Goal: Task Accomplishment & Management: Use online tool/utility

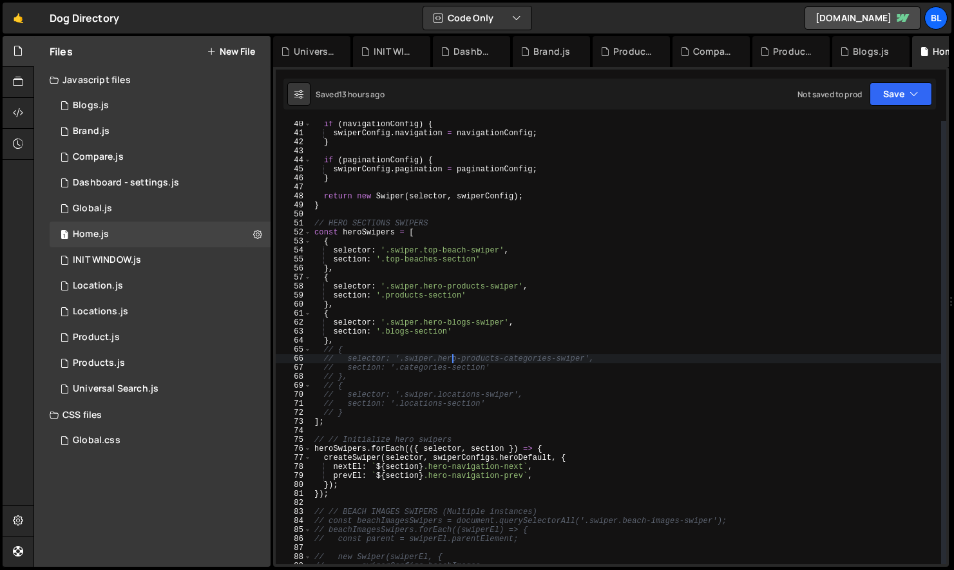
scroll to position [353, 0]
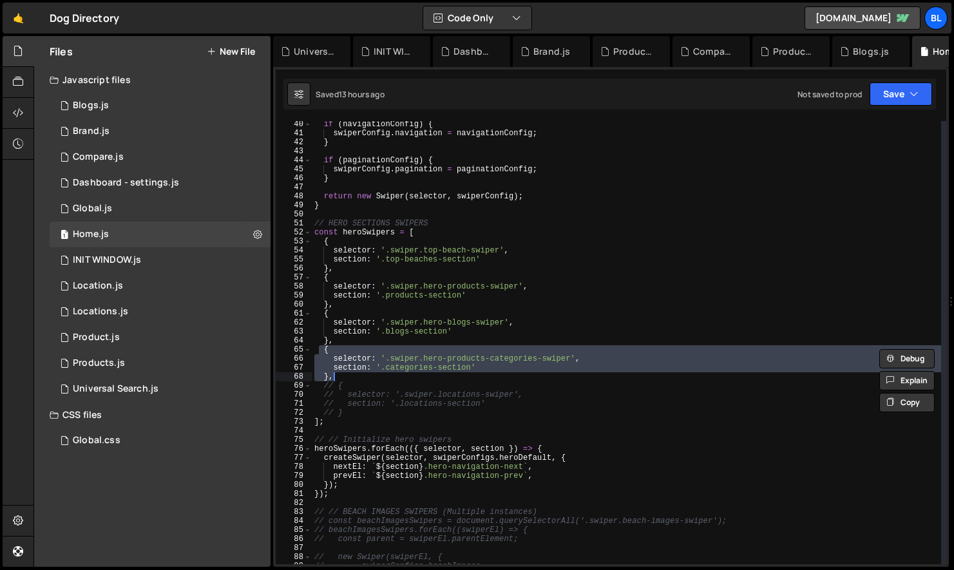
drag, startPoint x: 321, startPoint y: 349, endPoint x: 356, endPoint y: 373, distance: 42.2
click at [356, 373] on div "if ( navigationConfig ) { swiperConfig . navigation = navigationConfig ; } if (…" at bounding box center [627, 350] width 630 height 461
click at [415, 386] on div "if ( navigationConfig ) { swiperConfig . navigation = navigationConfig ; } if (…" at bounding box center [627, 350] width 630 height 461
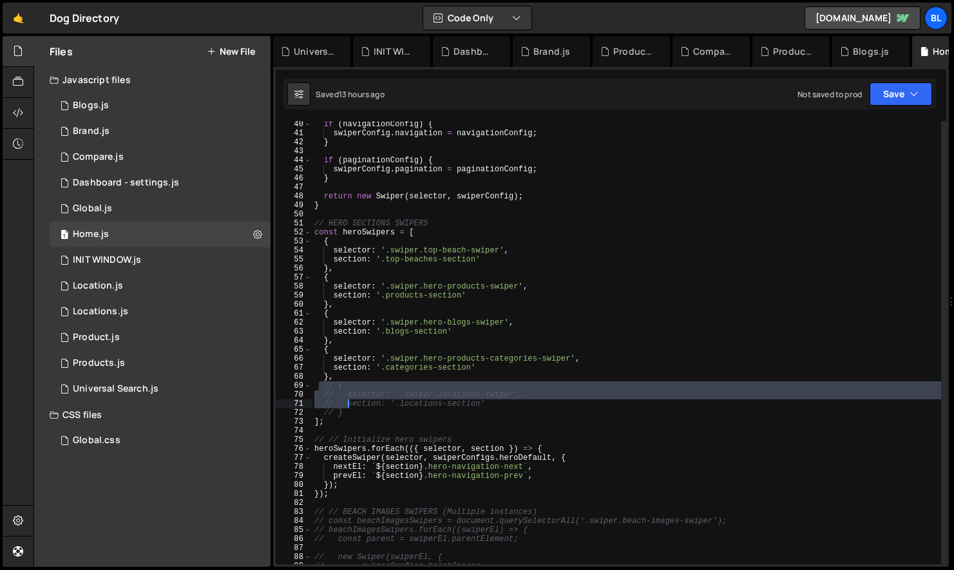
drag, startPoint x: 321, startPoint y: 386, endPoint x: 349, endPoint y: 407, distance: 34.9
click at [349, 407] on div "if ( navigationConfig ) { swiperConfig . navigation = navigationConfig ; } if (…" at bounding box center [627, 350] width 630 height 461
click at [350, 412] on div "if ( navigationConfig ) { swiperConfig . navigation = navigationConfig ; } if (…" at bounding box center [627, 350] width 630 height 461
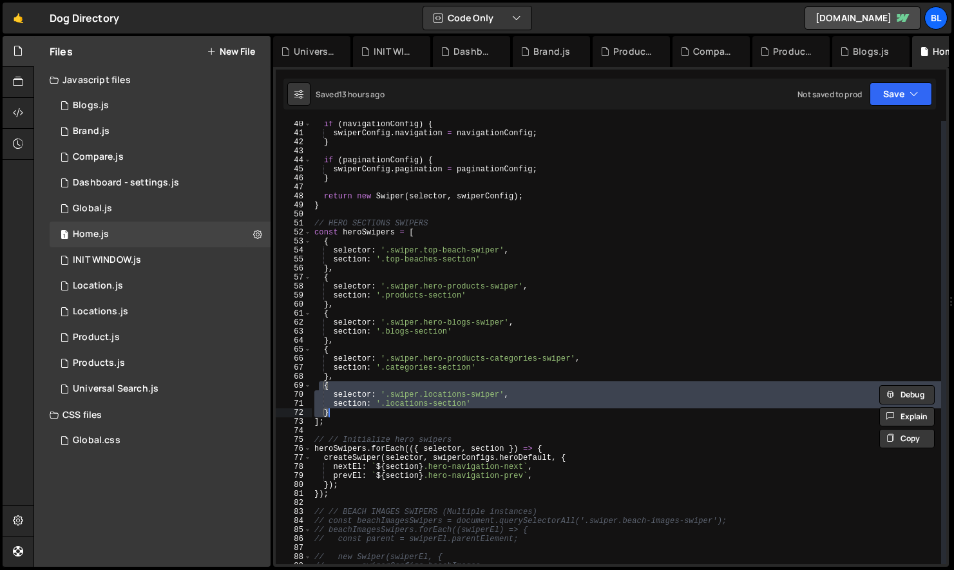
click at [401, 376] on div "if ( navigationConfig ) { swiperConfig . navigation = navigationConfig ; } if (…" at bounding box center [627, 350] width 630 height 461
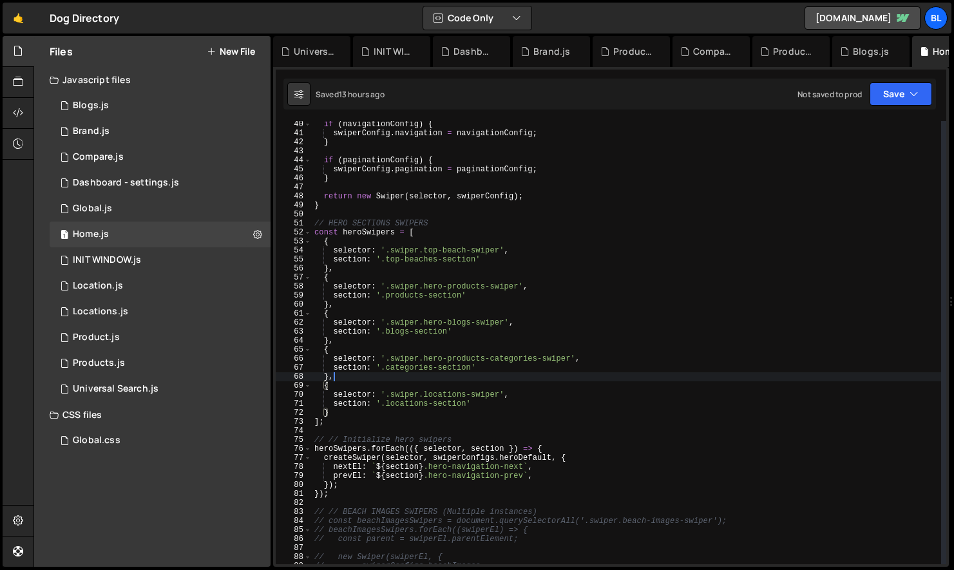
scroll to position [0, 1]
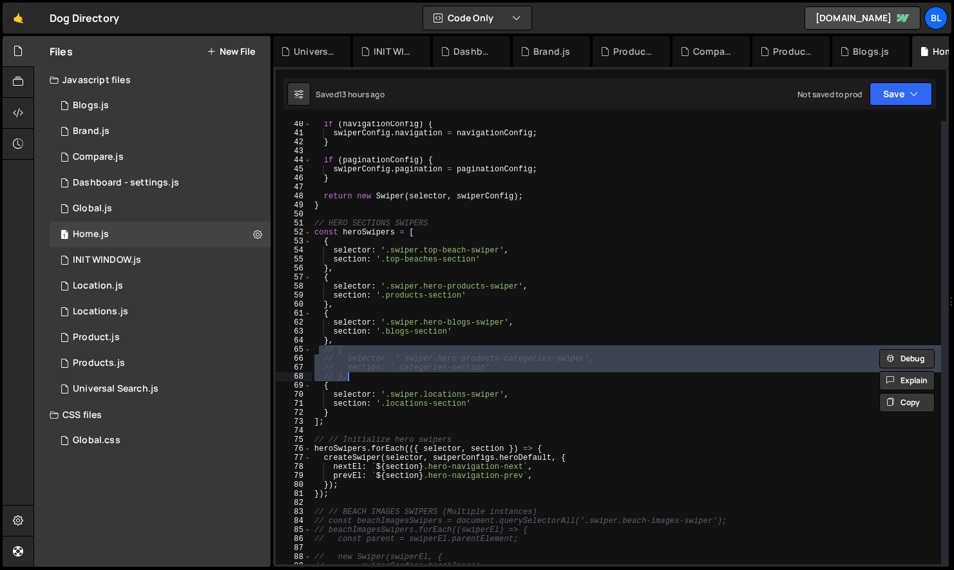
drag, startPoint x: 322, startPoint y: 349, endPoint x: 365, endPoint y: 376, distance: 51.0
click at [365, 376] on div "if ( navigationConfig ) { swiperConfig . navigation = navigationConfig ; } if (…" at bounding box center [627, 350] width 630 height 461
type textarea "// },"
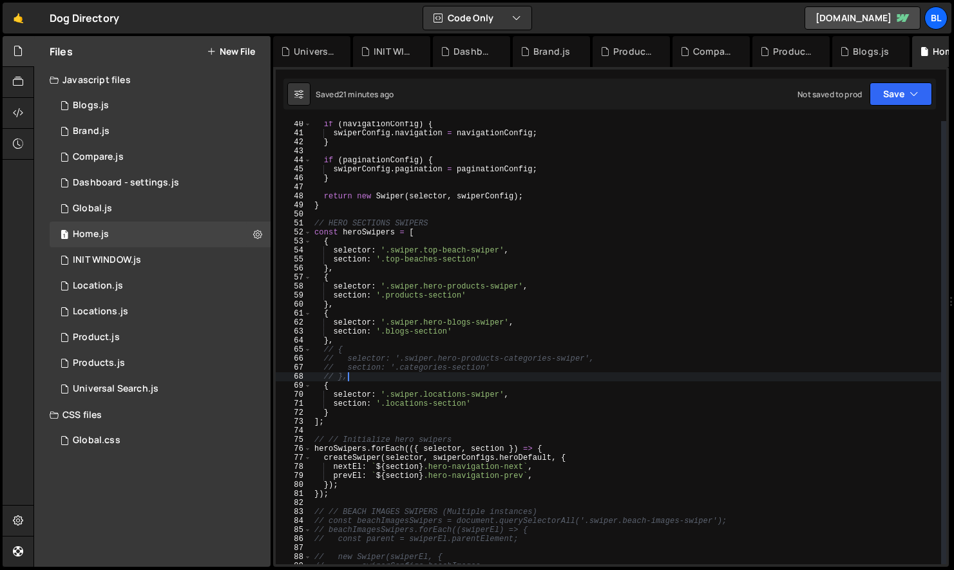
click at [412, 376] on div "if ( navigationConfig ) { swiperConfig . navigation = navigationConfig ; } if (…" at bounding box center [627, 350] width 630 height 461
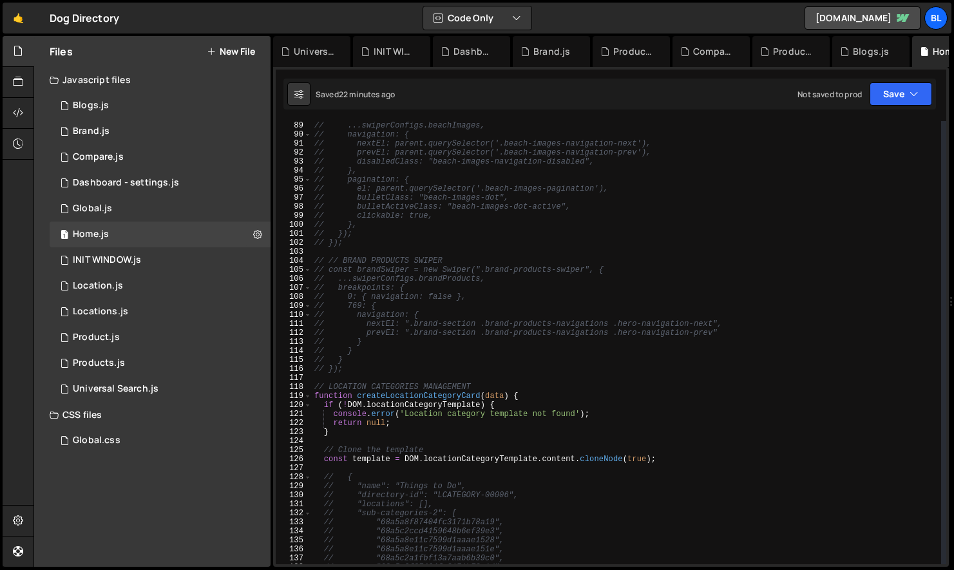
scroll to position [793, 0]
click at [336, 376] on div "// new Swiper(swiperEl, { // ...swiperConfigs.beachImages, // navigation: { // …" at bounding box center [627, 342] width 630 height 461
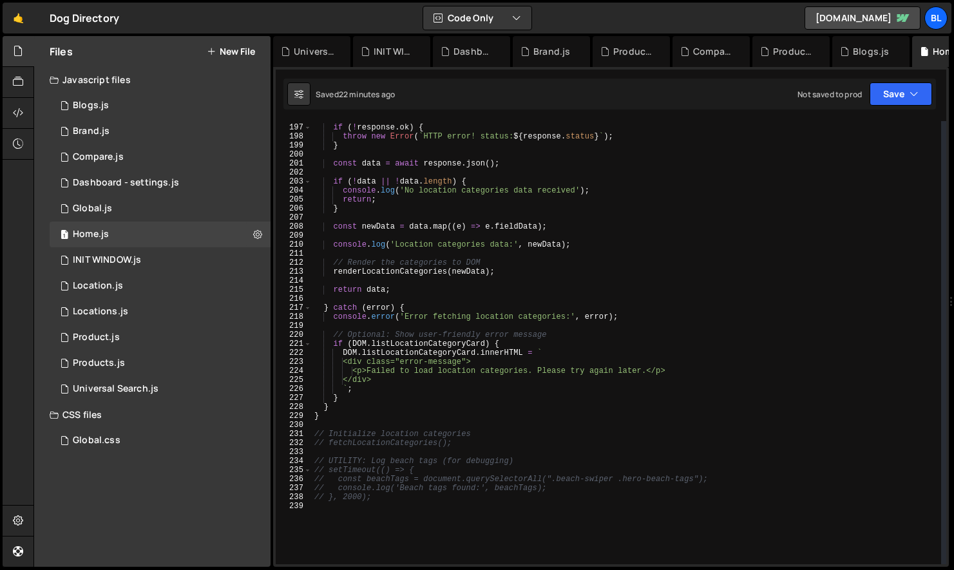
scroll to position [1771, 0]
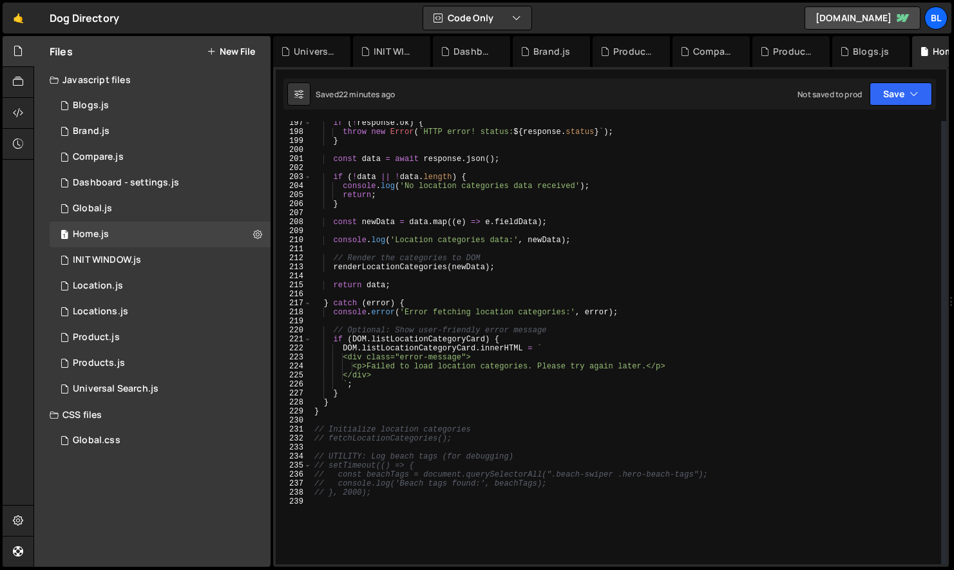
click at [359, 415] on div "if ( ! response . ok ) { throw new Error ( ` HTTP error! status: ${ response . …" at bounding box center [627, 349] width 630 height 461
type textarea "}"
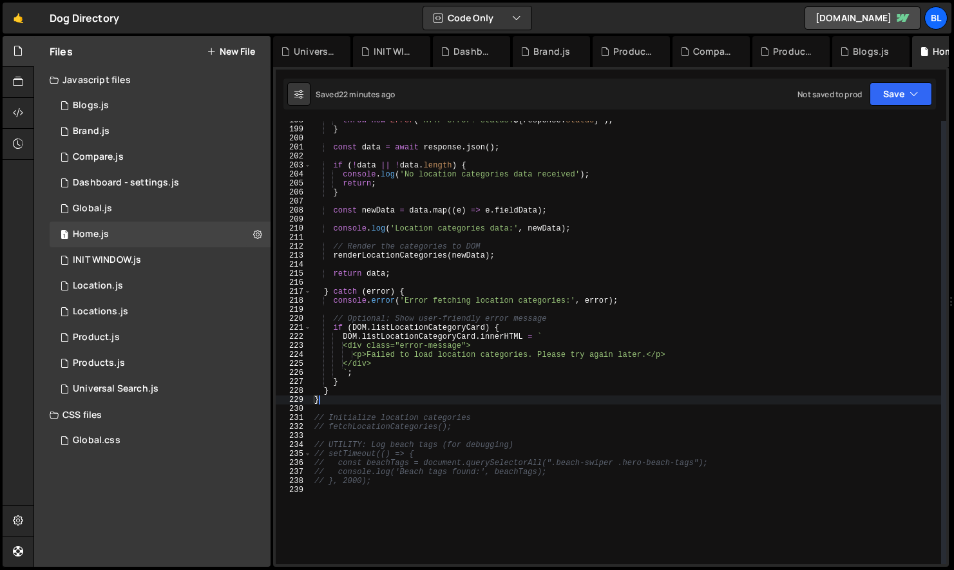
click at [349, 510] on div "throw new Error ( ` HTTP error! status: ${ response . status } ` ) ; } const da…" at bounding box center [627, 346] width 630 height 461
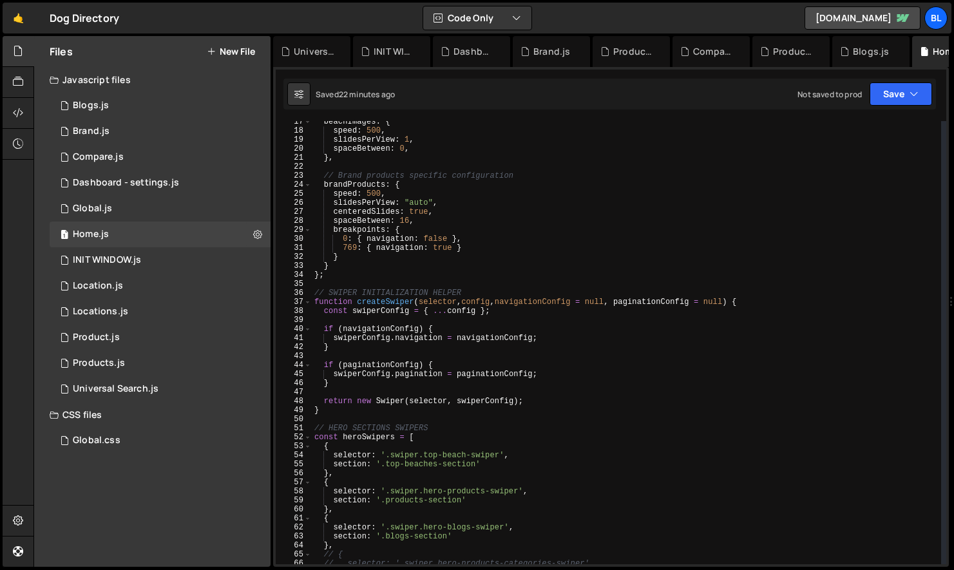
scroll to position [0, 0]
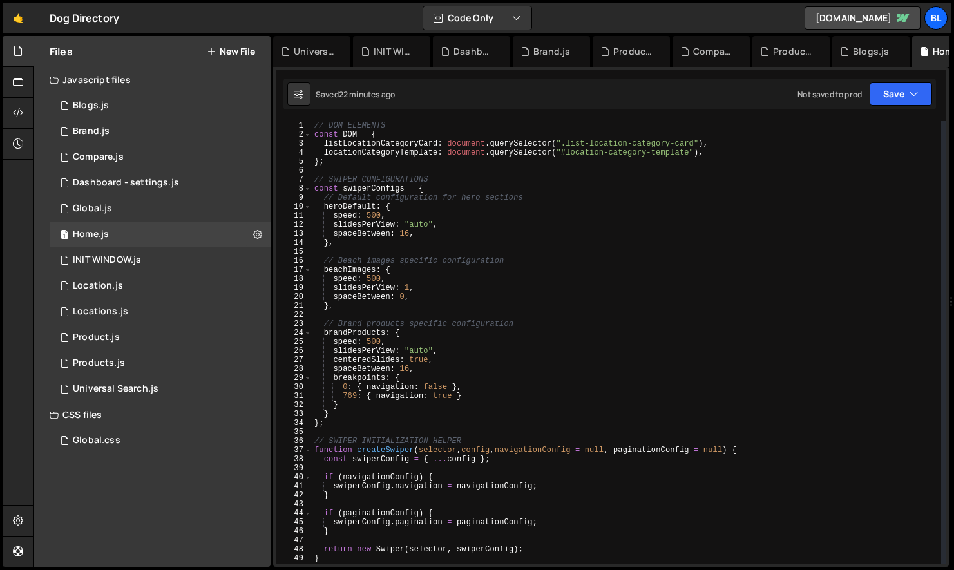
click at [361, 160] on div "// DOM ELEMENTS const DOM = { listLocationCategoryCard : document . querySelect…" at bounding box center [627, 351] width 630 height 461
type textarea "};"
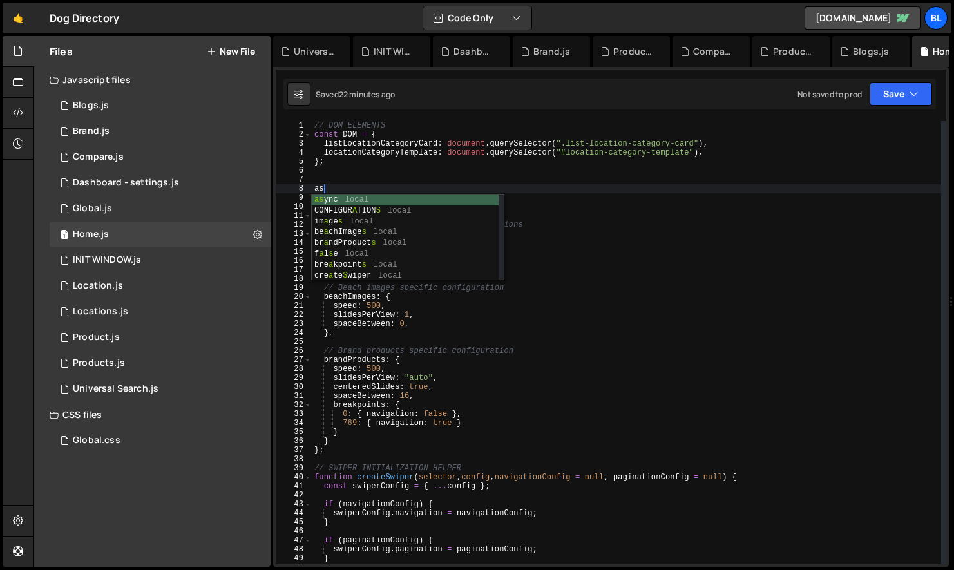
type textarea "a"
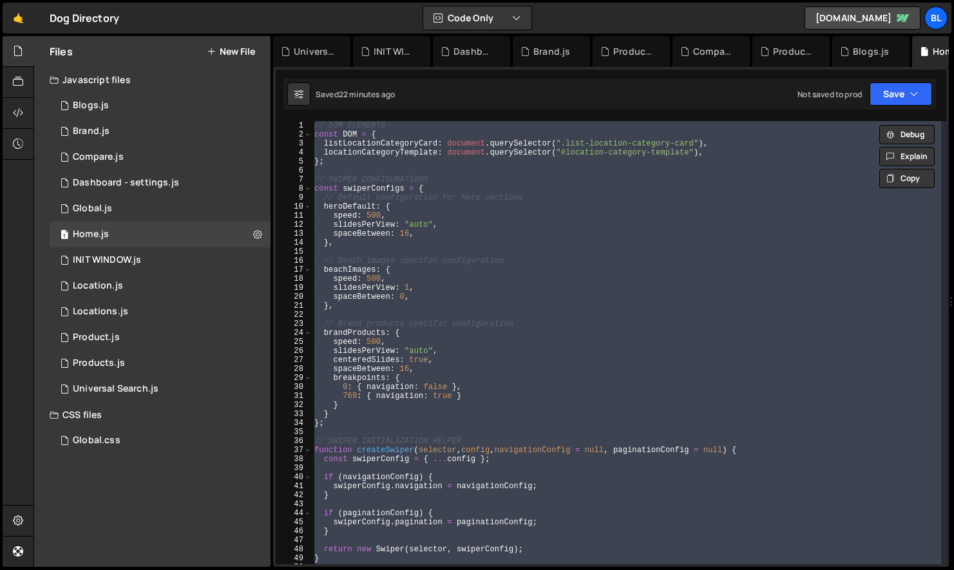
click at [380, 353] on div "// DOM ELEMENTS const DOM = { listLocationCategoryCard : document . querySelect…" at bounding box center [627, 351] width 630 height 461
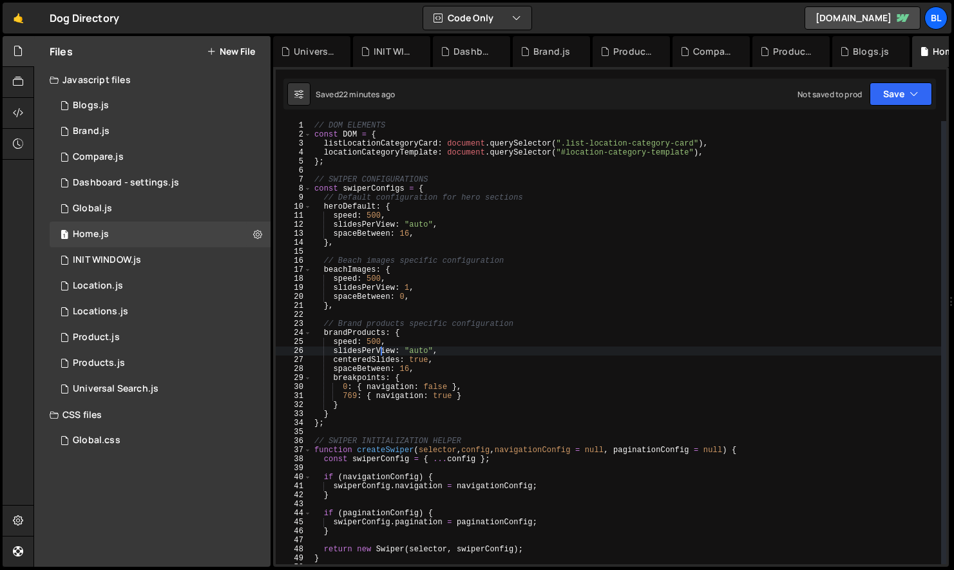
click at [329, 426] on div "// DOM ELEMENTS const DOM = { listLocationCategoryCard : document . querySelect…" at bounding box center [627, 351] width 630 height 461
type textarea "};"
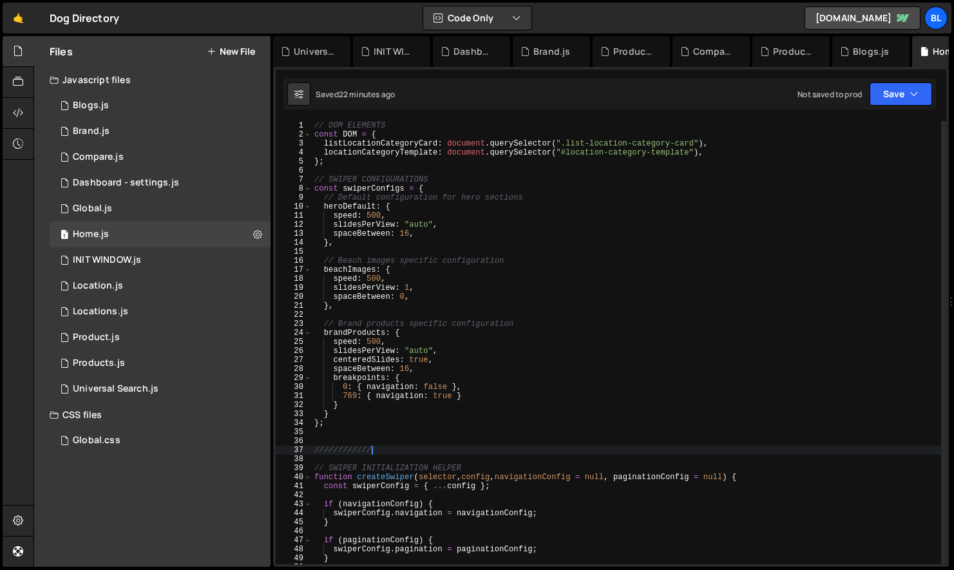
type textarea "//////////////"
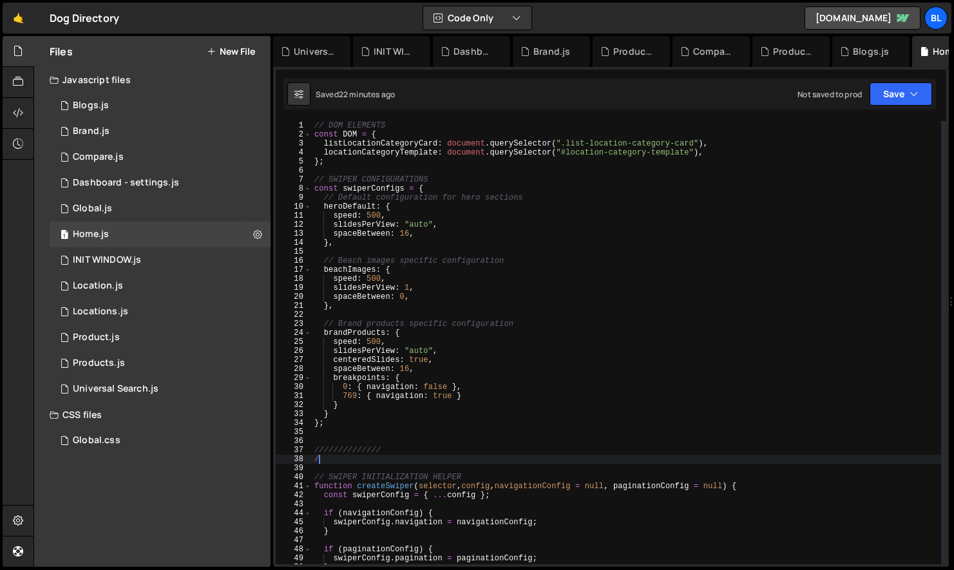
type textarea "///"
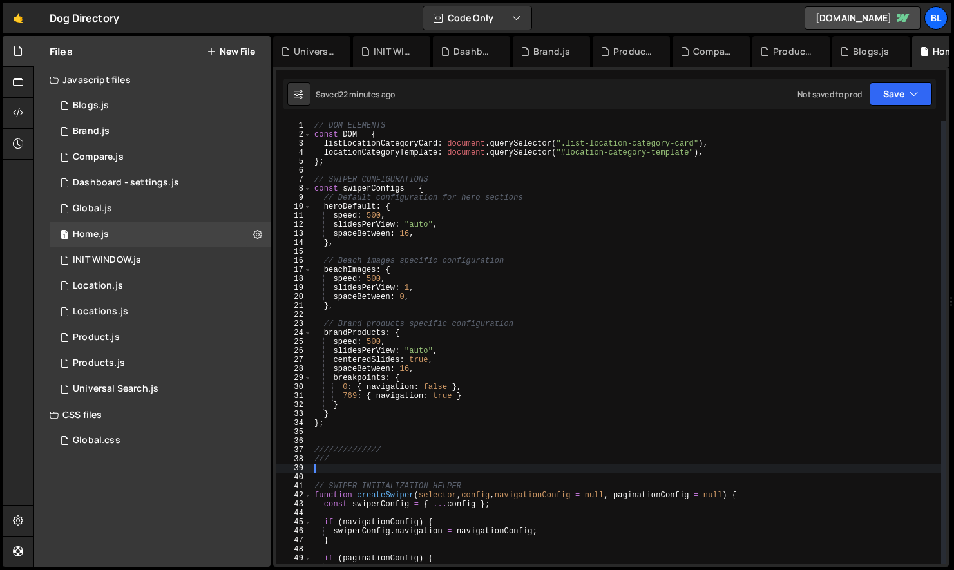
scroll to position [0, 0]
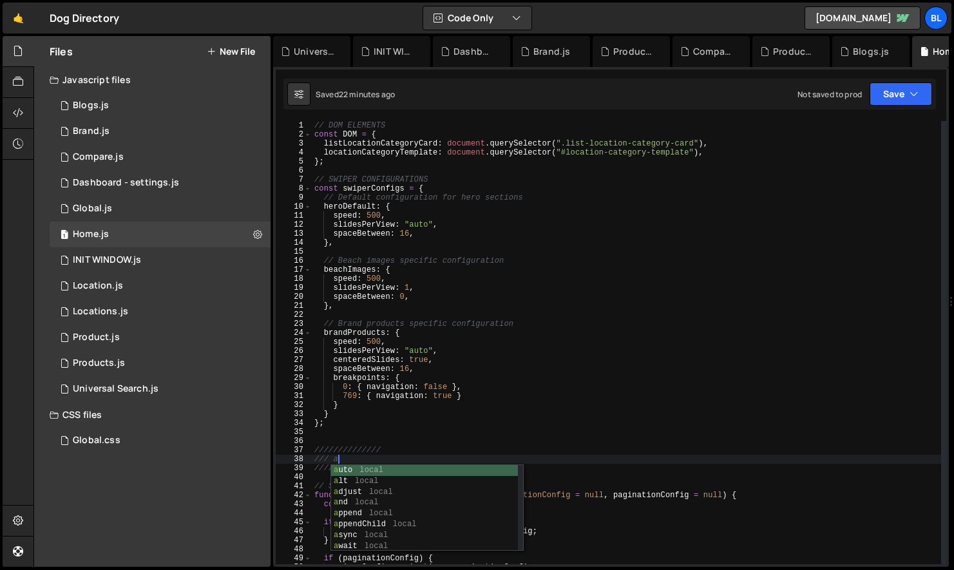
type textarea "///"
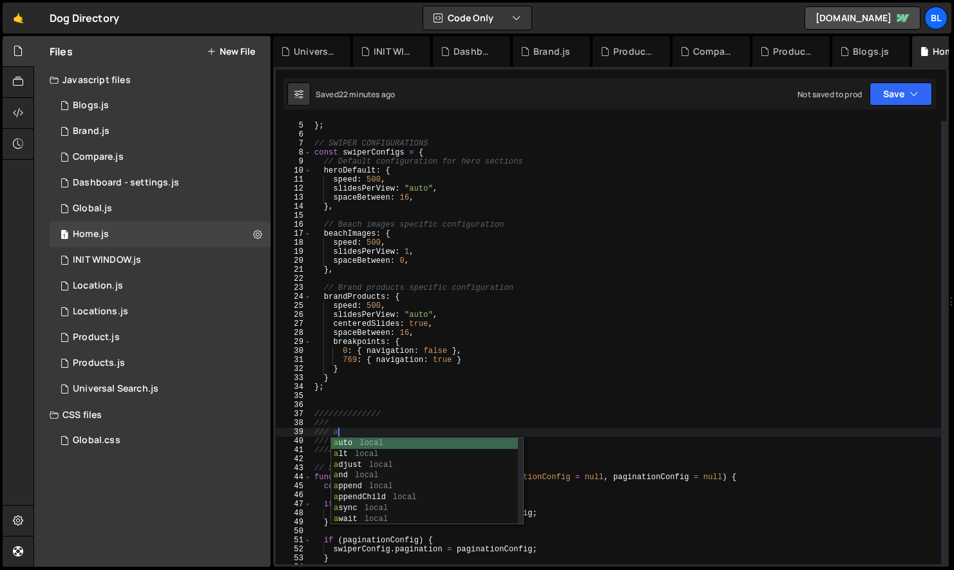
scroll to position [0, 1]
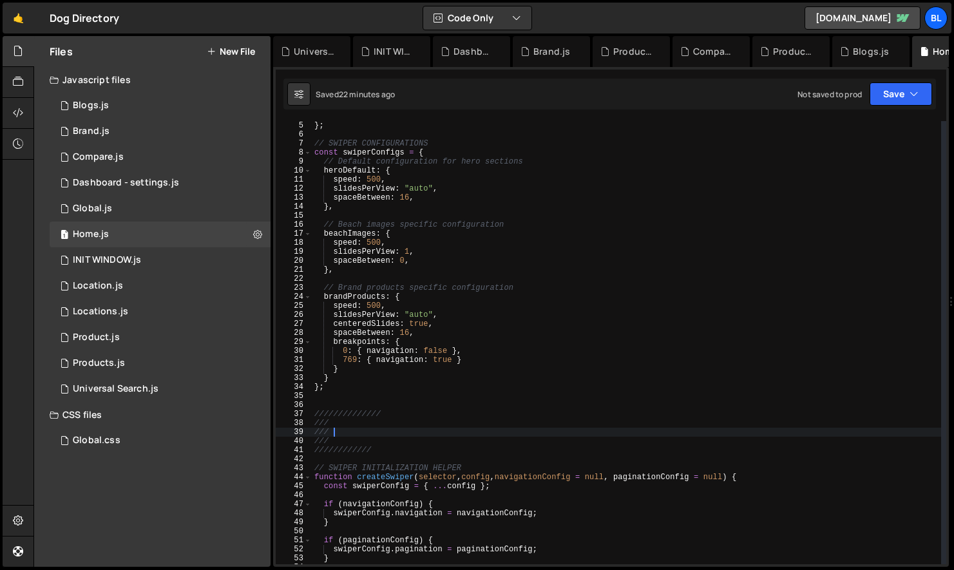
paste textarea "btn-join-now"
type textarea "////////////"
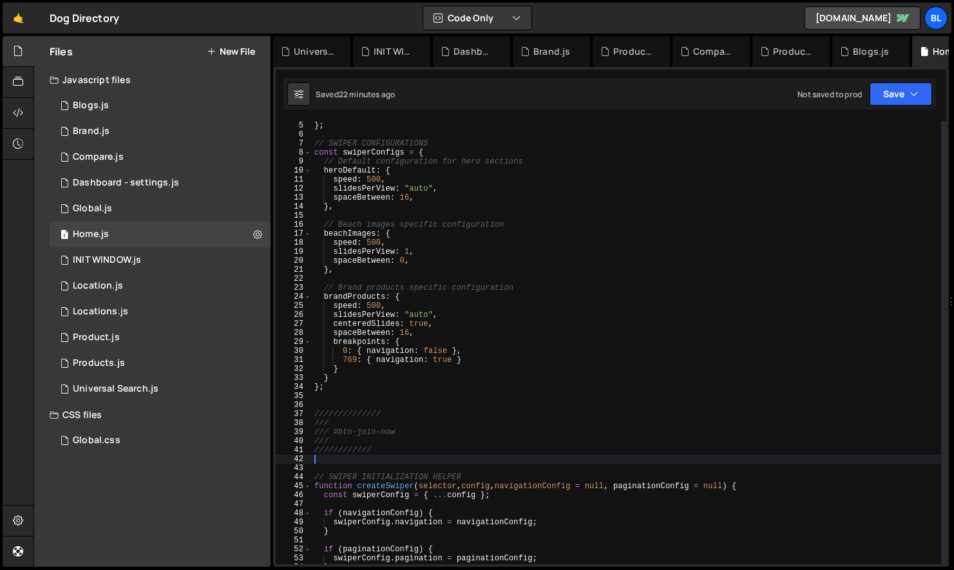
scroll to position [0, 0]
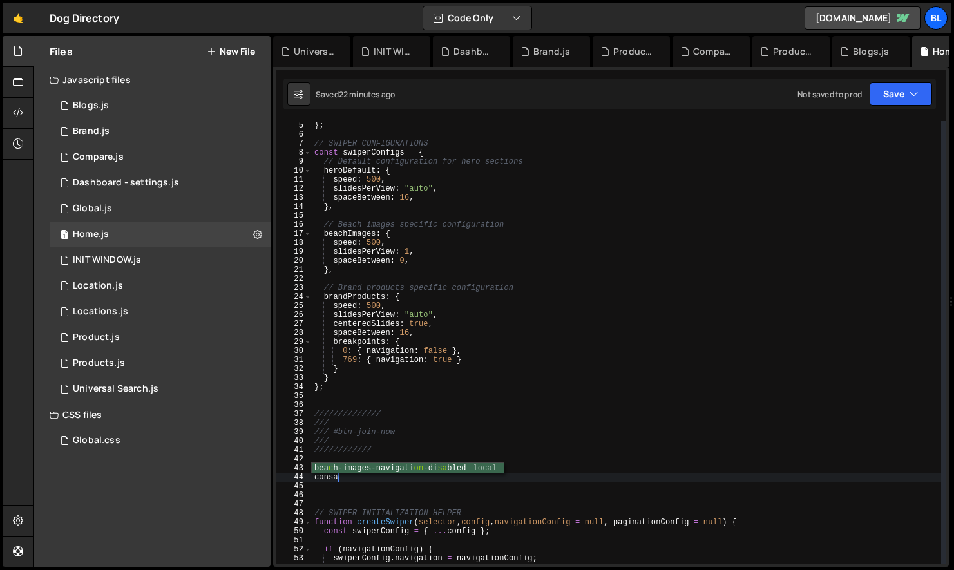
type textarea "consasd"
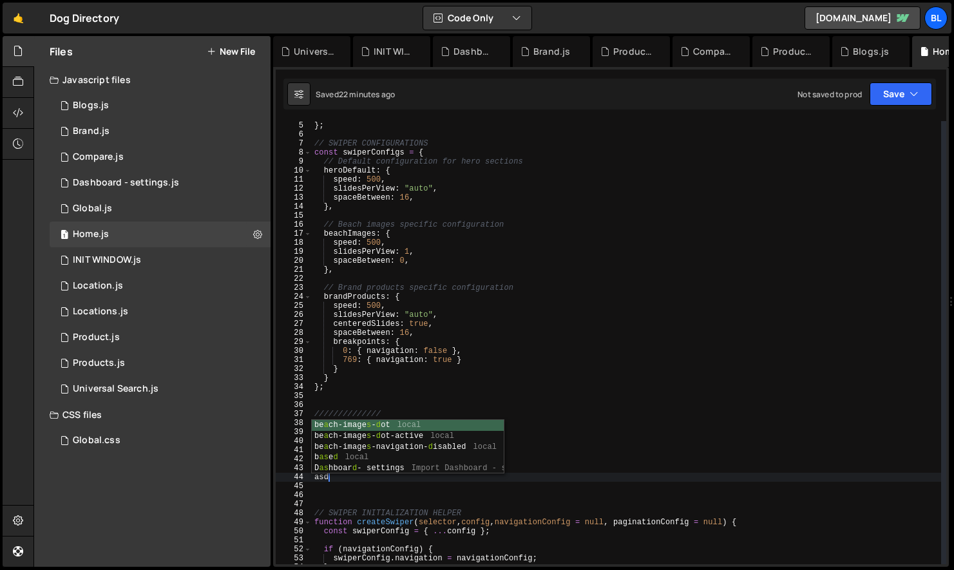
type textarea "a"
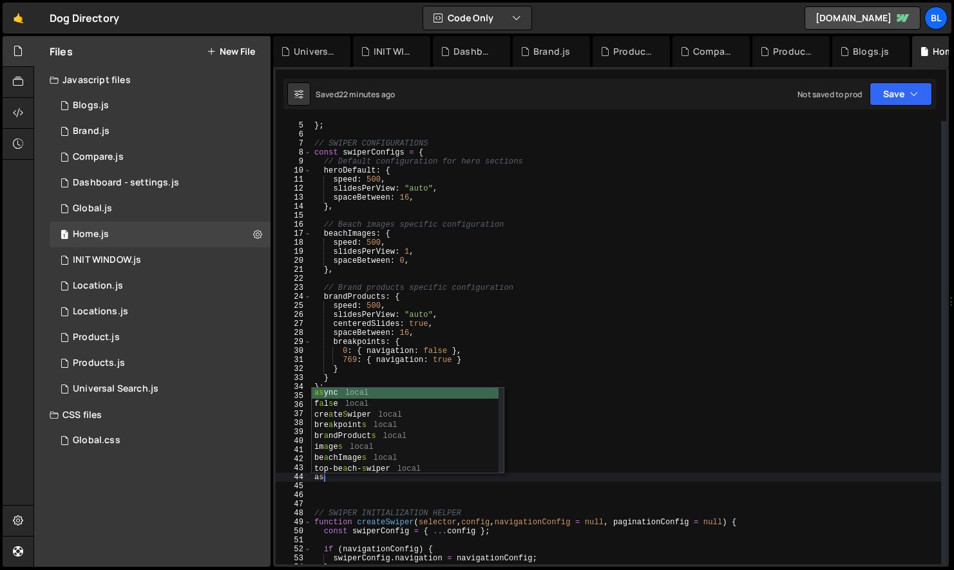
type textarea "a"
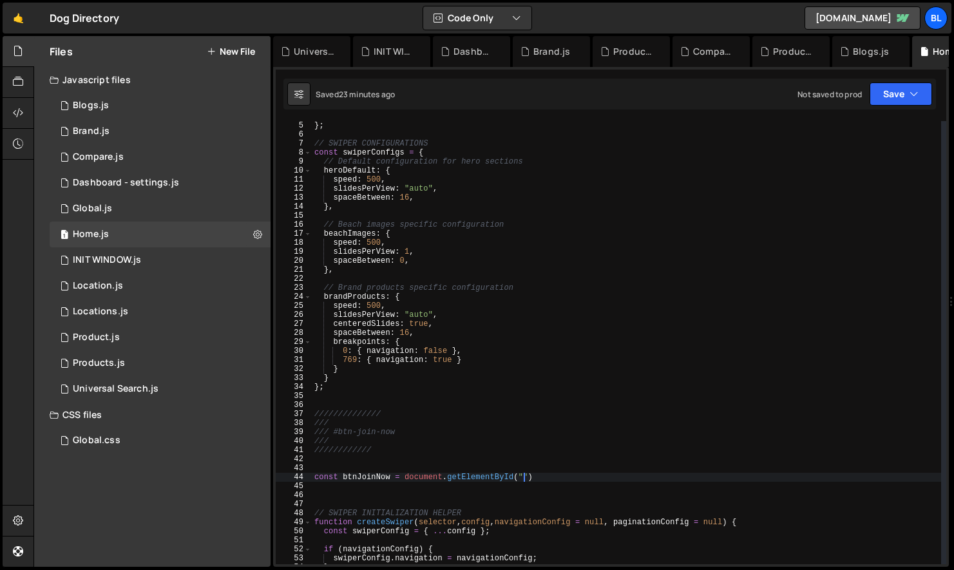
scroll to position [0, 16]
paste textarea "btn-join-now")"
type textarea "const btnJoinNow = document.getElementById("btn-join-now");"
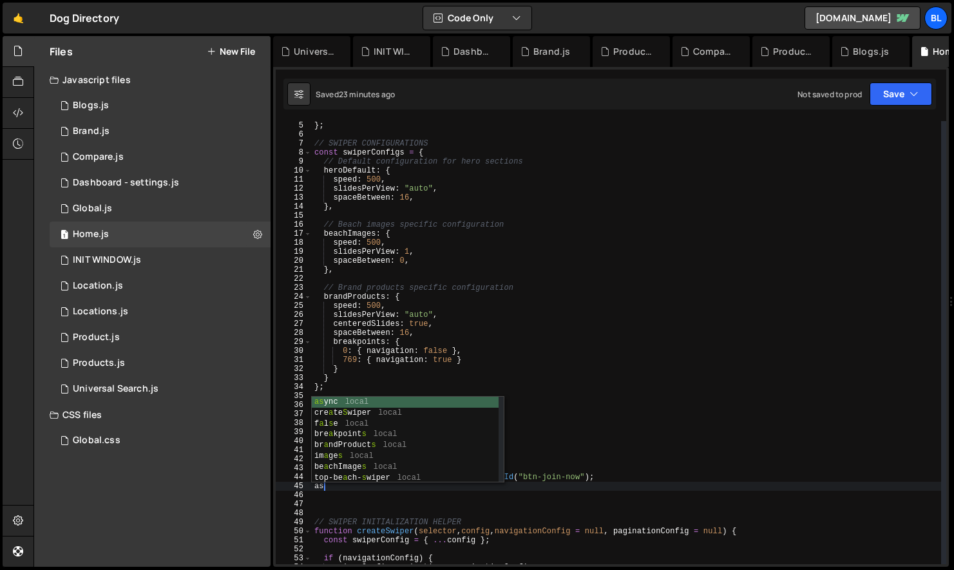
scroll to position [0, 0]
type textarea "a"
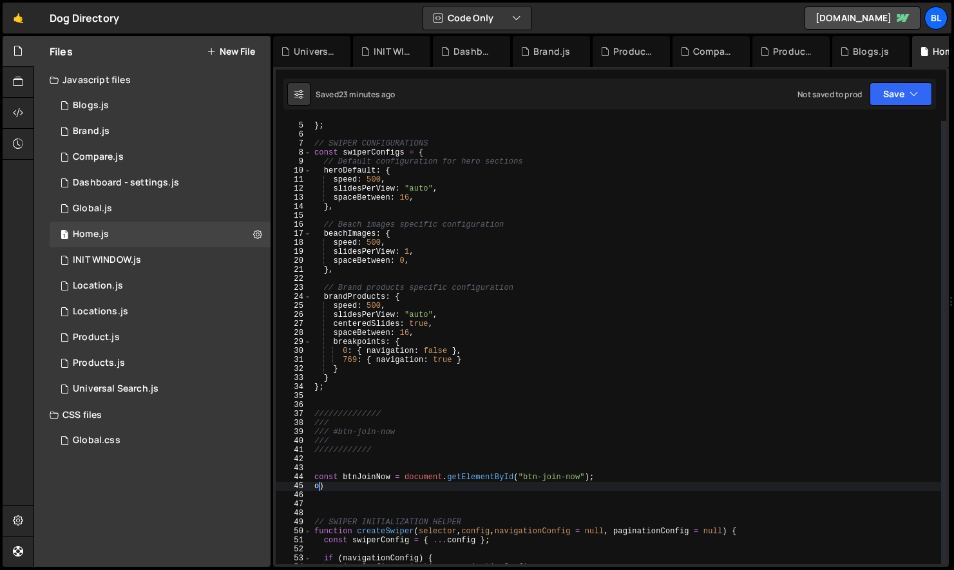
type textarea ")"
paste textarea "btn-join-now"
type textarea "btn-join-now"
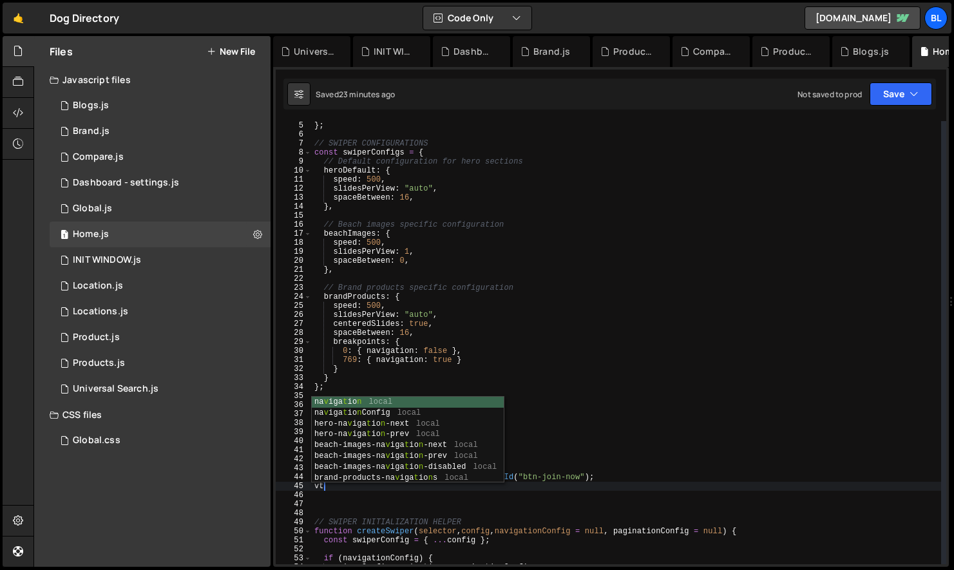
type textarea "v"
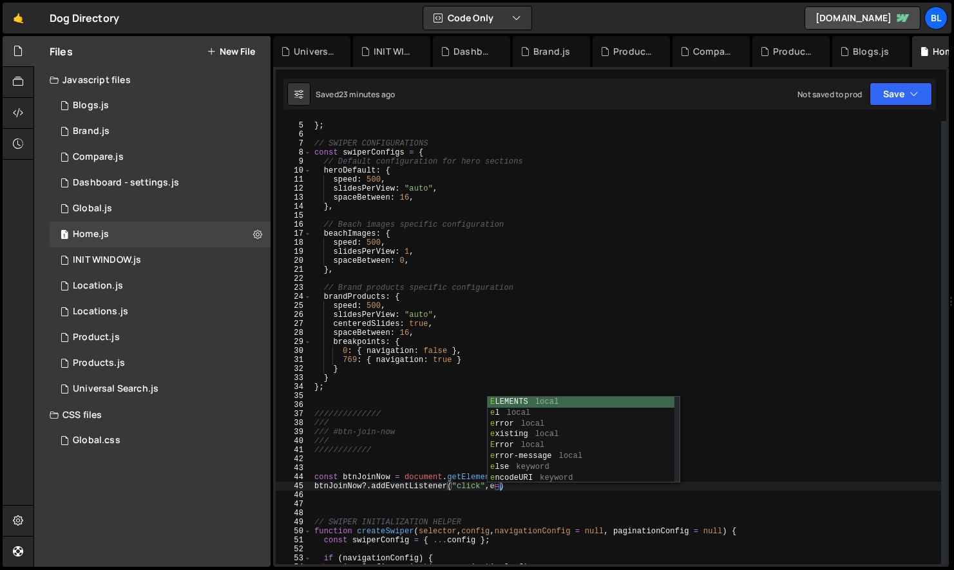
scroll to position [0, 15]
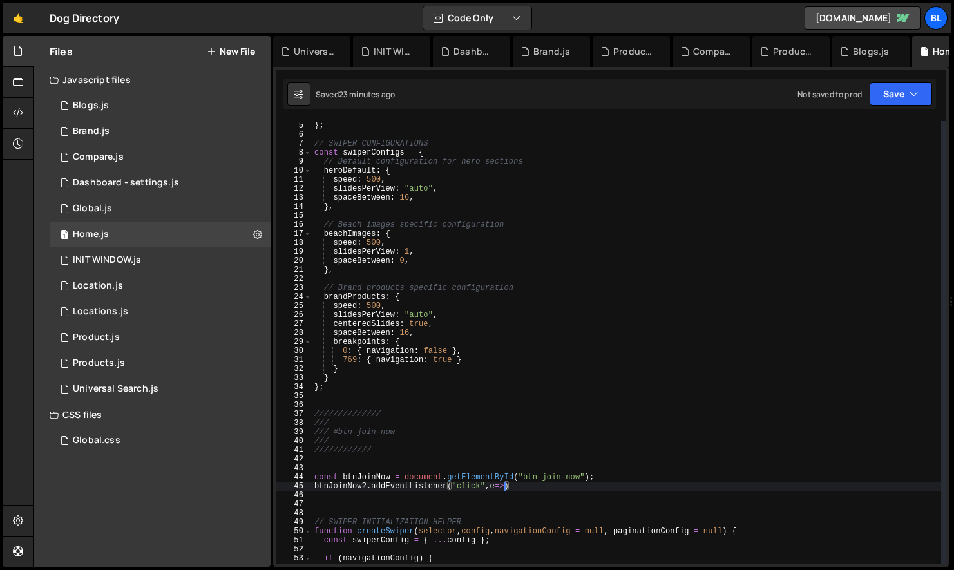
type textarea "btnJoinNow?.addEventListener("click",e=>{)"
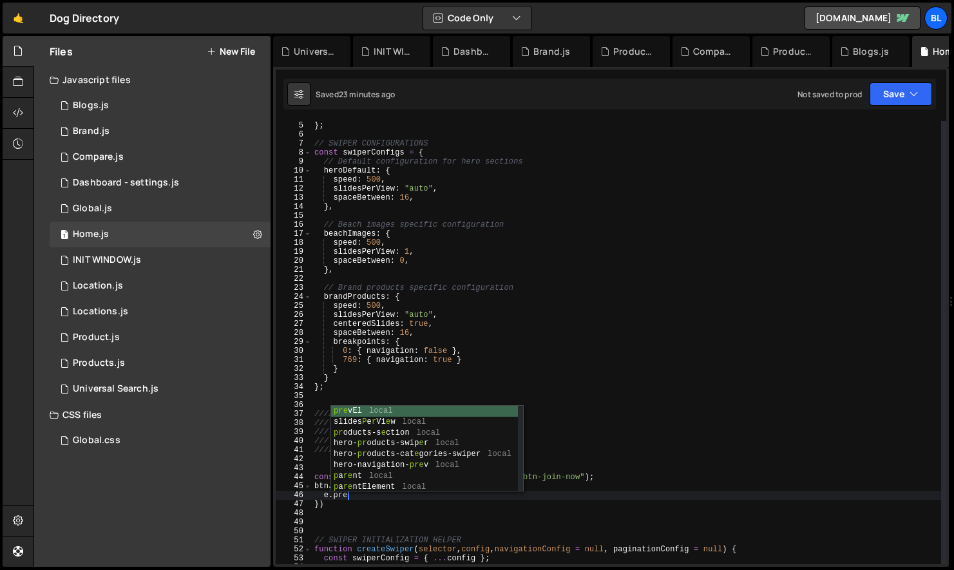
scroll to position [0, 3]
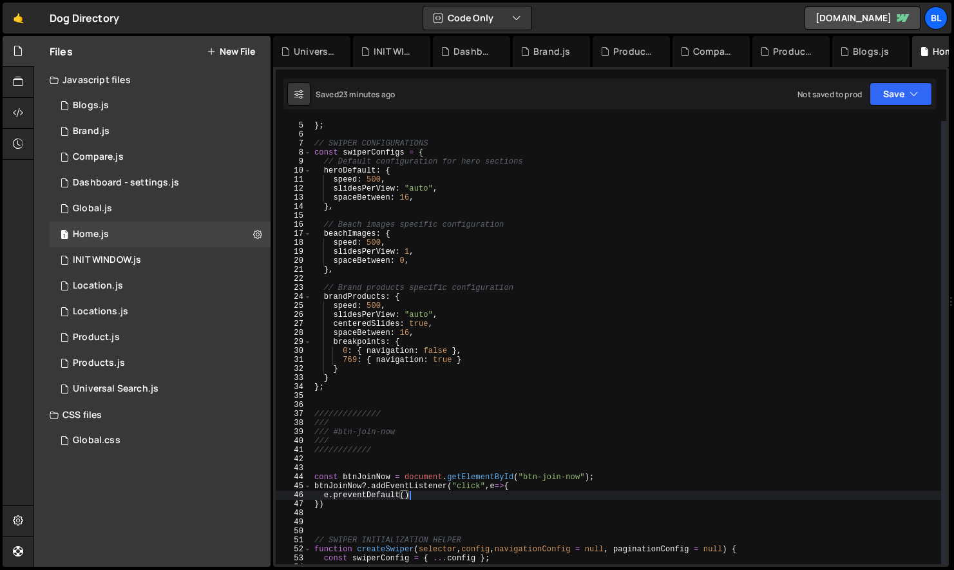
type textarea "e.preventDefault();"
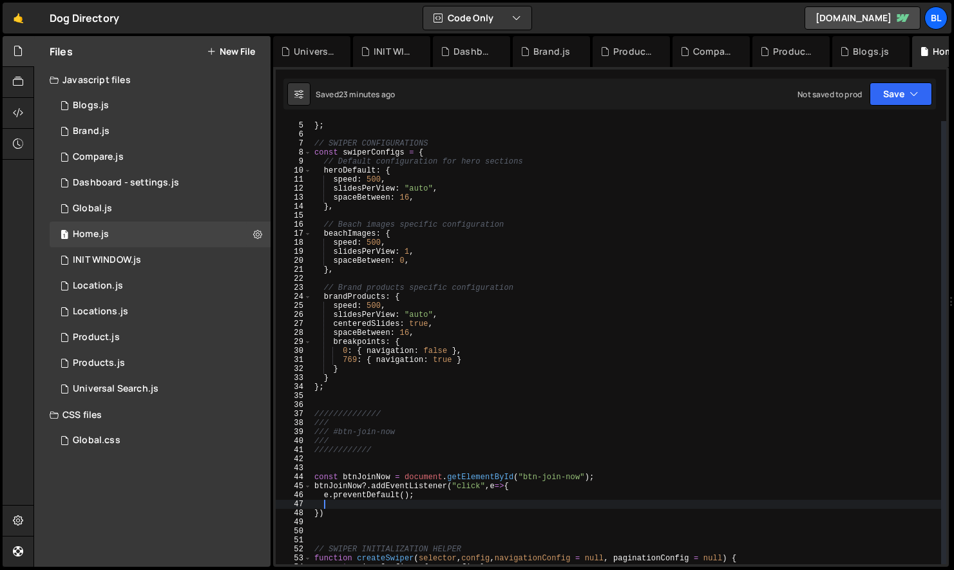
scroll to position [0, 0]
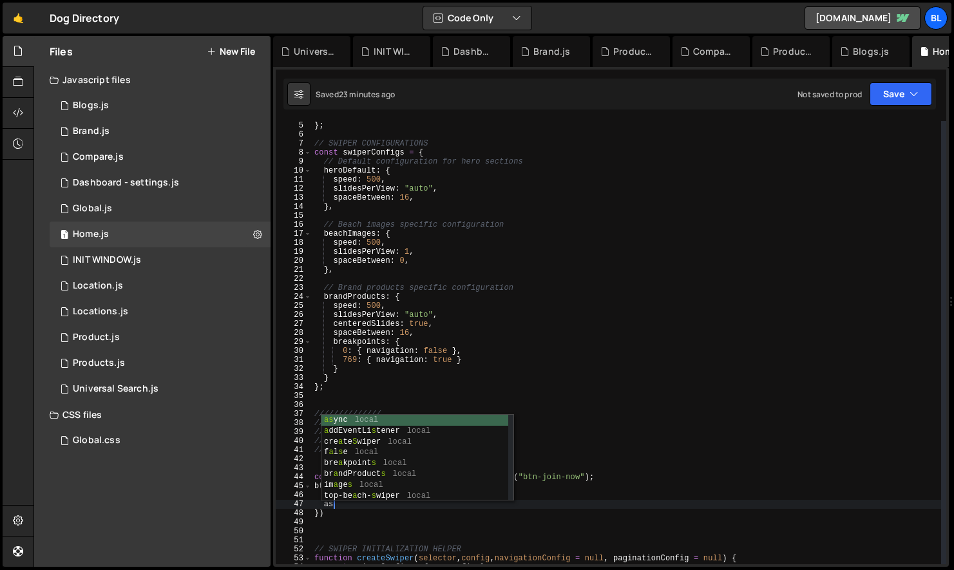
type textarea "a"
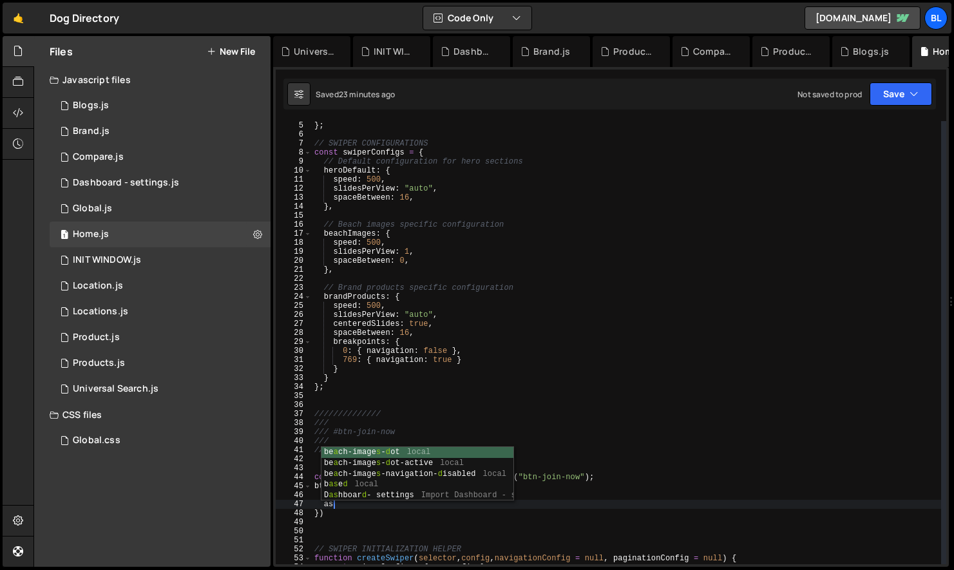
type textarea "a"
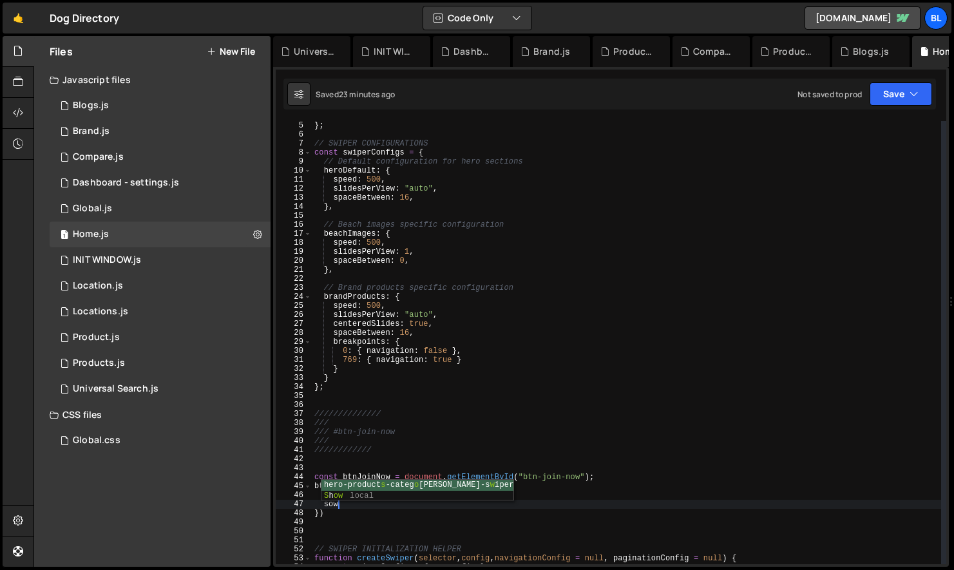
scroll to position [0, 1]
type textarea "s"
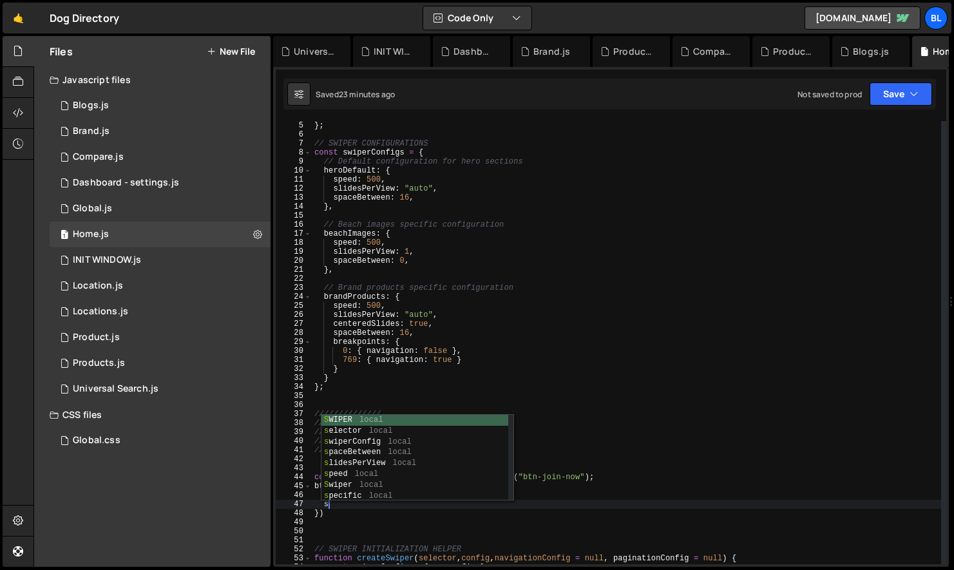
scroll to position [0, 0]
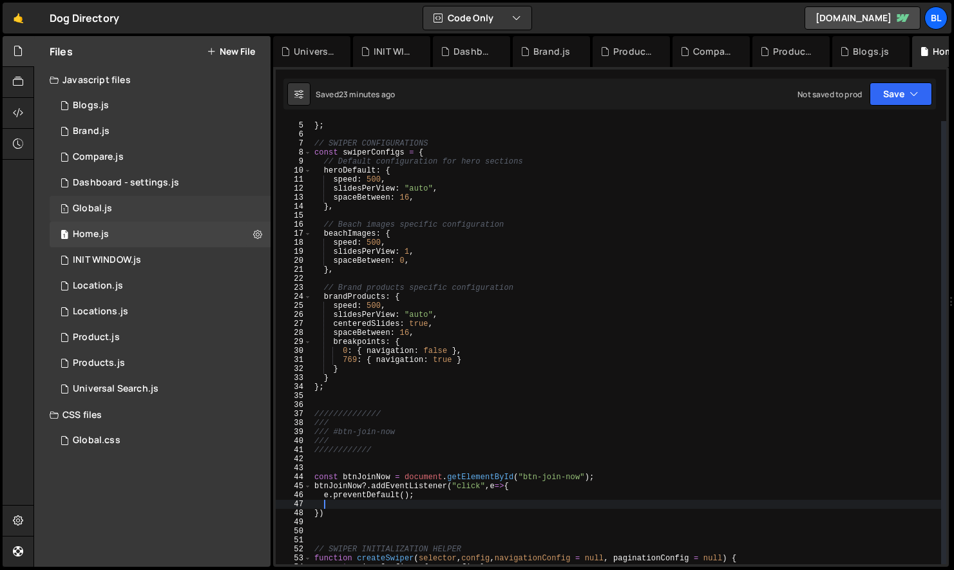
click at [146, 209] on div "1 Global.js 0" at bounding box center [160, 209] width 221 height 26
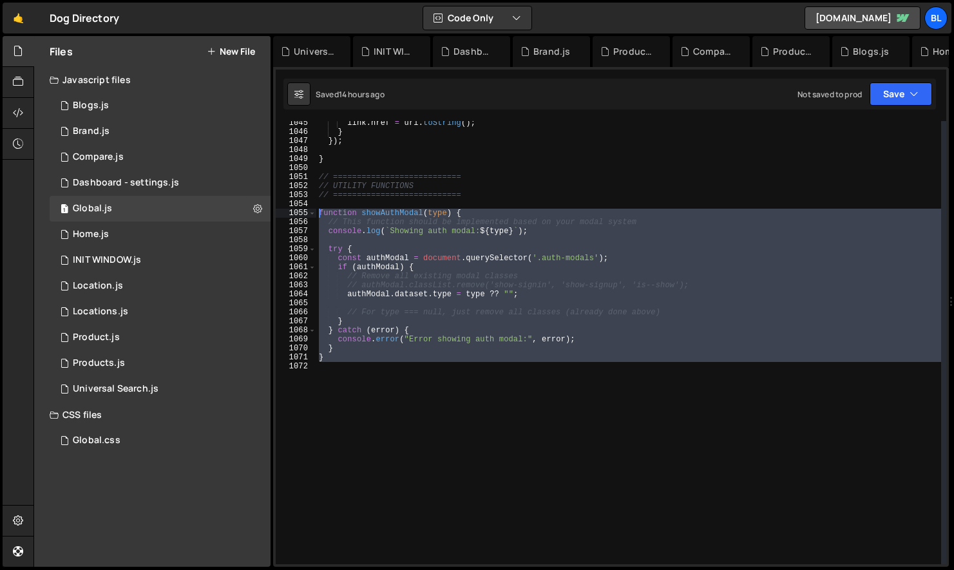
type textarea "function showAuthModal(type) { // This function should be implemented based on …"
drag, startPoint x: 360, startPoint y: 423, endPoint x: 301, endPoint y: 215, distance: 216.4
click at [301, 215] on div "function showAuthModal(type) { // This function should be implemented based on …" at bounding box center [611, 342] width 671 height 443
click at [133, 242] on div "1 Home.js 0" at bounding box center [160, 235] width 221 height 26
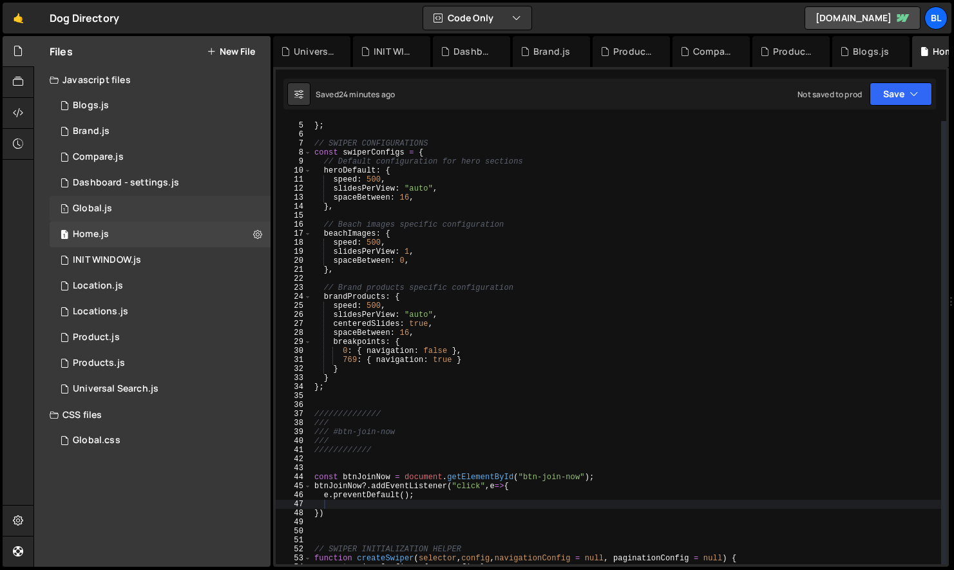
click at [119, 208] on div "1 Global.js 0" at bounding box center [160, 209] width 221 height 26
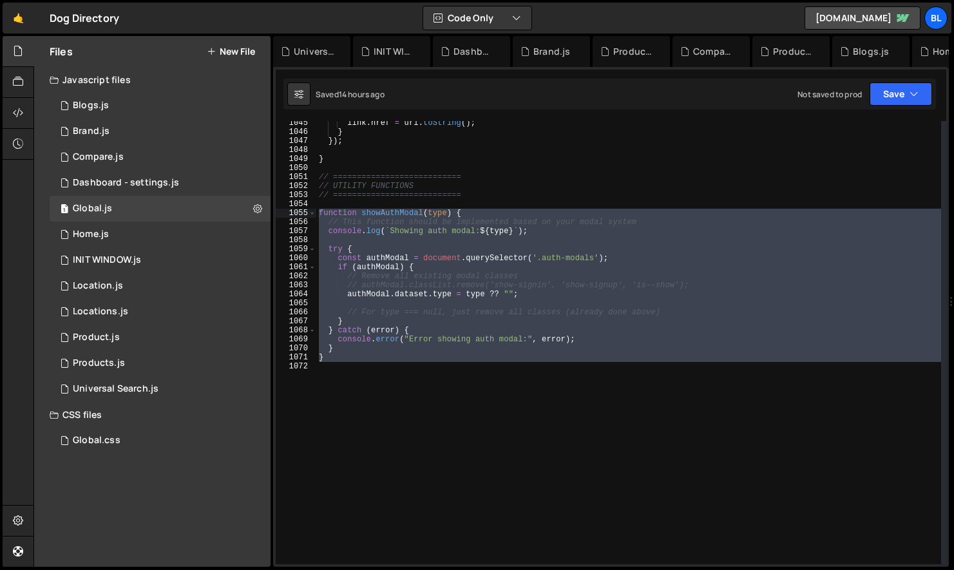
click at [357, 438] on div "link . href = url . toString ( ) ; } }) ; } // =========================== // U…" at bounding box center [628, 349] width 625 height 461
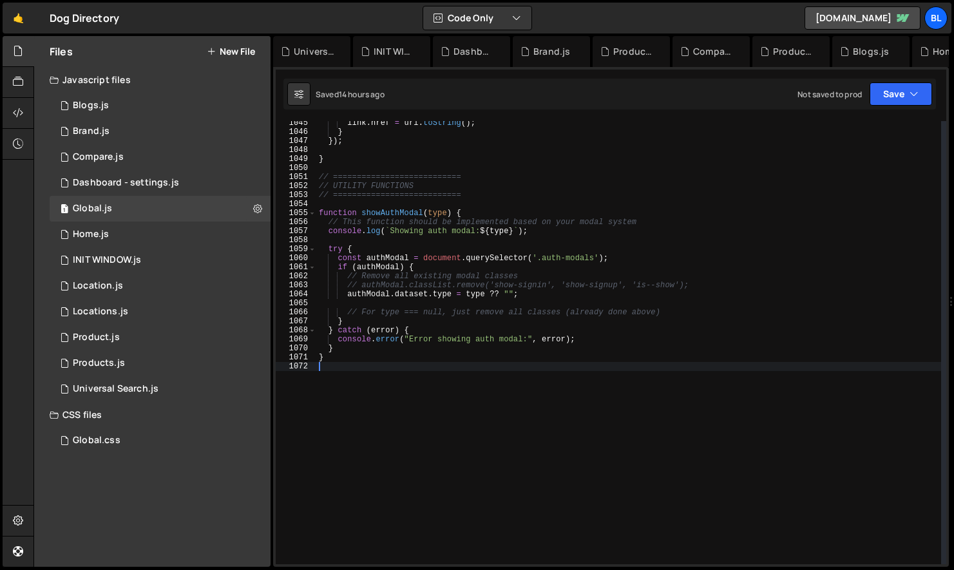
scroll to position [20116, 0]
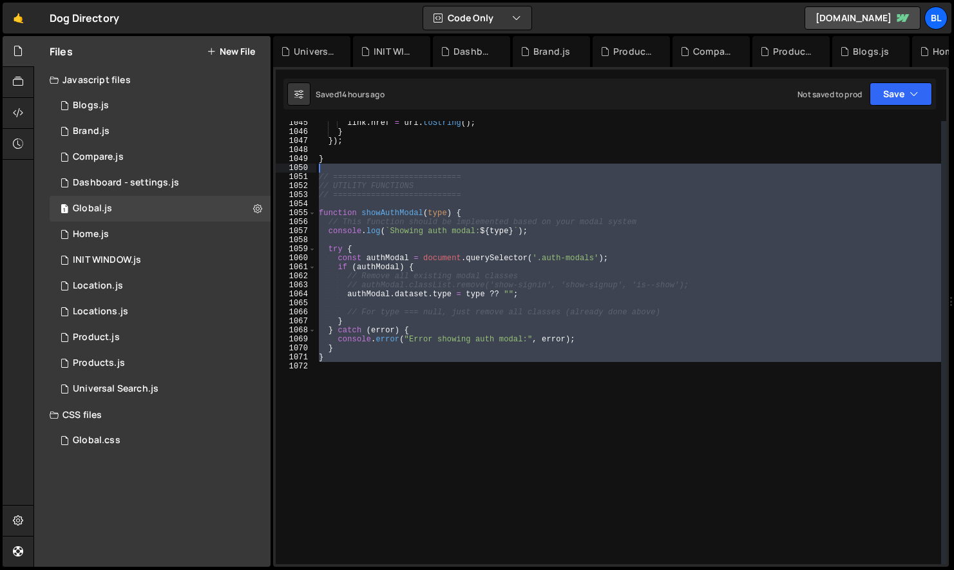
drag, startPoint x: 357, startPoint y: 438, endPoint x: 311, endPoint y: 171, distance: 271.4
click at [311, 171] on div "1045 1046 1047 1048 1049 1050 1051 1052 1053 1054 1055 1056 1057 1058 1059 1060…" at bounding box center [611, 342] width 671 height 443
type textarea "// ==========================="
click at [139, 234] on div "1 Home.js 0" at bounding box center [160, 235] width 221 height 26
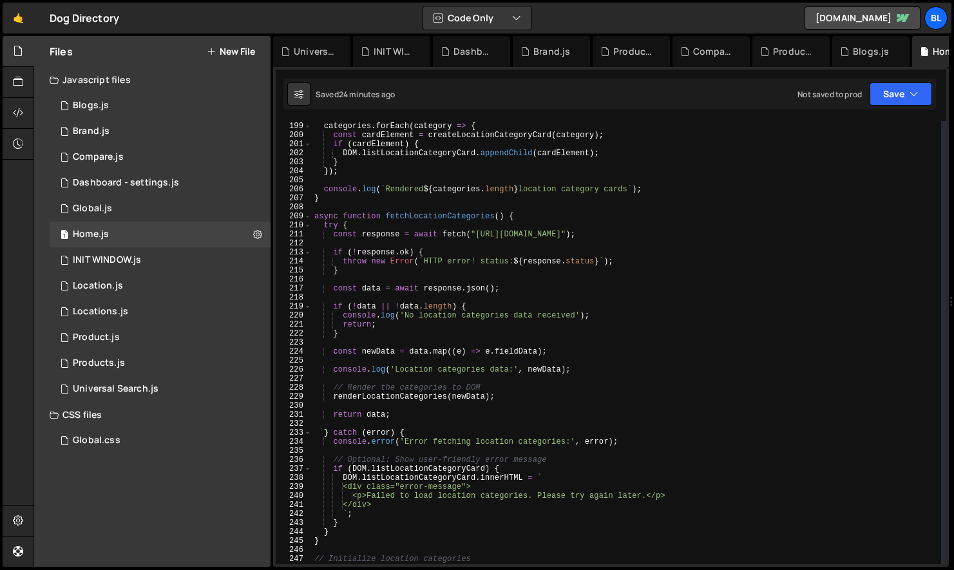
scroll to position [2074, 0]
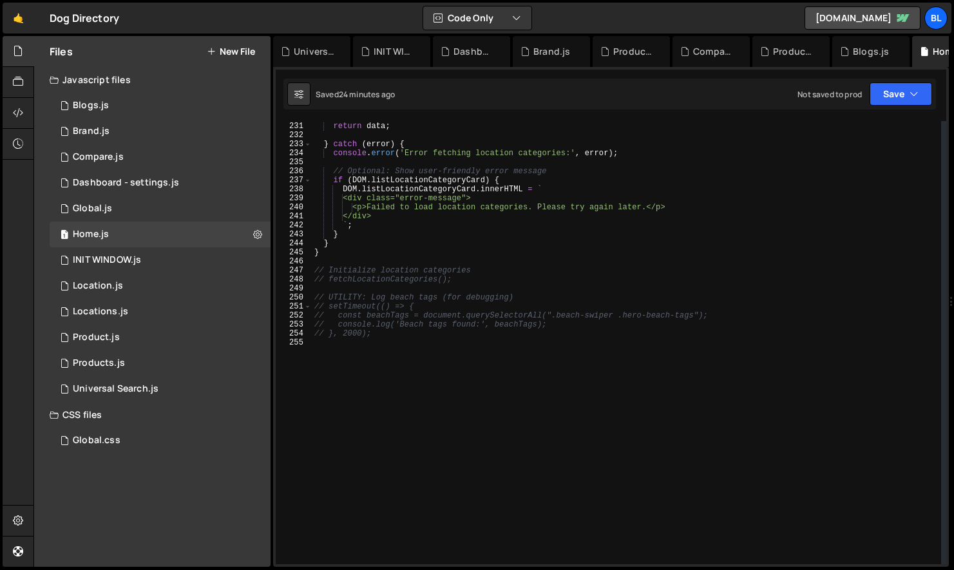
click at [340, 475] on div "return data ; } catch ( error ) { console . error ( 'Error fetching location ca…" at bounding box center [627, 343] width 630 height 461
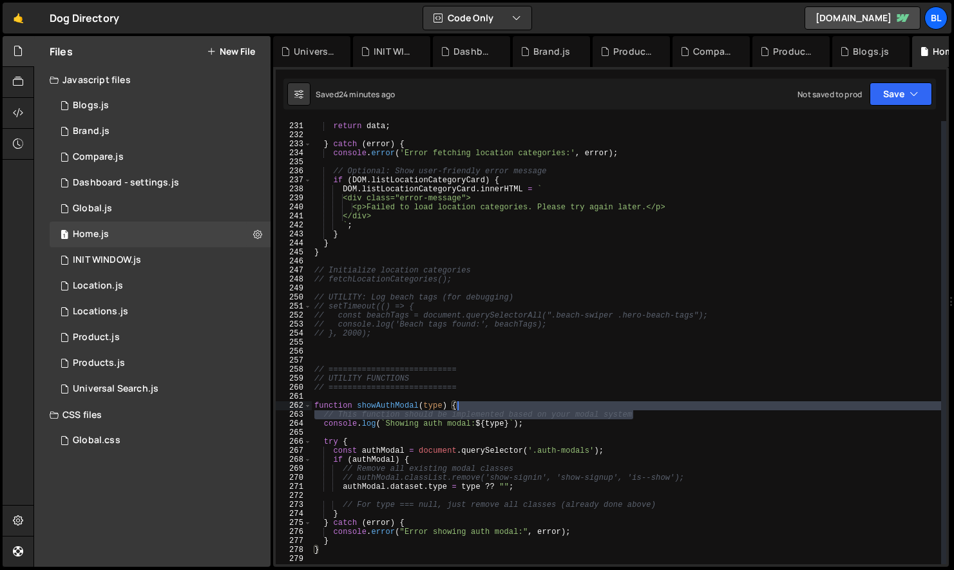
drag, startPoint x: 651, startPoint y: 417, endPoint x: 657, endPoint y: 407, distance: 11.8
click at [657, 407] on div "return data ; } catch ( error ) { console . error ( 'Error fetching location ca…" at bounding box center [627, 343] width 630 height 461
click at [511, 466] on div "return data ; } catch ( error ) { console . error ( 'Error fetching location ca…" at bounding box center [627, 343] width 630 height 461
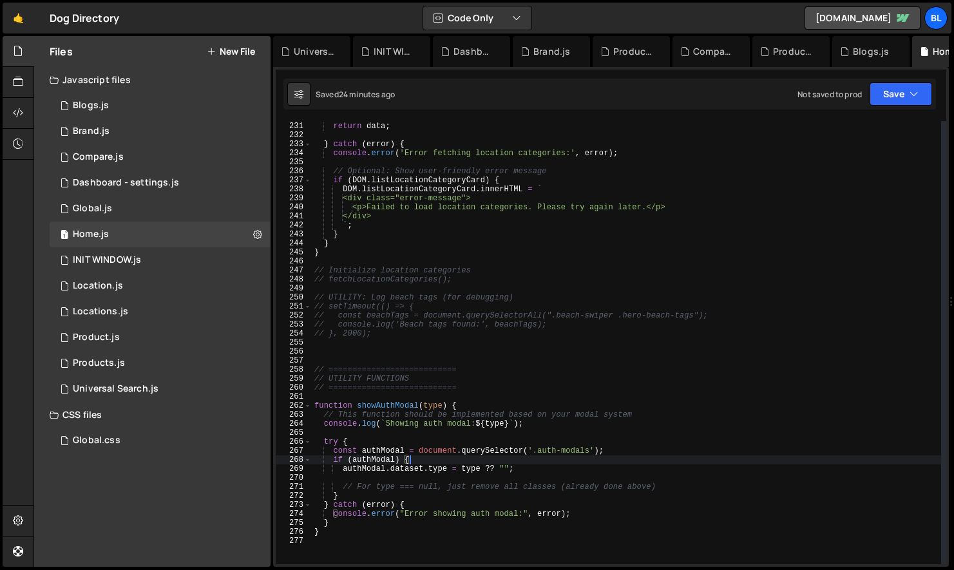
drag, startPoint x: 691, startPoint y: 478, endPoint x: 698, endPoint y: 458, distance: 20.6
click at [698, 458] on div "return data ; } catch ( error ) { console . error ( 'Error fetching location ca…" at bounding box center [627, 343] width 630 height 461
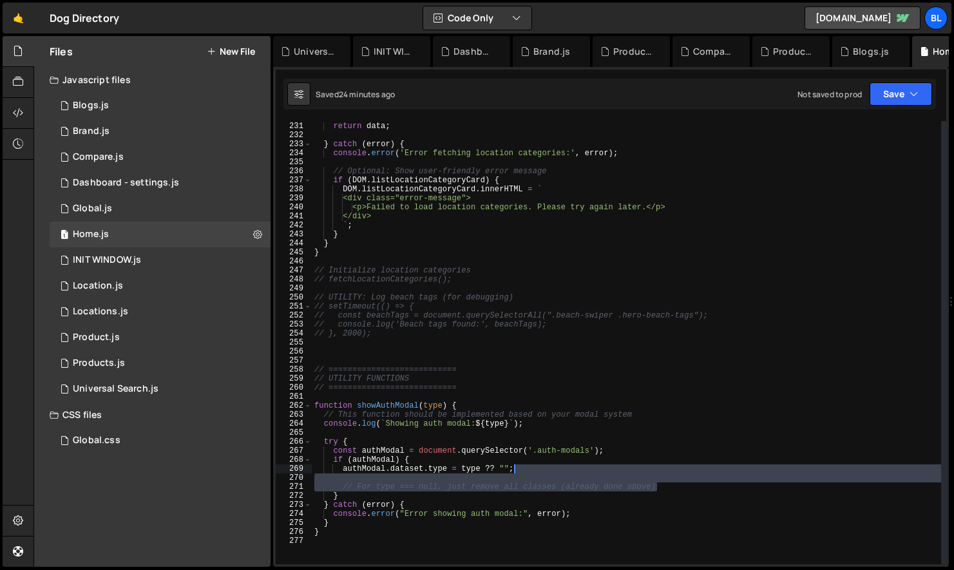
drag, startPoint x: 682, startPoint y: 487, endPoint x: 691, endPoint y: 469, distance: 20.2
click at [691, 469] on div "return data ; } catch ( error ) { console . error ( 'Error fetching location ca…" at bounding box center [627, 343] width 630 height 461
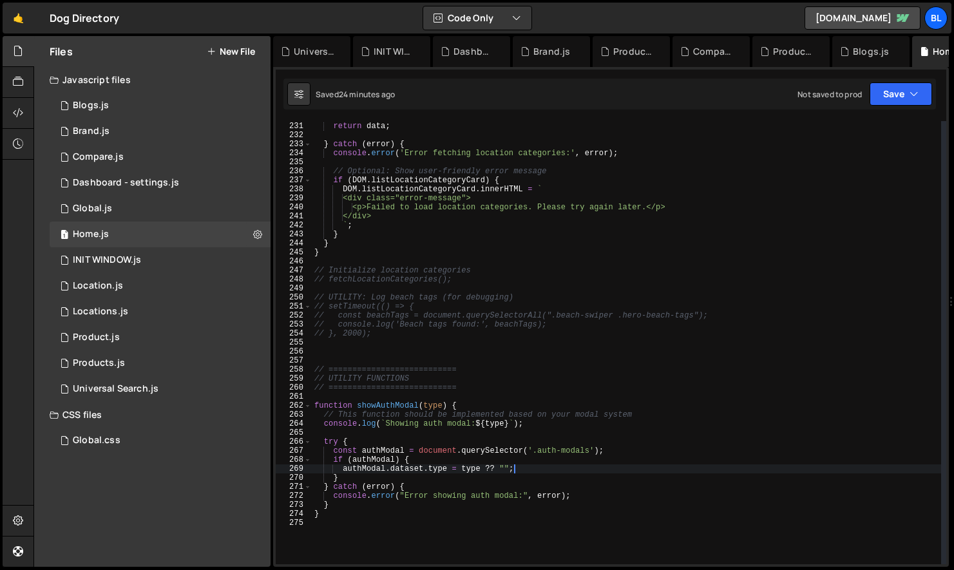
click at [403, 456] on div "return data ; } catch ( error ) { console . error ( 'Error fetching location ca…" at bounding box center [627, 343] width 630 height 461
click at [388, 449] on div "return data ; } catch ( error ) { console . error ( 'Error fetching location ca…" at bounding box center [627, 343] width 630 height 461
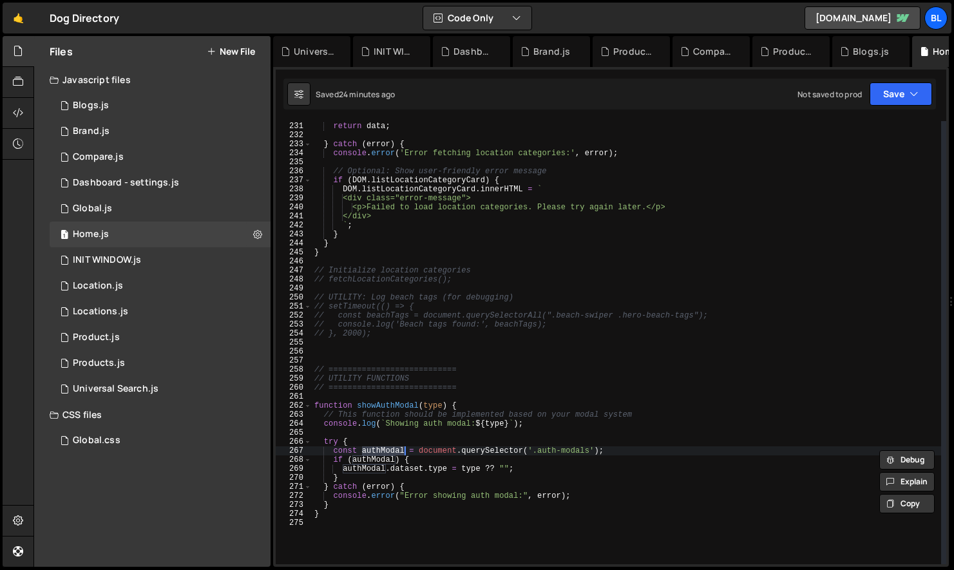
click at [440, 440] on div "return data ; } catch ( error ) { console . error ( 'Error fetching location ca…" at bounding box center [627, 343] width 630 height 461
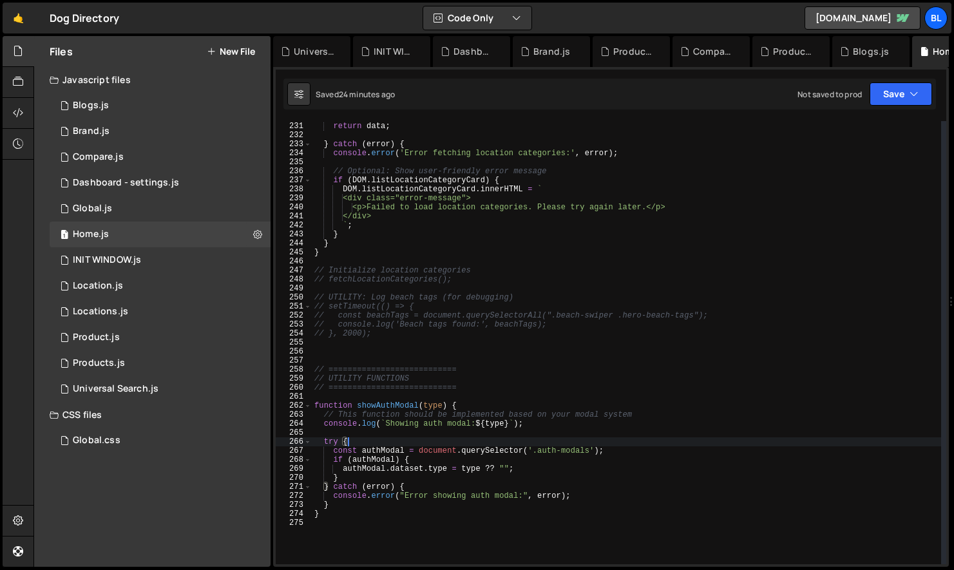
click at [369, 470] on div "return data ; } catch ( error ) { console . error ( 'Error fetching location ca…" at bounding box center [627, 343] width 630 height 461
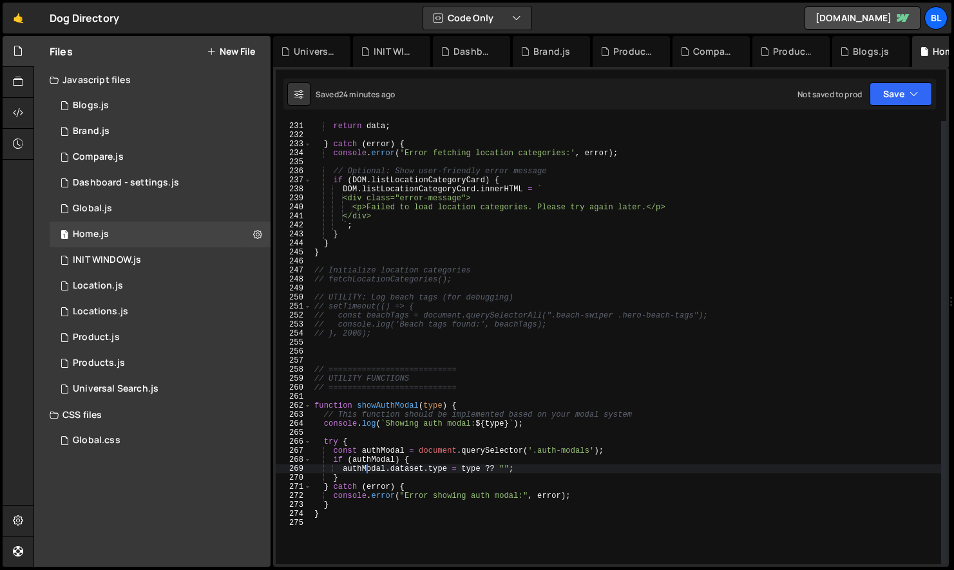
click at [361, 480] on div "return data ; } catch ( error ) { console . error ( 'Error fetching location ca…" at bounding box center [627, 343] width 630 height 461
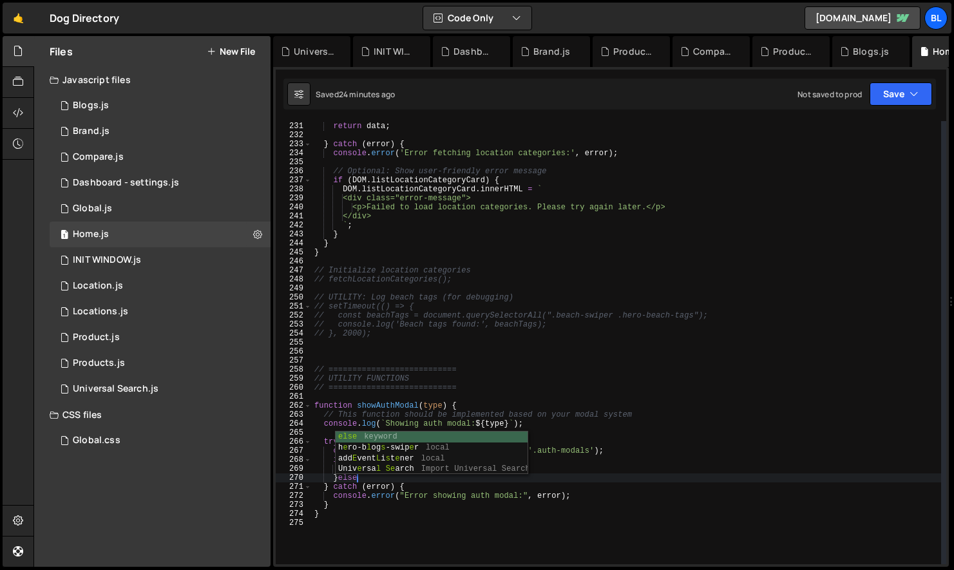
type textarea "}else{"
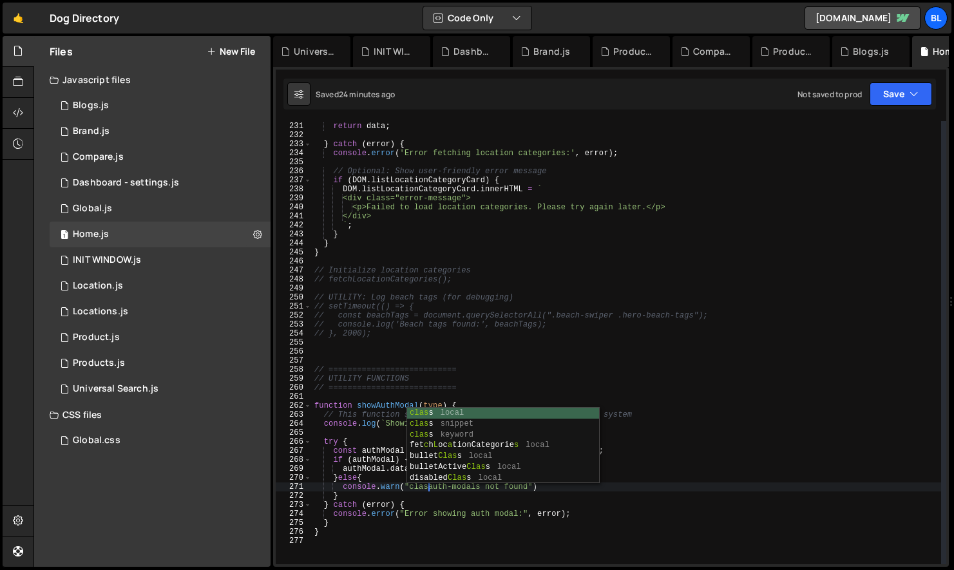
scroll to position [0, 10]
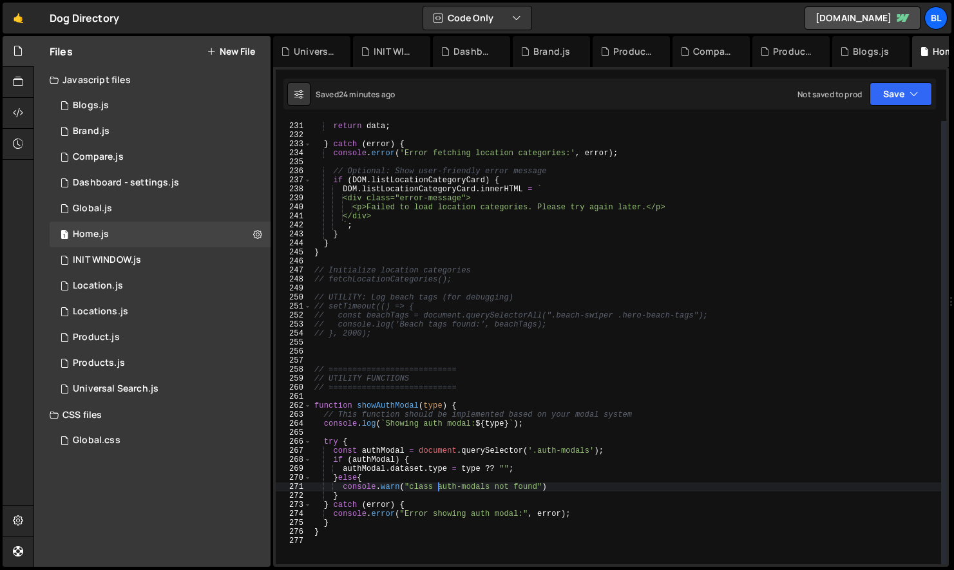
click at [569, 487] on div "return data ; } catch ( error ) { console . error ( 'Error fetching location ca…" at bounding box center [627, 343] width 630 height 461
type textarea "console.warn("class auth-modals not found");"
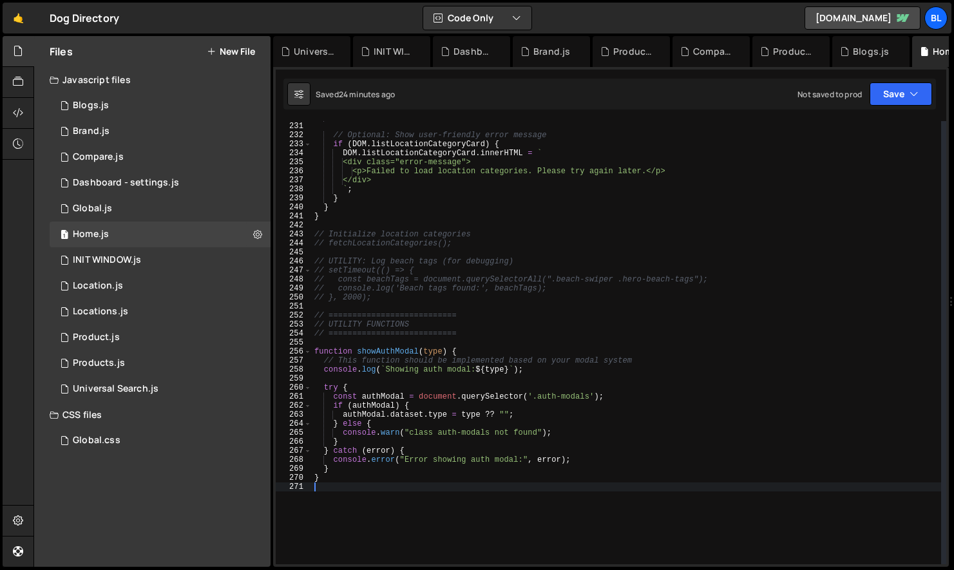
scroll to position [0, 0]
click at [394, 354] on div "console . error ( 'Error fetching location categories:' , error ) ; // Optional…" at bounding box center [627, 343] width 630 height 461
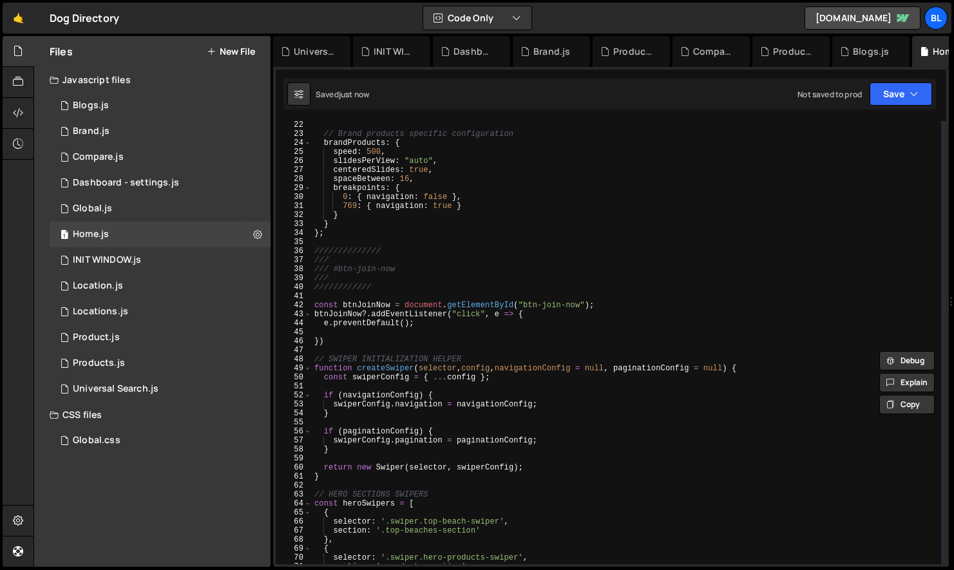
scroll to position [191, 0]
click at [423, 323] on div "// Brand products specific configuration brandProducts : { speed : 500 , slides…" at bounding box center [627, 350] width 630 height 461
type textarea "e.preventDefault();"
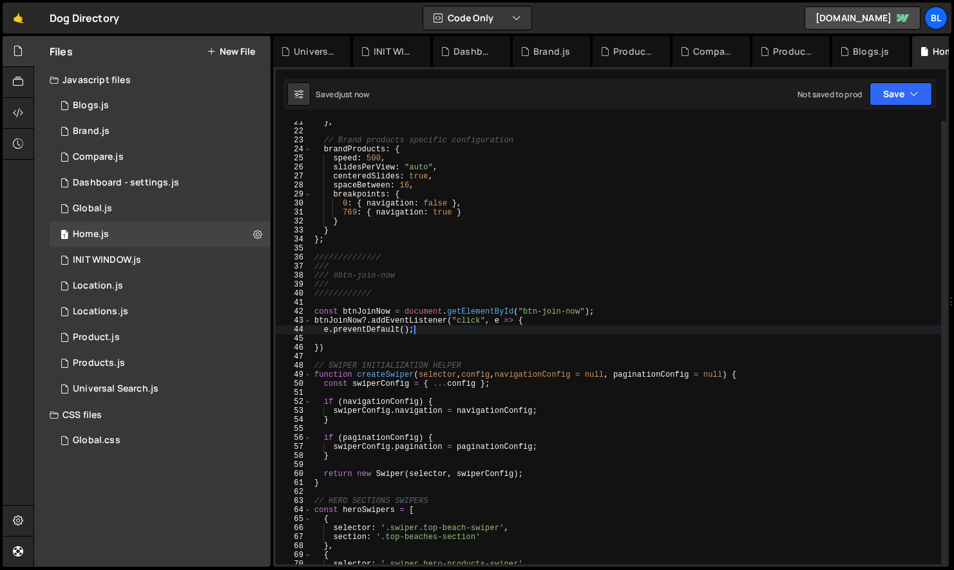
scroll to position [142, 0]
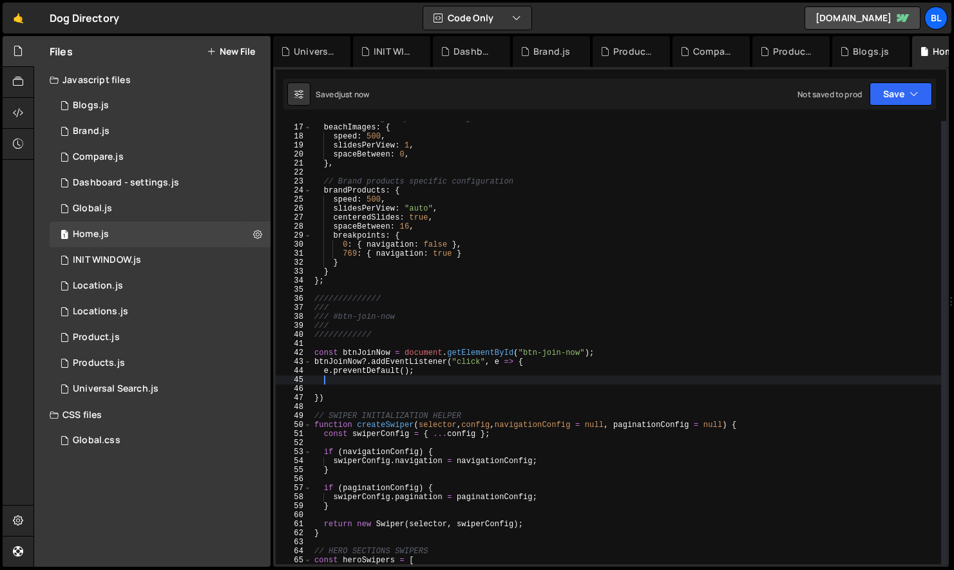
paste textarea "showAuthModal"
type textarea "showAuthModal("signup");"
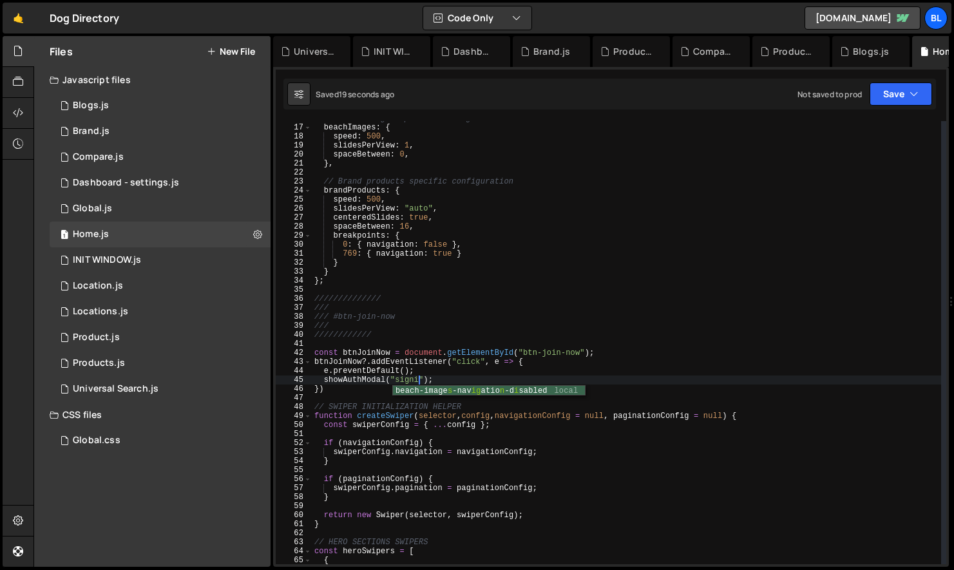
type textarea "showAuthModal("signin");"
click at [365, 396] on div "// Beach images specific configuration beachImages : { speed : 500 , slidesPerV…" at bounding box center [627, 344] width 630 height 461
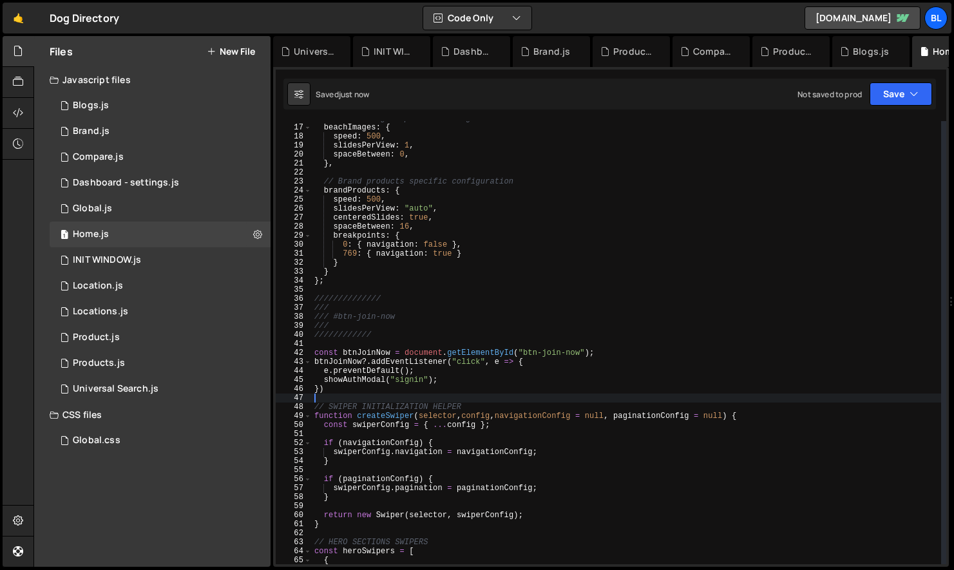
click at [351, 367] on div "// Beach images specific configuration beachImages : { speed : 500 , slidesPerV…" at bounding box center [627, 344] width 630 height 461
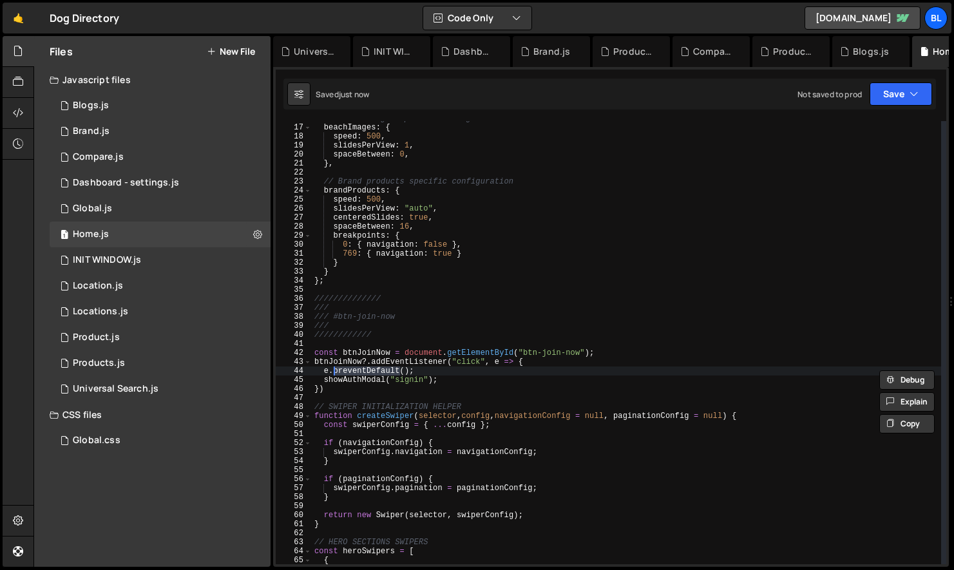
click at [373, 367] on div "// Beach images specific configuration beachImages : { speed : 500 , slidesPerV…" at bounding box center [627, 344] width 630 height 461
click at [408, 375] on div "// Beach images specific configuration beachImages : { speed : 500 , slidesPerV…" at bounding box center [627, 344] width 630 height 461
click at [366, 382] on div "// Beach images specific configuration beachImages : { speed : 500 , slidesPerV…" at bounding box center [627, 344] width 630 height 461
click at [452, 380] on div "// Beach images specific configuration beachImages : { speed : 500 , slidesPerV…" at bounding box center [627, 344] width 630 height 461
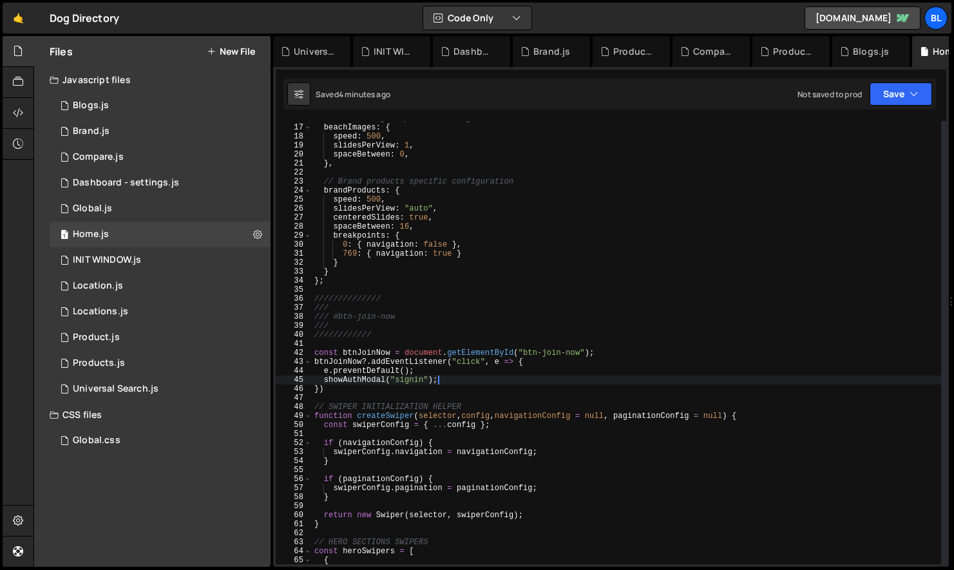
click at [418, 305] on div "// Beach images specific configuration beachImages : { speed : 500 , slidesPerV…" at bounding box center [627, 344] width 630 height 461
paste textarea "brands"
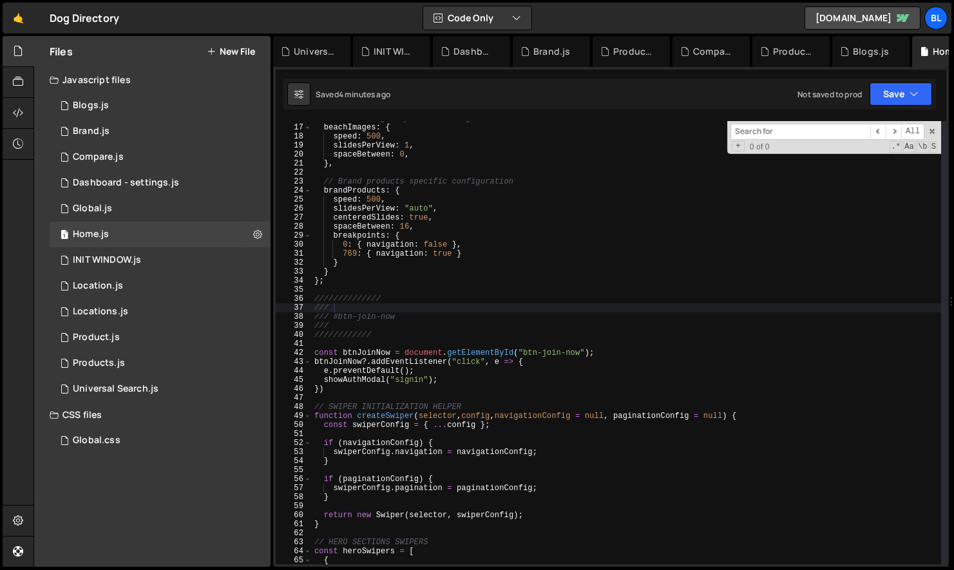
click at [420, 337] on div "// Beach images specific configuration beachImages : { speed : 500 , slidesPerV…" at bounding box center [627, 344] width 630 height 461
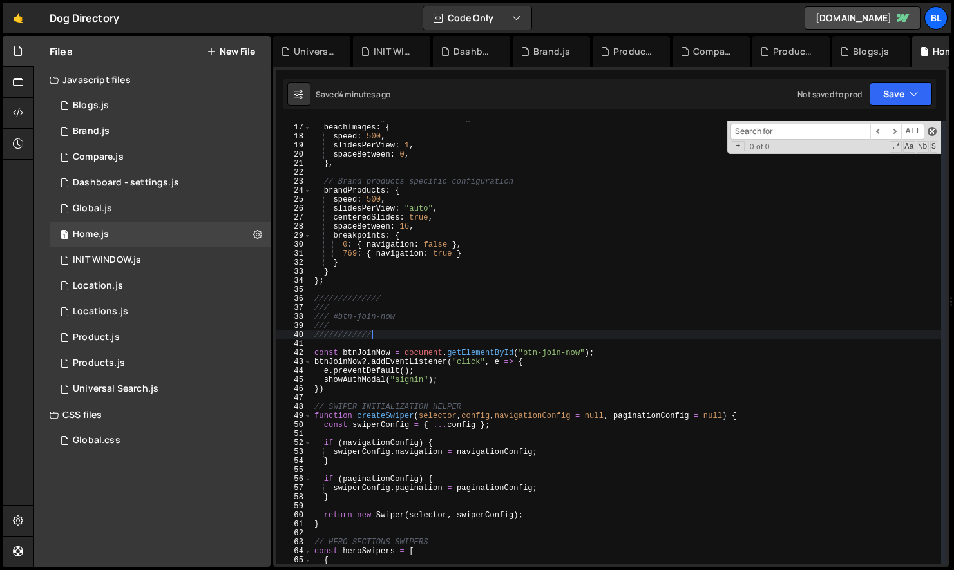
click at [932, 130] on span at bounding box center [932, 131] width 9 height 9
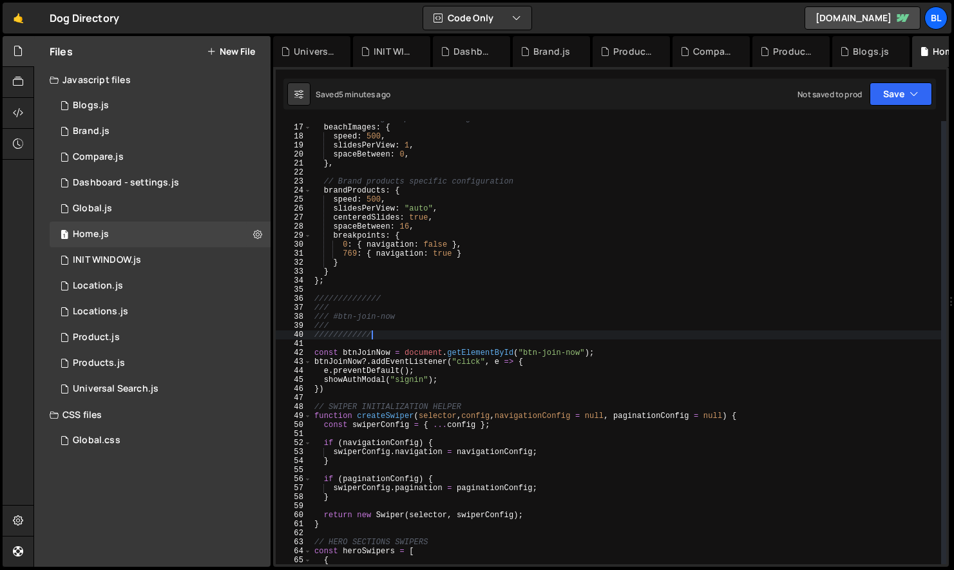
click at [513, 324] on div "// Beach images specific configuration beachImages : { speed : 500 , slidesPerV…" at bounding box center [627, 344] width 630 height 461
click at [358, 296] on div "// Beach images specific configuration beachImages : { speed : 500 , slidesPerV…" at bounding box center [627, 344] width 630 height 461
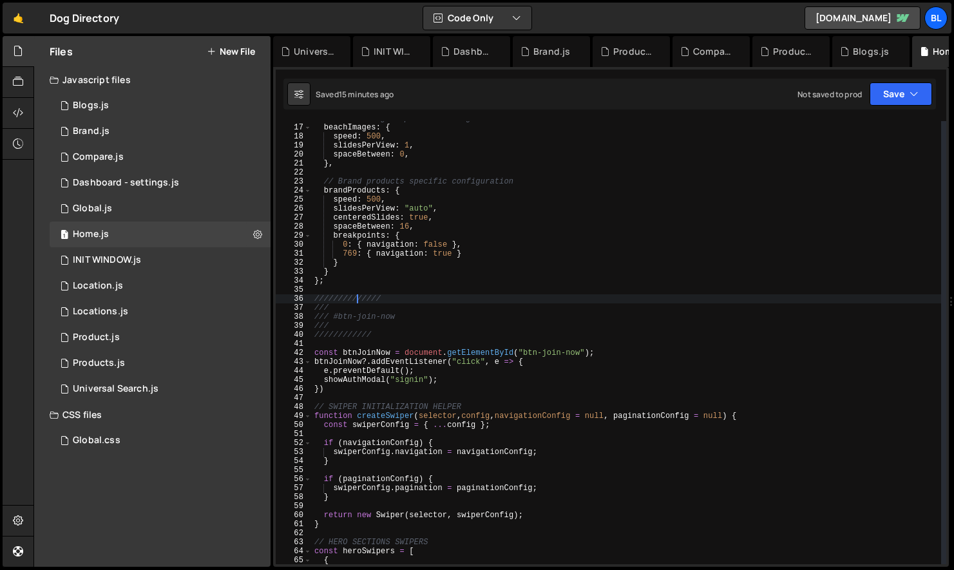
click at [376, 334] on div "// Beach images specific configuration beachImages : { speed : 500 , slidesPerV…" at bounding box center [627, 344] width 630 height 461
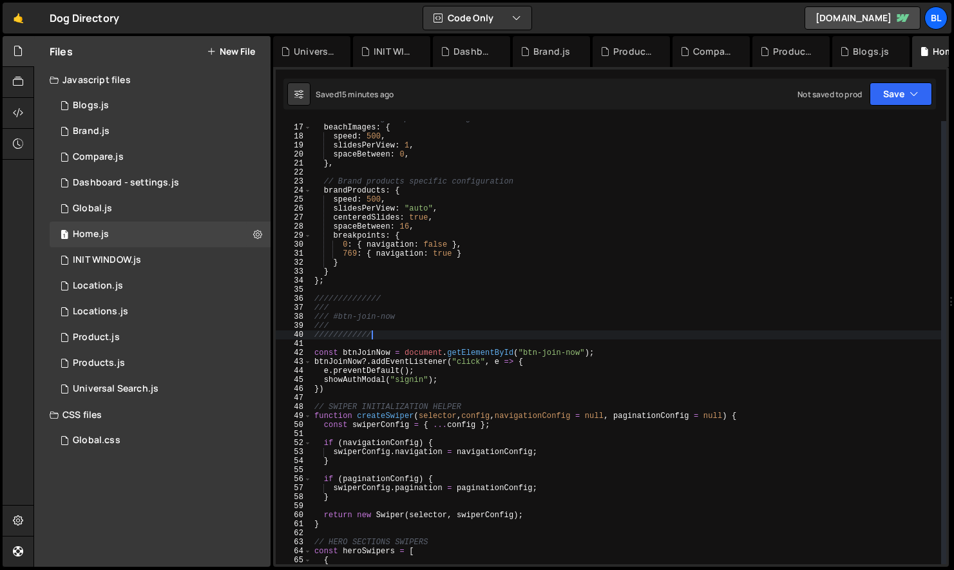
click at [336, 392] on div "// Beach images specific configuration beachImages : { speed : 500 , slidesPerV…" at bounding box center [627, 344] width 630 height 461
type textarea "});"
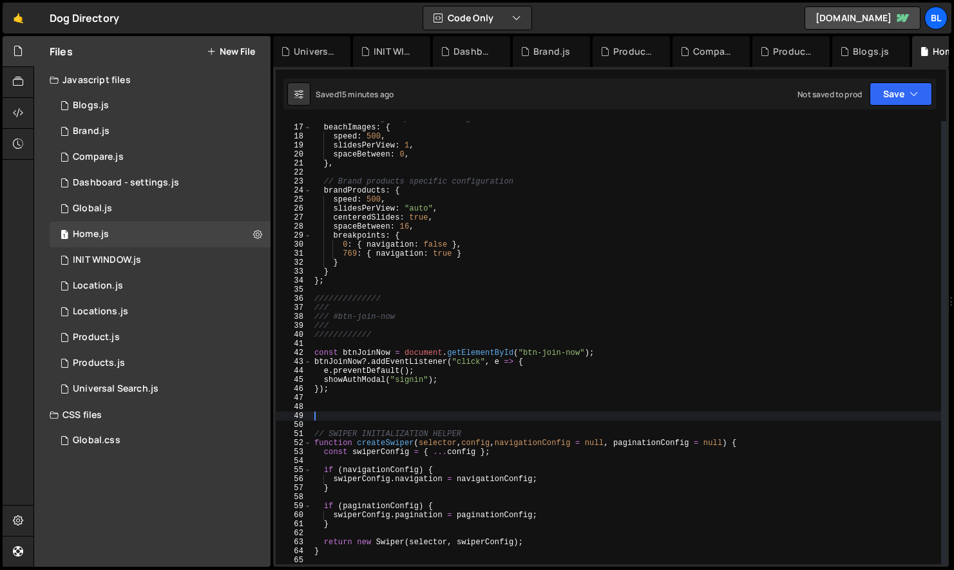
paste textarea "hero-products-wrapper"
type textarea "hero-products-wrapper"
type textarea "});"
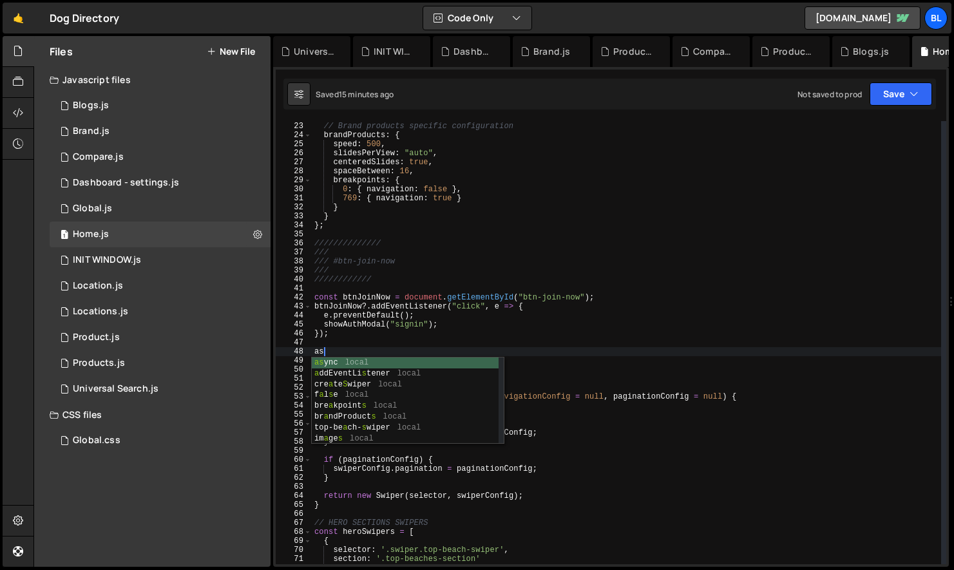
type textarea "a"
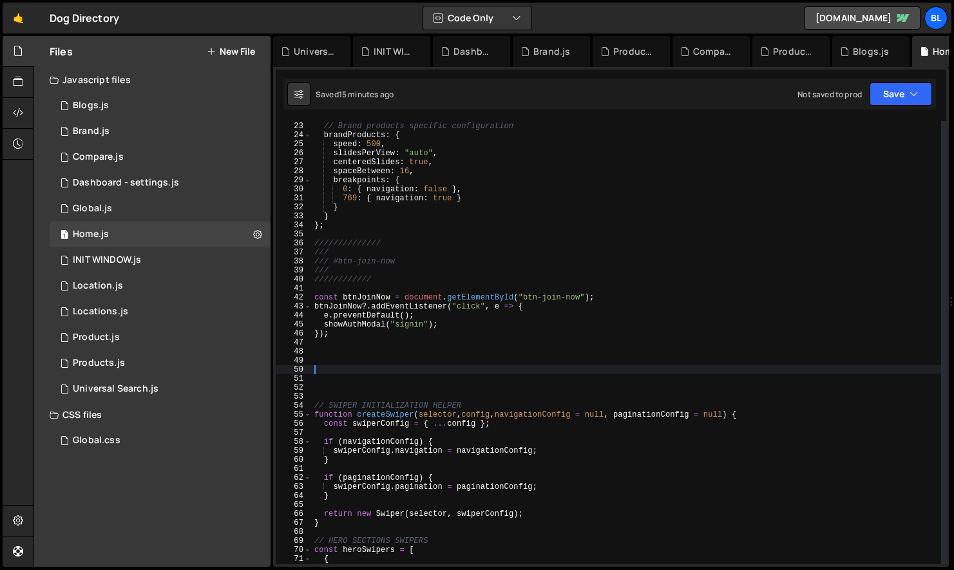
paste textarea "hero-products-wrapper"
type textarea "hero-products-wrapper"
paste textarea "hero-products-wrapper")"
paste textarea "hero-products-wrapper"
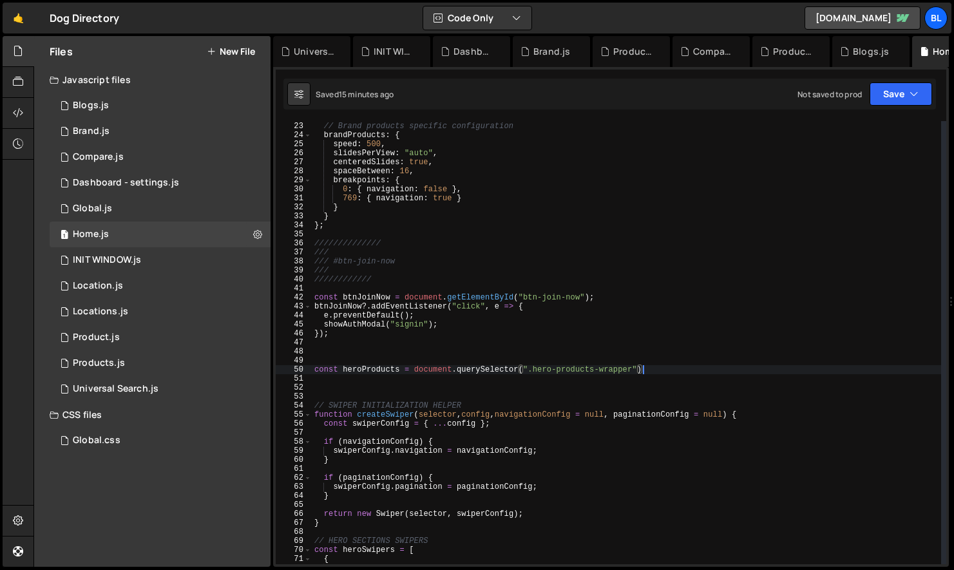
type textarea "const heroProducts = document.querySelector(".hero-products-wrapper");"
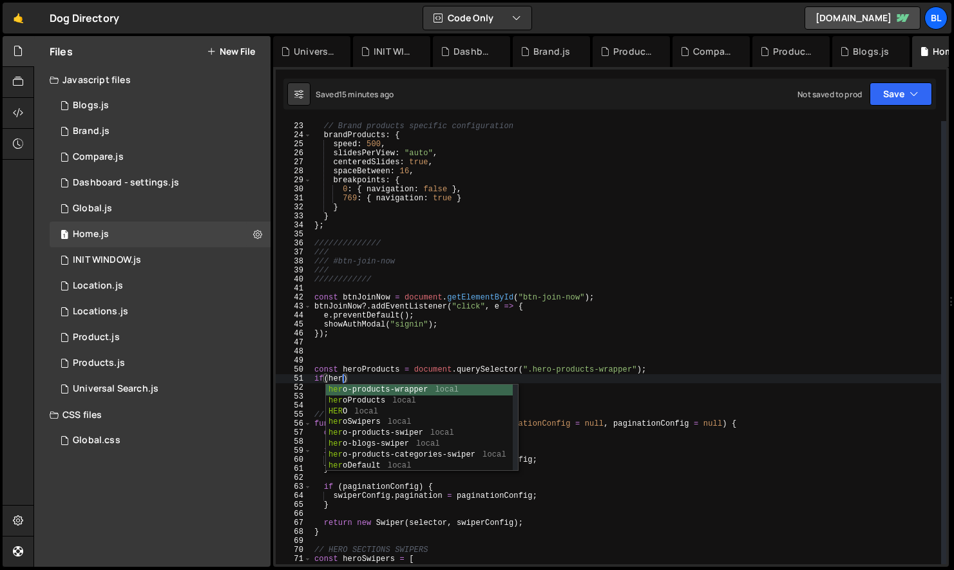
scroll to position [0, 2]
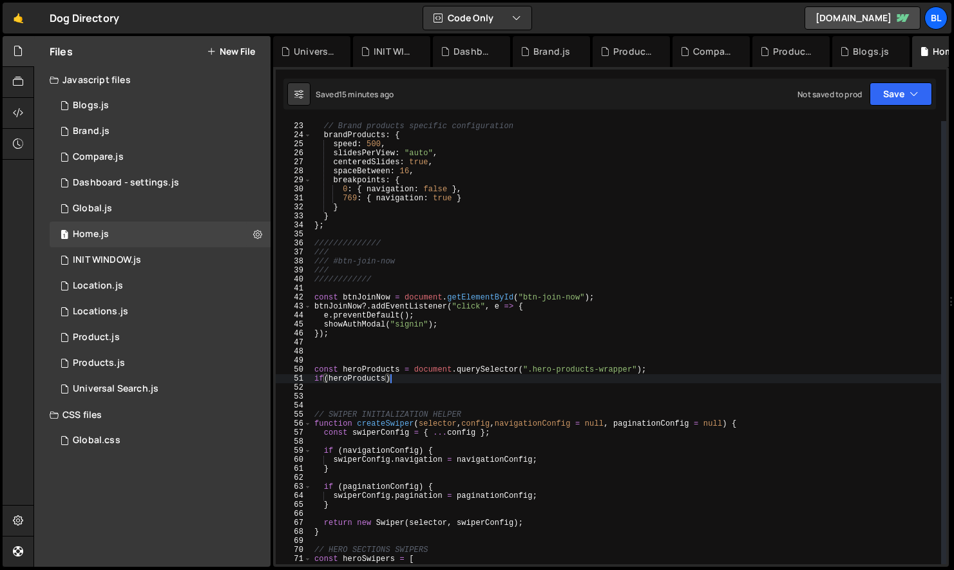
type textarea "if(heroProducts){"
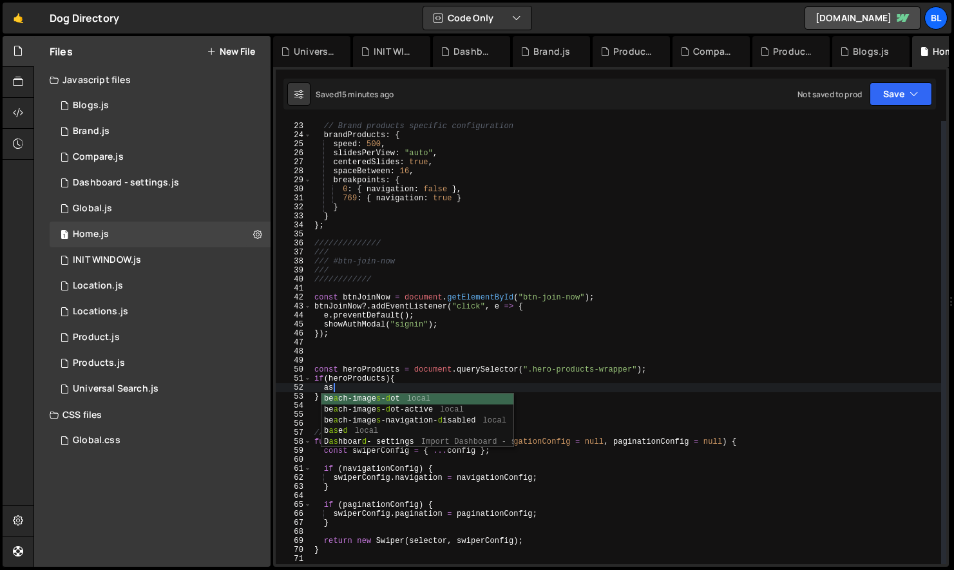
scroll to position [0, 1]
type textarea "a"
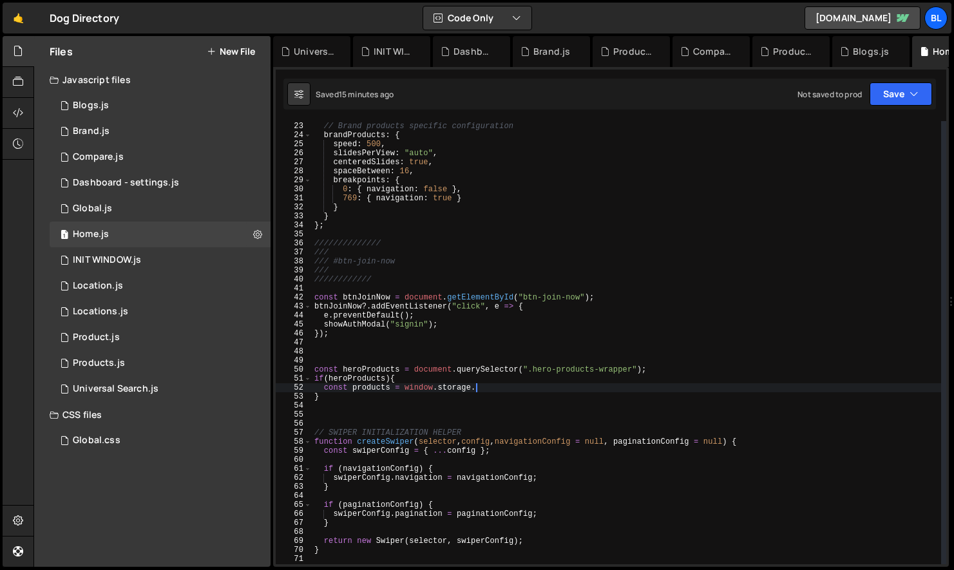
scroll to position [0, 12]
type textarea "const products = window.storage.get("products");"
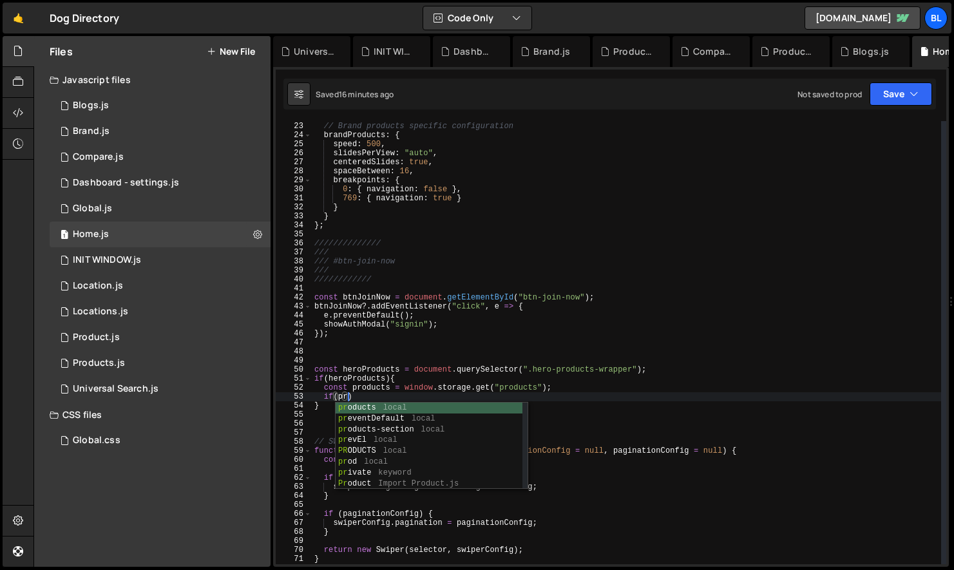
scroll to position [0, 3]
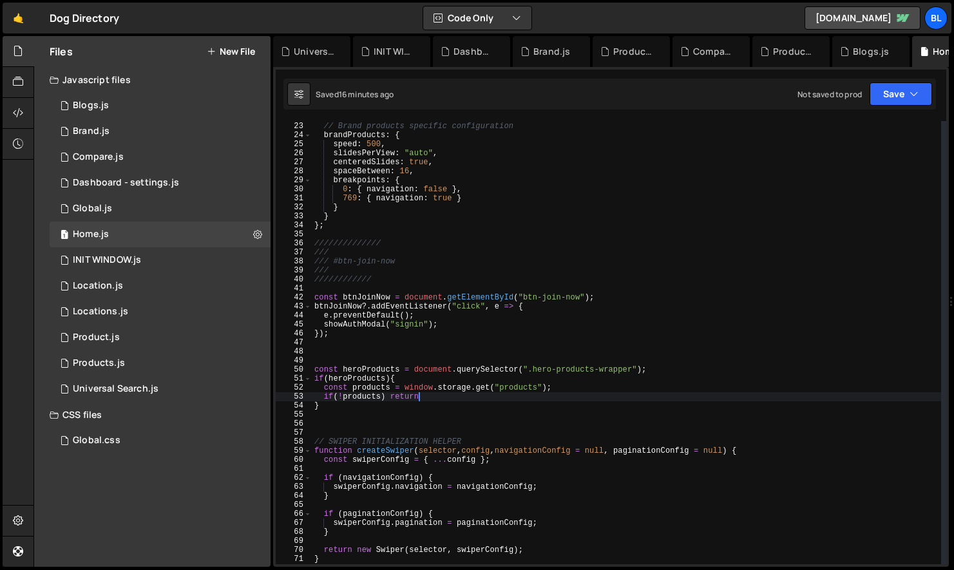
type textarea "if(!products) return;"
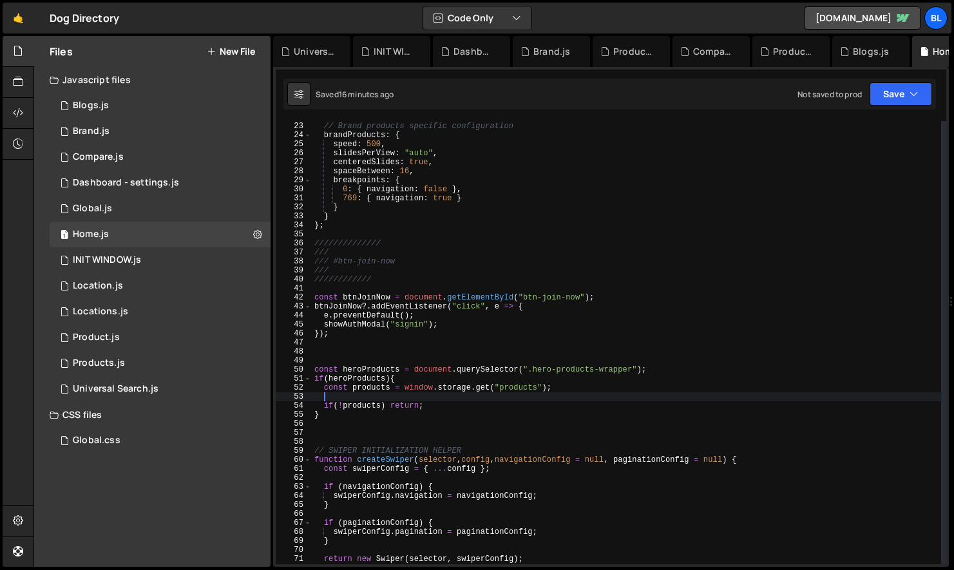
scroll to position [0, 0]
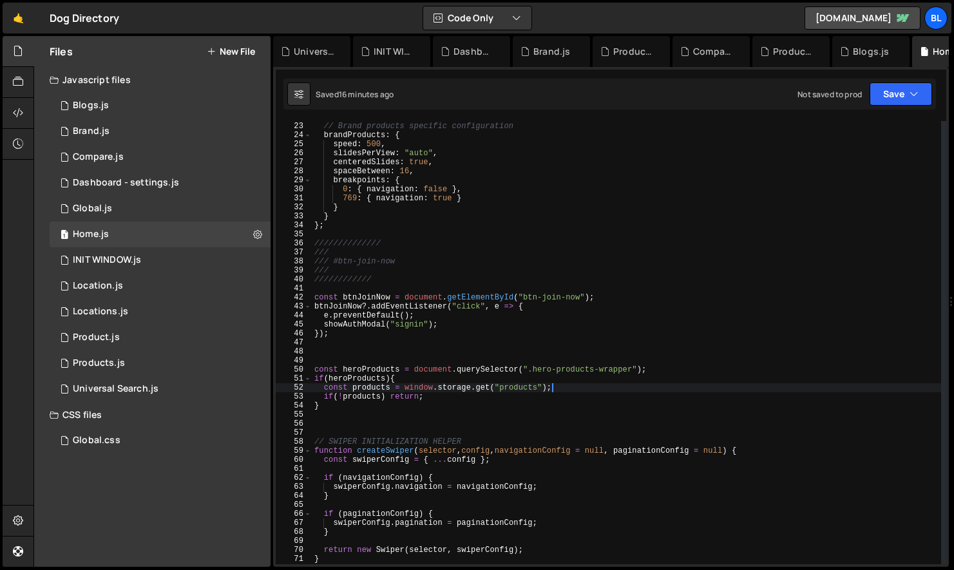
type textarea "if(!products) return;"
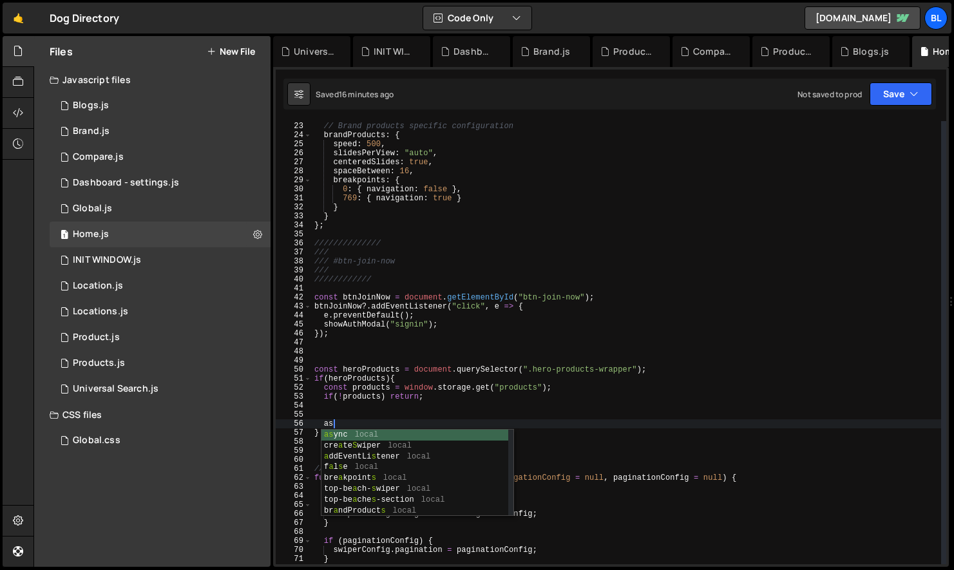
type textarea "a"
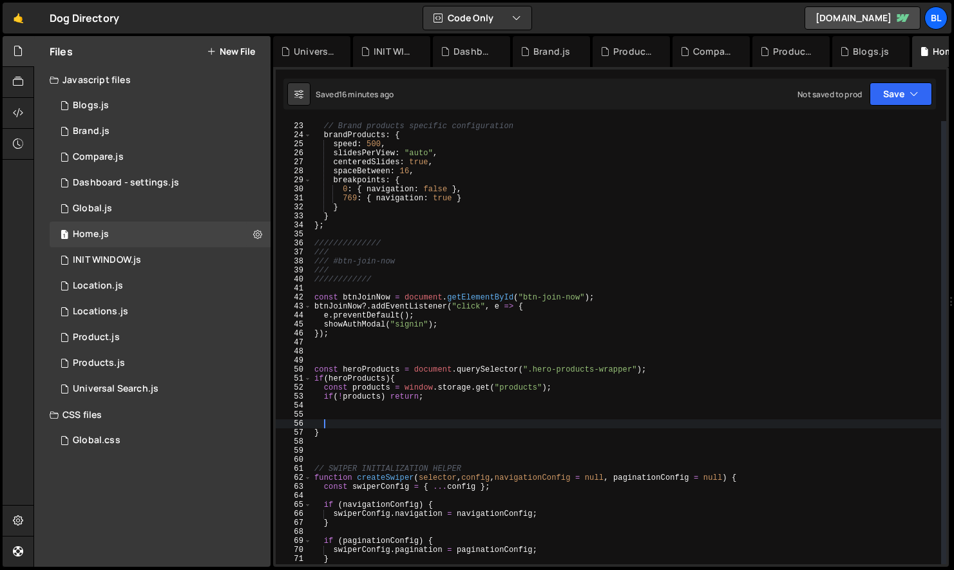
click at [380, 398] on div "// Brand products specific configuration brandProducts : { speed : 500 , slides…" at bounding box center [627, 343] width 630 height 461
type textarea "if(!products) return;"
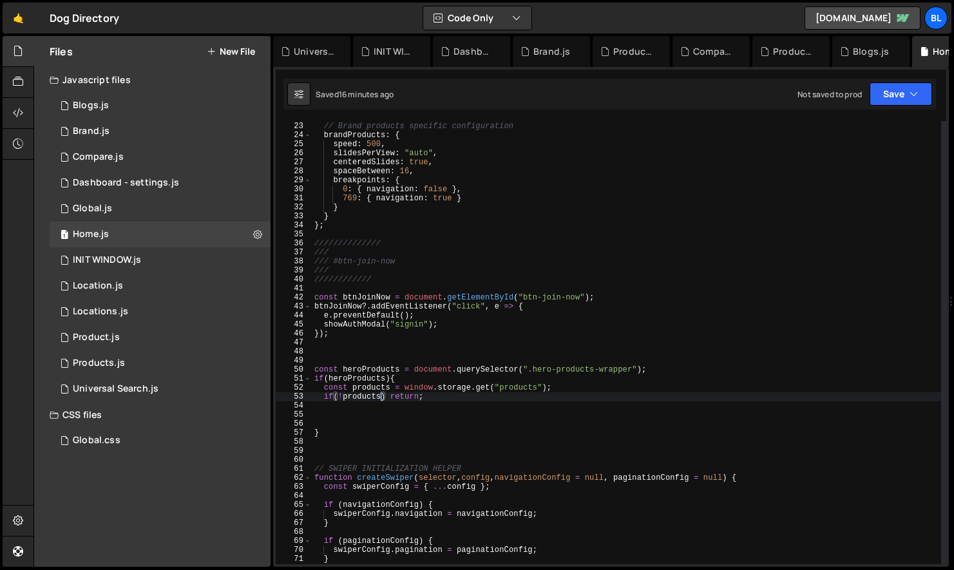
click at [364, 398] on div "// Brand products specific configuration brandProducts : { speed : 500 , slides…" at bounding box center [627, 343] width 630 height 461
click at [389, 401] on div "// Brand products specific configuration brandProducts : { speed : 500 , slides…" at bounding box center [627, 343] width 630 height 461
click at [352, 421] on div "// Brand products specific configuration brandProducts : { speed : 500 , slides…" at bounding box center [627, 343] width 630 height 461
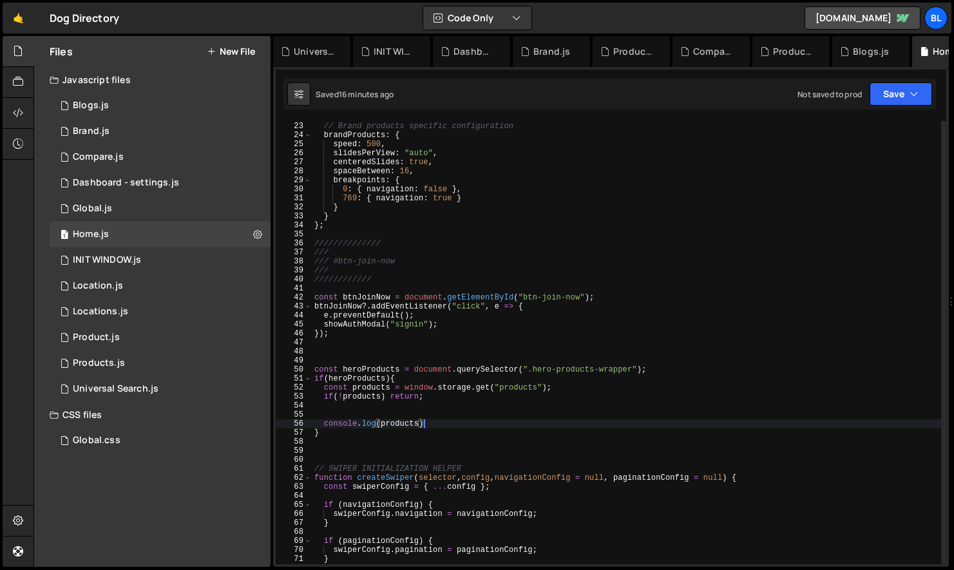
scroll to position [0, 8]
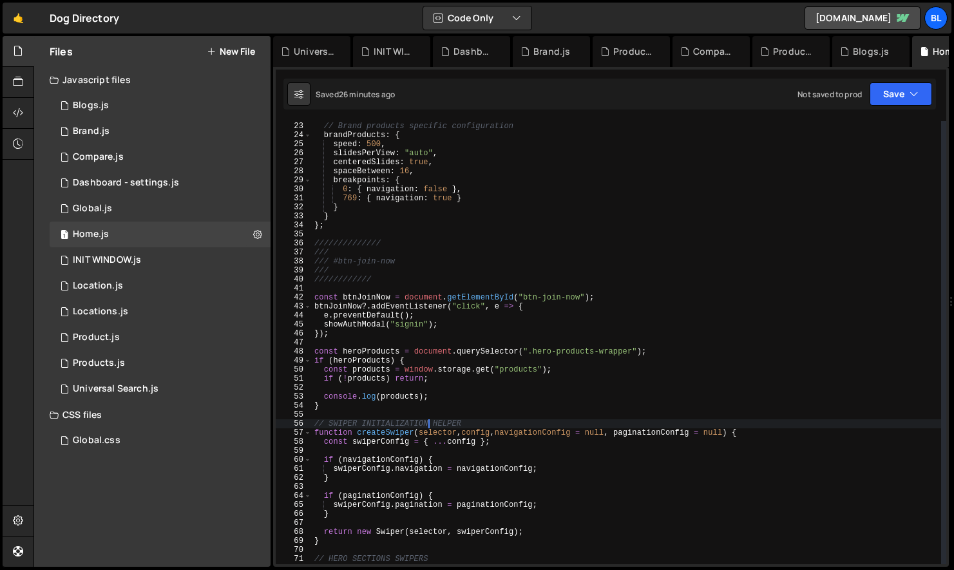
click at [439, 408] on div "// Brand products specific configuration brandProducts : { speed : 500 , slides…" at bounding box center [627, 343] width 630 height 461
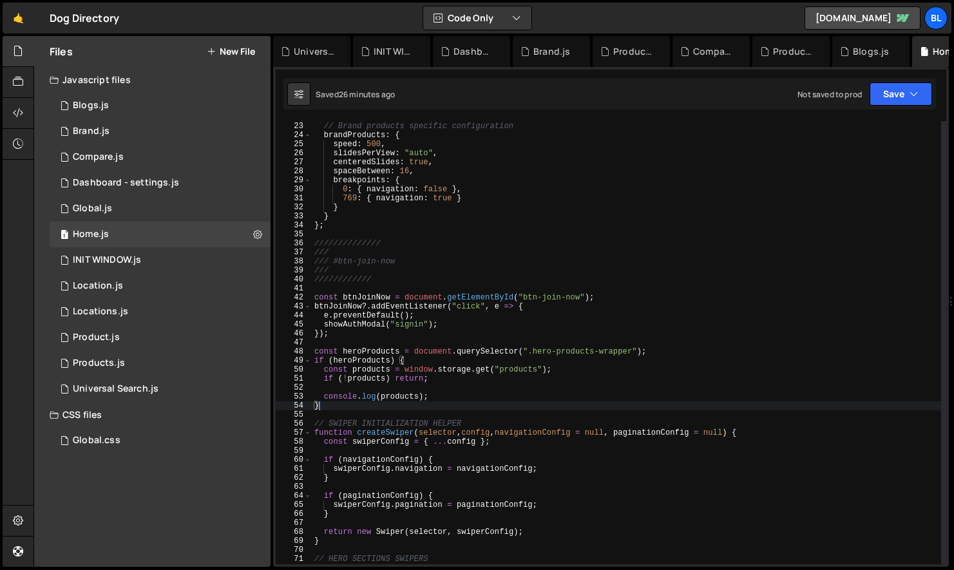
click at [439, 394] on div "// Brand products specific configuration brandProducts : { speed : 500 , slides…" at bounding box center [627, 343] width 630 height 461
type textarea "console.log(products);"
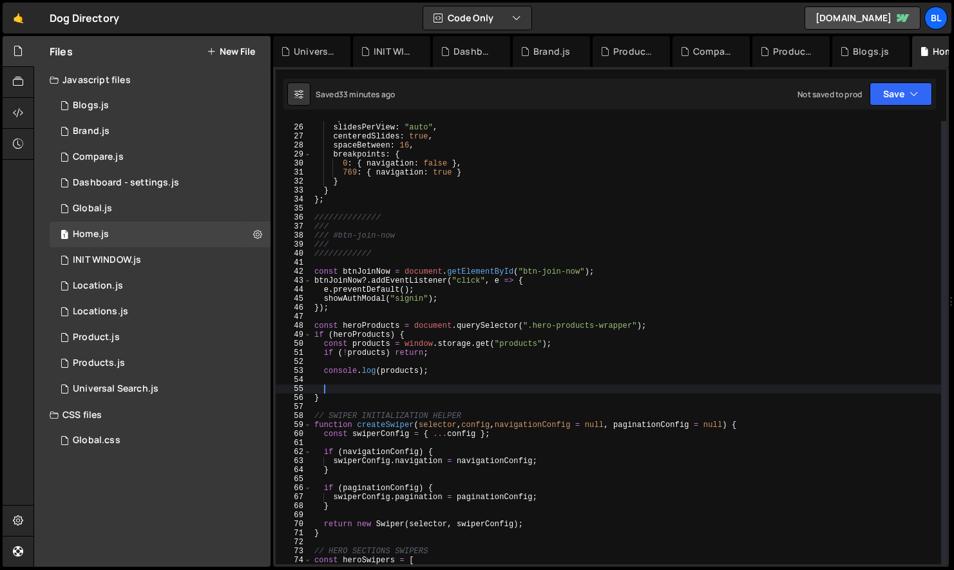
paste textarea "});"
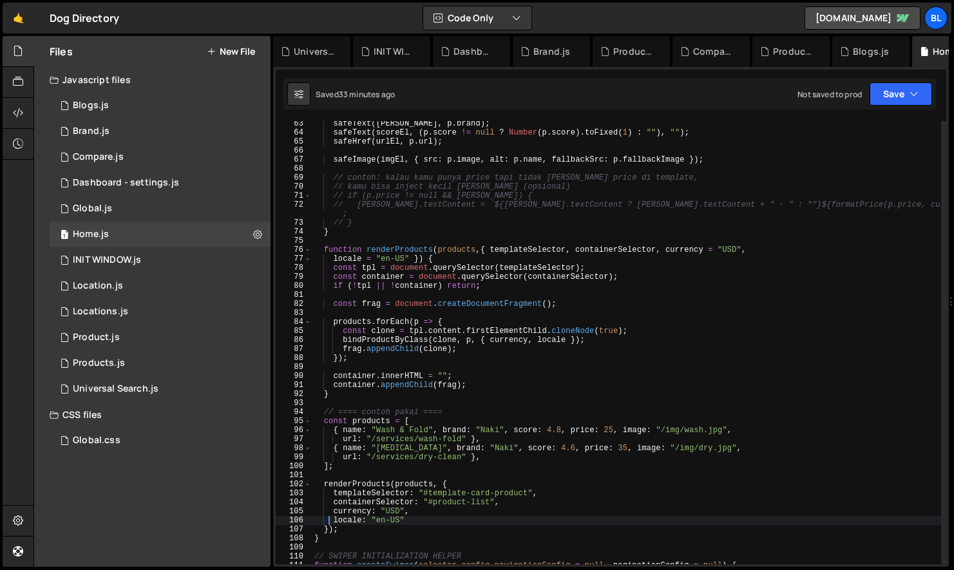
scroll to position [594, 0]
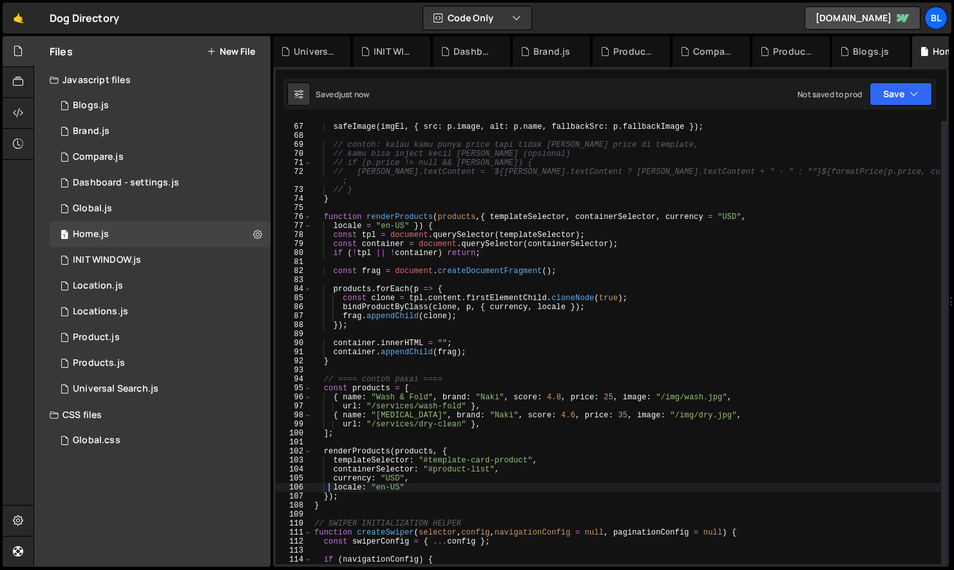
click at [360, 452] on div "safeImage ( imgEl , { src : p . image , alt : p . name , fallbackSrc : p . fall…" at bounding box center [627, 343] width 630 height 461
type textarea "renderProducts(products, {"
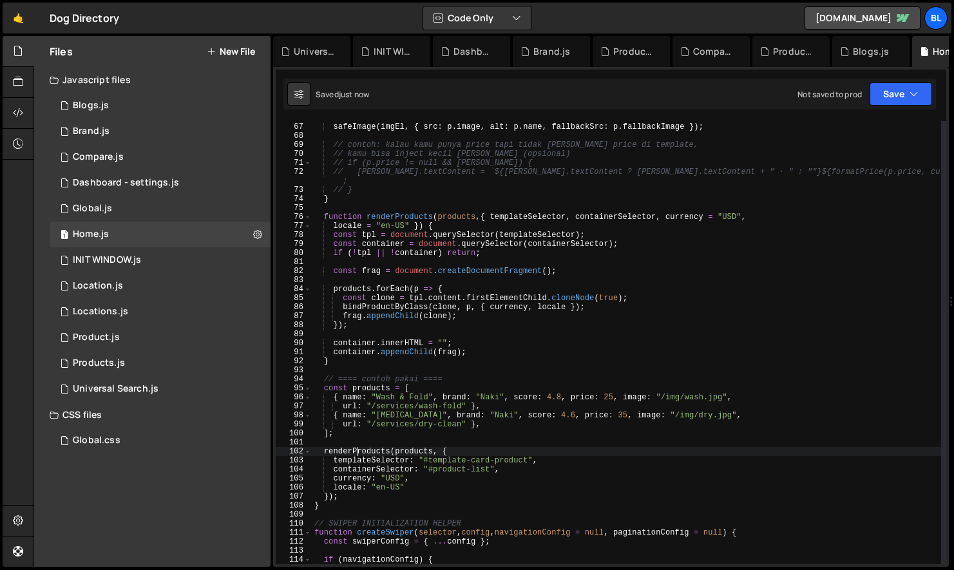
click at [360, 452] on div "safeImage ( imgEl , { src : p . image , alt : p . name , fallbackSrc : p . fall…" at bounding box center [627, 343] width 630 height 461
click at [418, 451] on div "safeImage ( imgEl , { src : p . image , alt : p . name , fallbackSrc : p . fall…" at bounding box center [627, 343] width 630 height 461
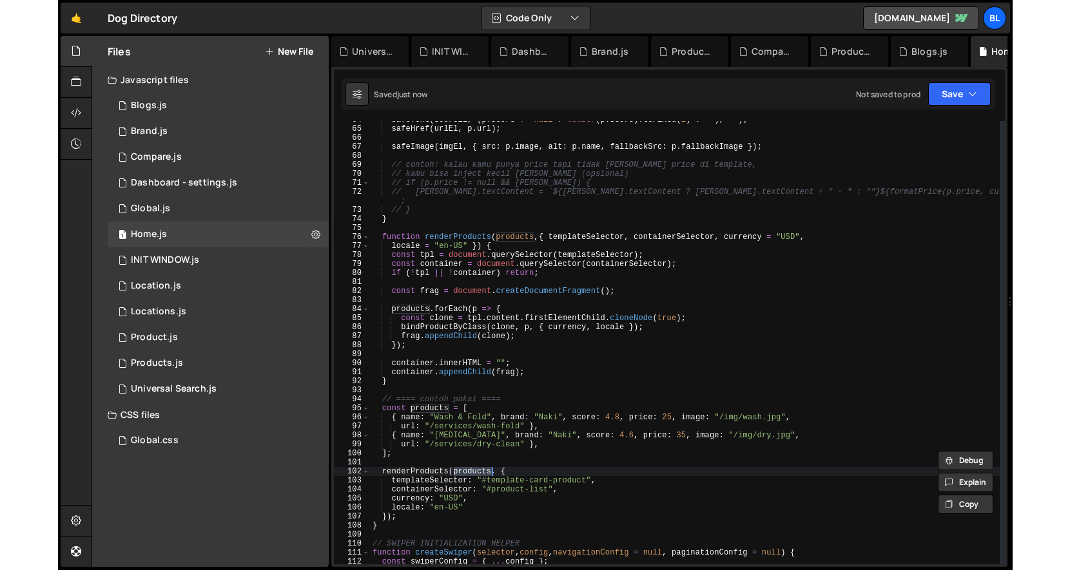
scroll to position [574, 0]
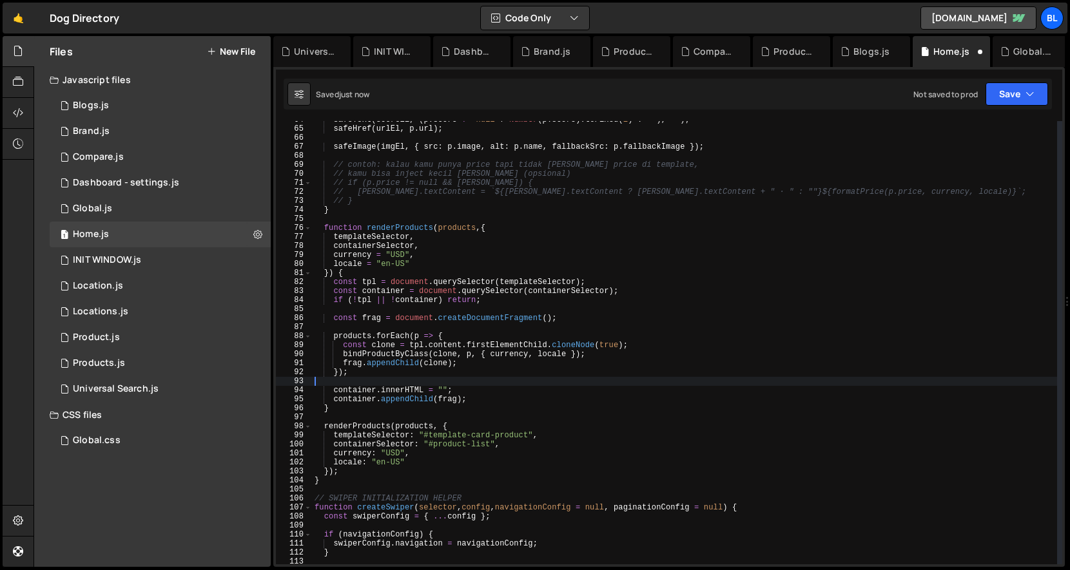
drag, startPoint x: 349, startPoint y: 451, endPoint x: 337, endPoint y: 391, distance: 61.0
click at [452, 391] on div "safeText ( scoreEl , ( p . score != null ? Number ( p . score ) . toFixed ( 1 )…" at bounding box center [684, 345] width 745 height 461
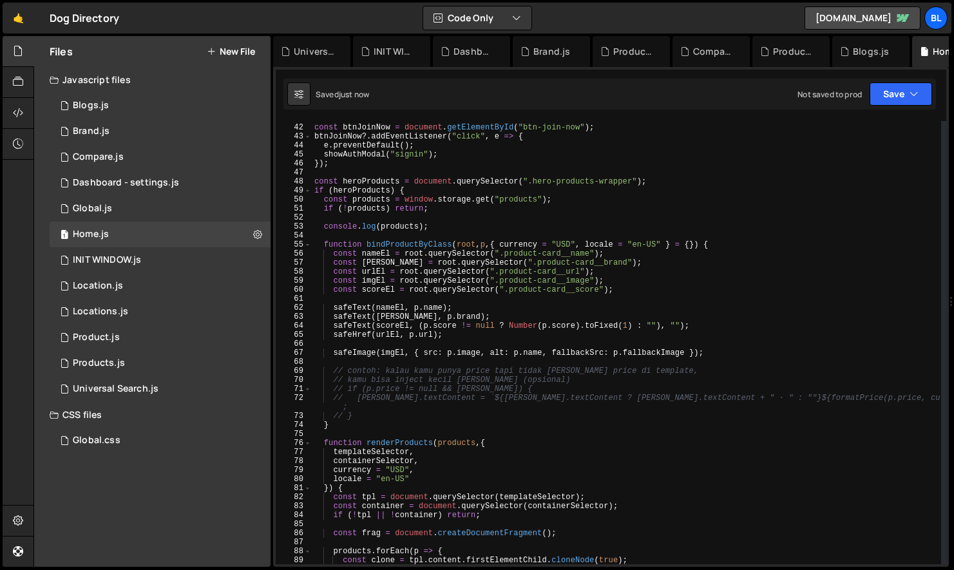
scroll to position [368, 0]
click at [443, 229] on div "const btnJoinNow = document . getElementById ( "btn-join-now" ) ; btnJoinNow ?.…" at bounding box center [627, 344] width 630 height 461
click at [457, 210] on div "const btnJoinNow = document . getElementById ( "btn-join-now" ) ; btnJoinNow ?.…" at bounding box center [627, 344] width 630 height 461
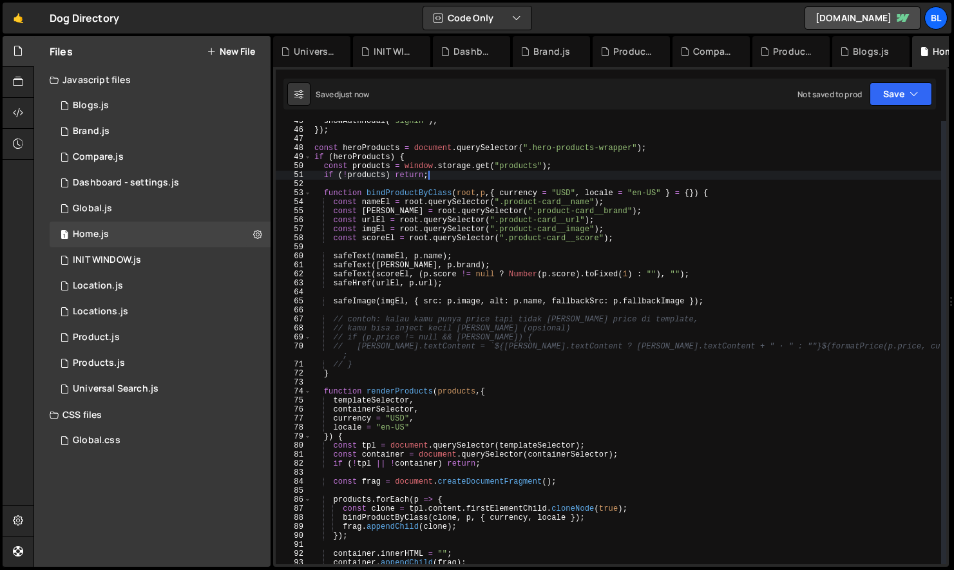
scroll to position [401, 0]
click at [418, 195] on div "showAuthModal ( "signin" ) ; }) ; const heroProducts = document . querySelector…" at bounding box center [627, 347] width 630 height 461
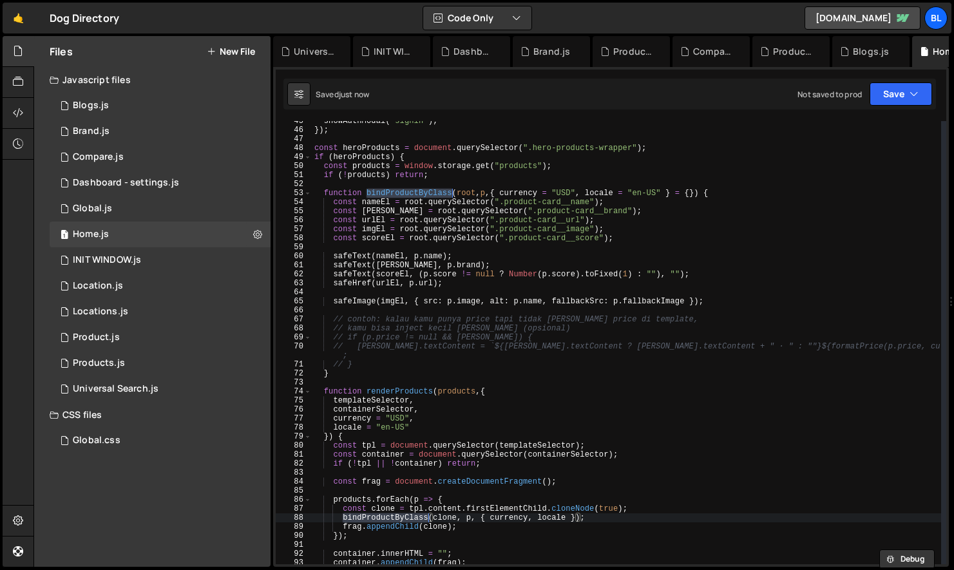
click at [617, 193] on div "showAuthModal ( "signin" ) ; }) ; const heroProducts = document . querySelector…" at bounding box center [627, 347] width 630 height 461
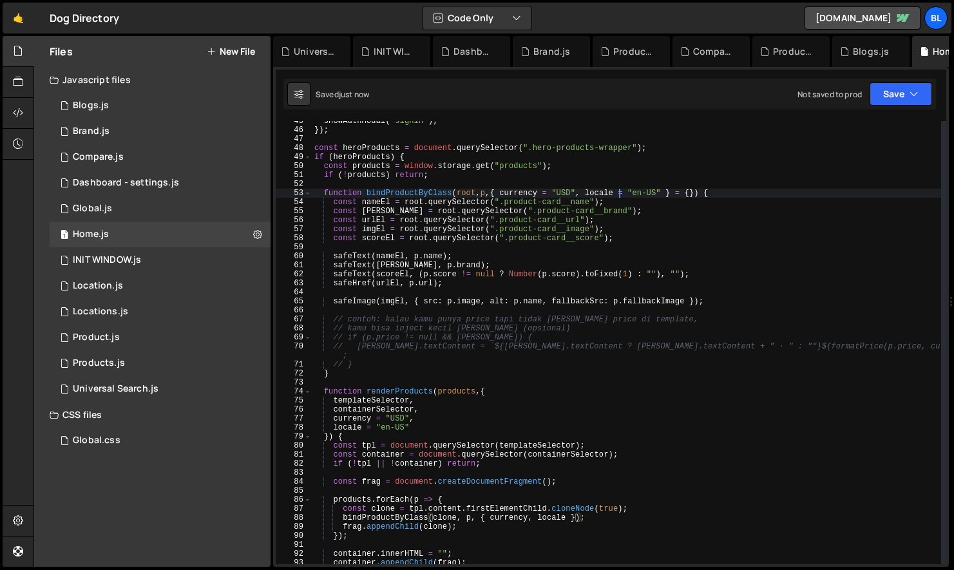
click at [617, 193] on div "showAuthModal ( "signin" ) ; }) ; const heroProducts = document . querySelector…" at bounding box center [627, 347] width 630 height 461
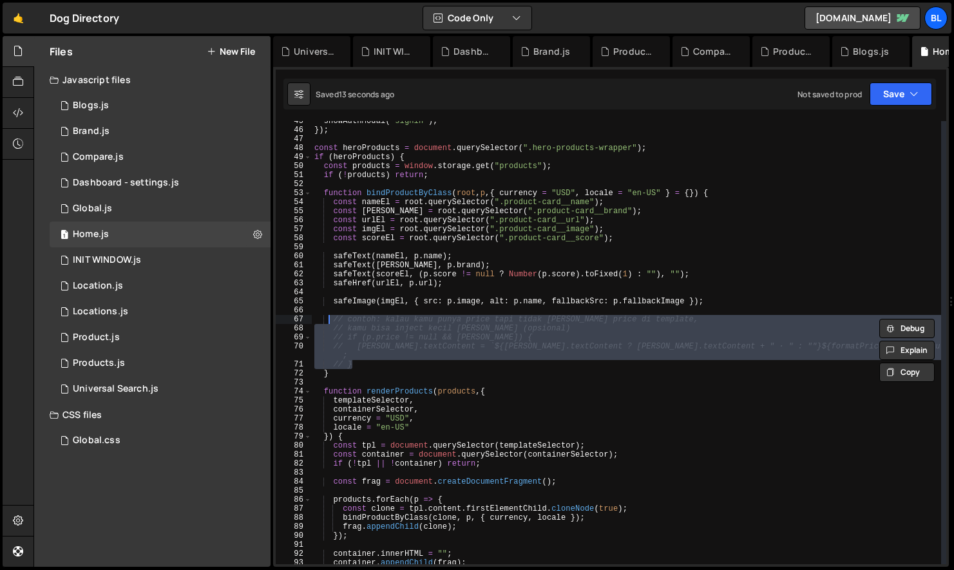
drag, startPoint x: 358, startPoint y: 365, endPoint x: 329, endPoint y: 316, distance: 57.2
click at [329, 316] on div "showAuthModal ( "signin" ) ; }) ; const heroProducts = document . querySelector…" at bounding box center [627, 347] width 630 height 461
type textarea "// contoh: kalau kamu punya price tapi tidak [PERSON_NAME] price di template, /…"
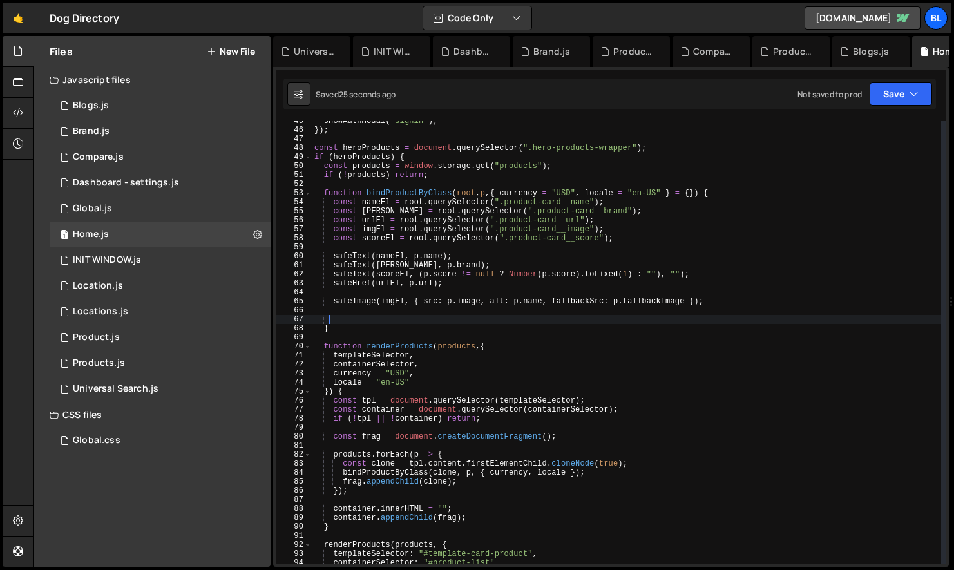
click at [367, 305] on div "showAuthModal ( "signin" ) ; }) ; const heroProducts = document . querySelector…" at bounding box center [627, 347] width 630 height 461
type textarea "safeImage(imgEl, { src: p.image, alt: [DOMAIN_NAME], fallbackSrc: p.fallbackIma…"
click at [367, 305] on div "showAuthModal ( "signin" ) ; }) ; const heroProducts = document . querySelector…" at bounding box center [627, 347] width 630 height 461
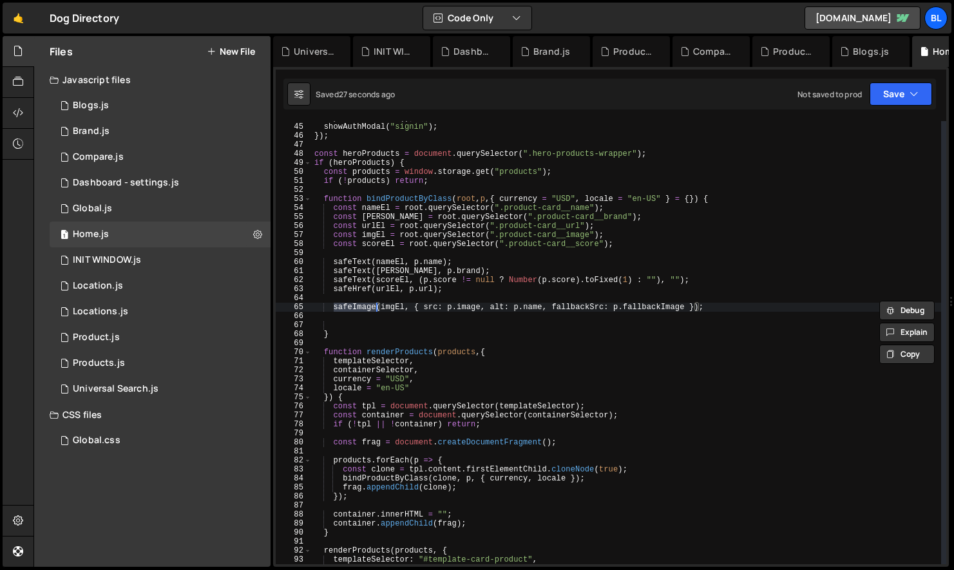
scroll to position [383, 0]
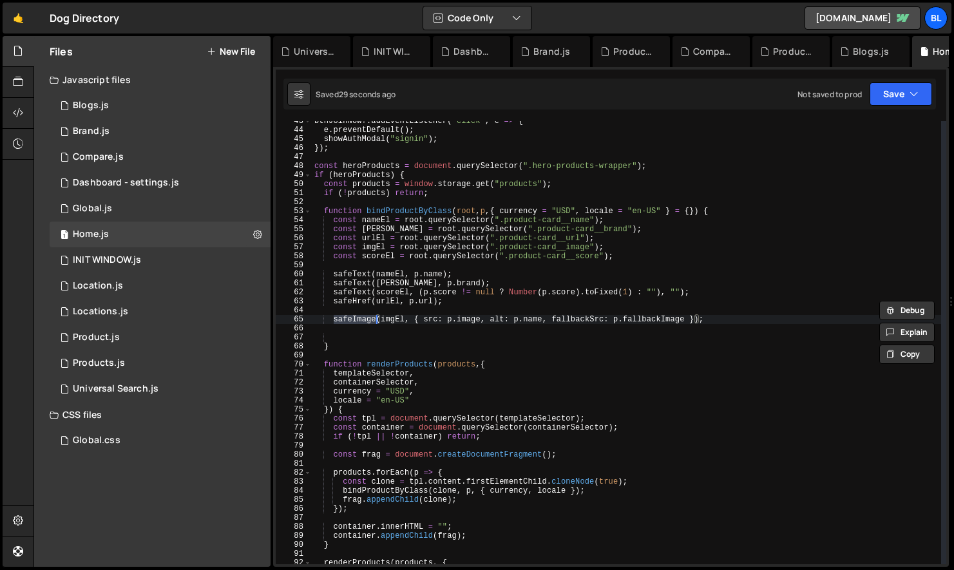
click at [424, 325] on div "btnJoinNow ?. addEventListener ( "click" , e => { e . preventDefault ( ) ; show…" at bounding box center [627, 347] width 630 height 461
click at [371, 324] on div "btnJoinNow ?. addEventListener ( "click" , e => { e . preventDefault ( ) ; show…" at bounding box center [627, 347] width 630 height 461
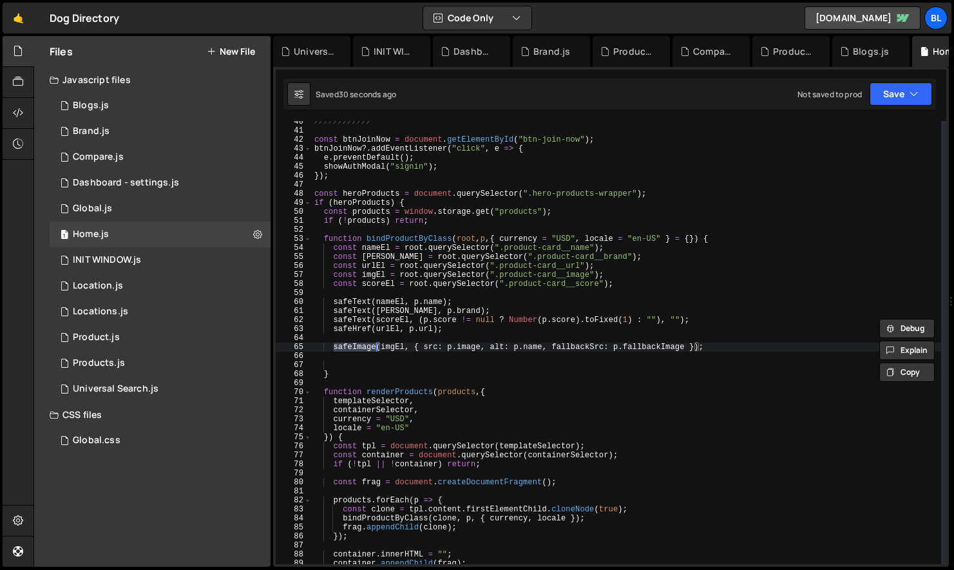
scroll to position [341, 0]
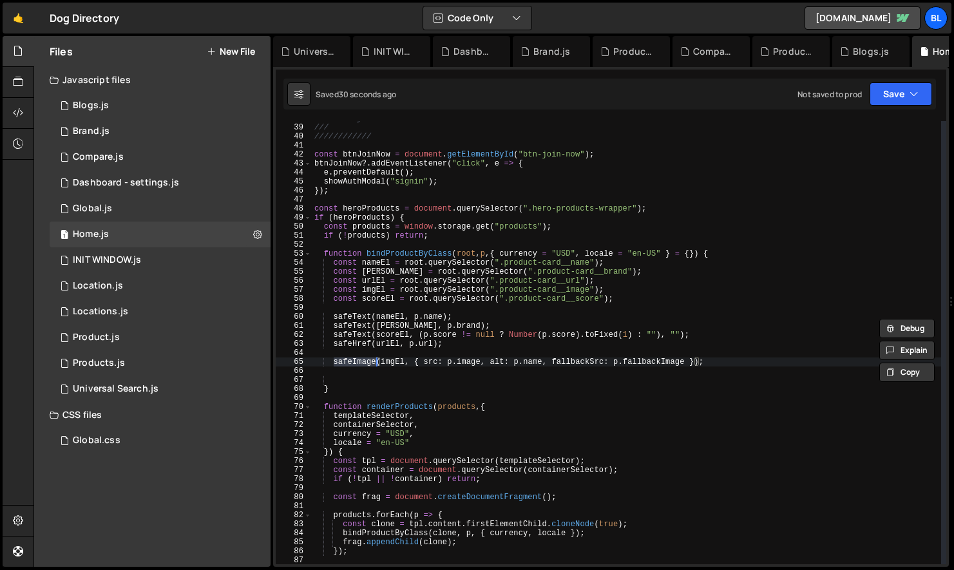
click at [509, 296] on div "/// #btn-join-now /// //////////// const btnJoinNow = document . getElementById…" at bounding box center [627, 344] width 630 height 461
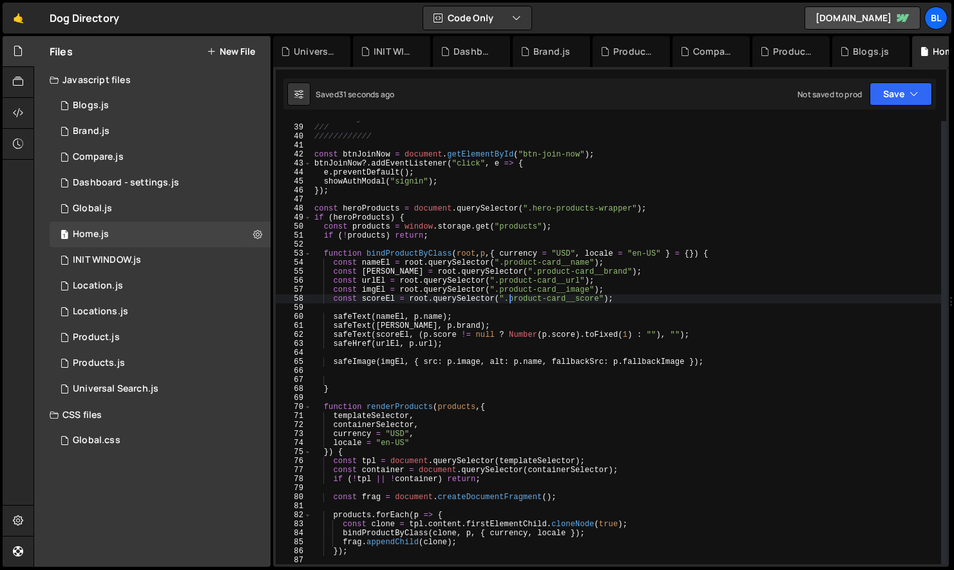
click at [564, 277] on div "/// #btn-join-now /// //////////// const btnJoinNow = document . getElementById…" at bounding box center [627, 344] width 630 height 461
click at [575, 323] on div "/// #btn-join-now /// //////////// const btnJoinNow = document . getElementById…" at bounding box center [627, 344] width 630 height 461
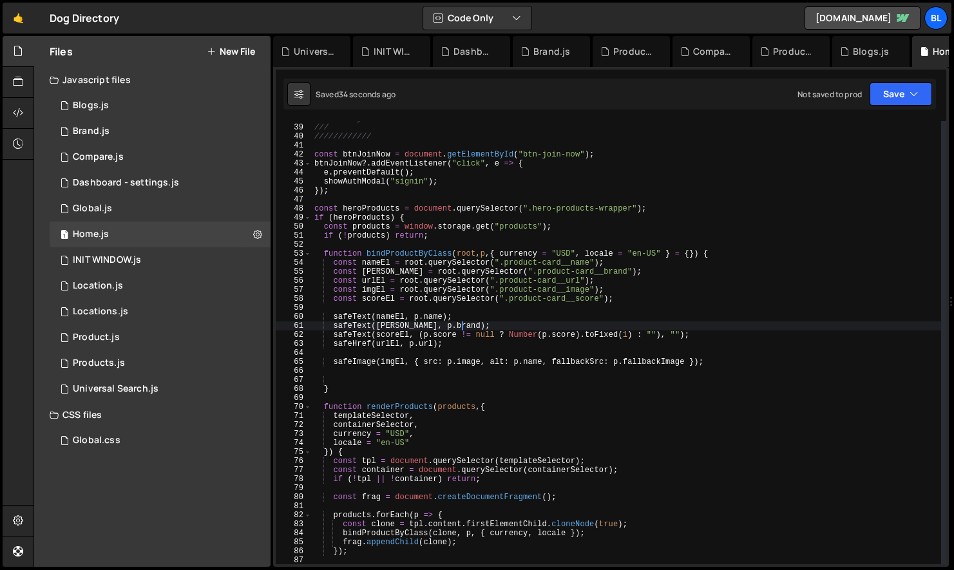
click at [595, 267] on div "/// #btn-join-now /// //////////// const btnJoinNow = document . getElementById…" at bounding box center [627, 344] width 630 height 461
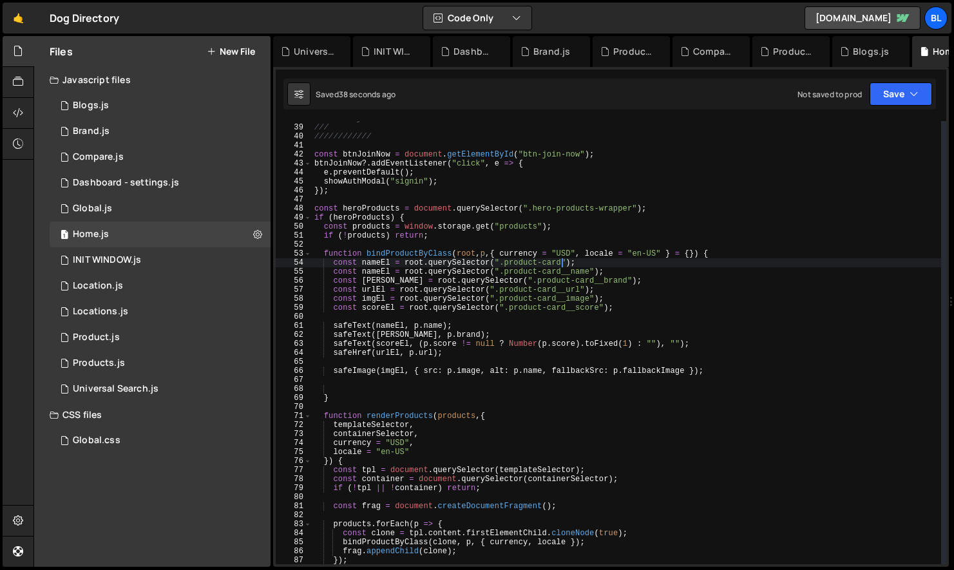
click at [410, 266] on div "/// #btn-join-now /// //////////// const btnJoinNow = document . getElementById…" at bounding box center [627, 344] width 630 height 461
drag, startPoint x: 501, startPoint y: 252, endPoint x: 704, endPoint y: 256, distance: 203.7
click at [704, 256] on div "/// #btn-join-now /// //////////// const btnJoinNow = document . getElementById…" at bounding box center [627, 344] width 630 height 461
type textarea "function bindProductByClass(root, p) {"
click at [420, 248] on div "/// #btn-join-now /// //////////// const btnJoinNow = document . getElementById…" at bounding box center [627, 344] width 630 height 461
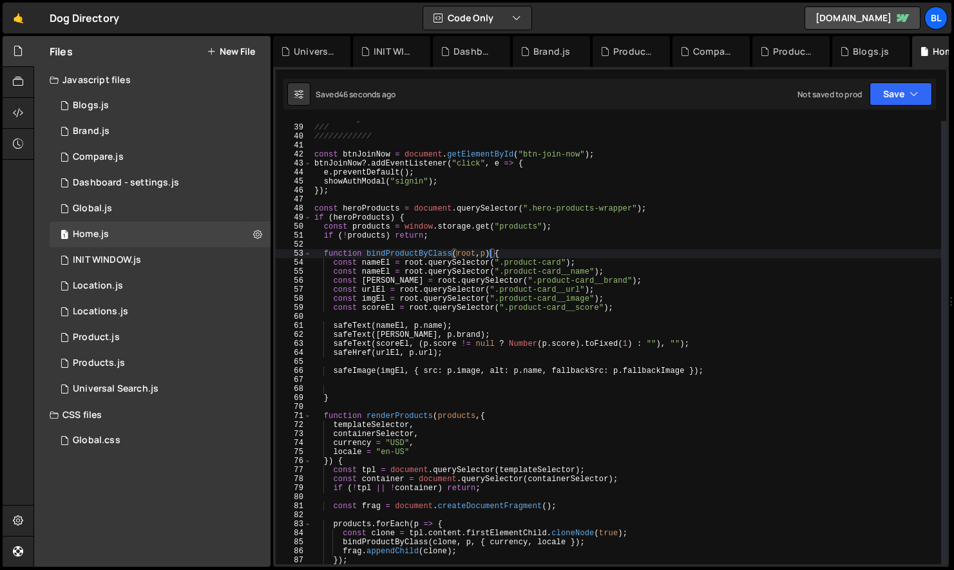
click at [420, 248] on div "/// #btn-join-now /// //////////// const btnJoinNow = document . getElementById…" at bounding box center [627, 344] width 630 height 461
click at [416, 260] on div "/// #btn-join-now /// //////////// const btnJoinNow = document . getElementById…" at bounding box center [627, 344] width 630 height 461
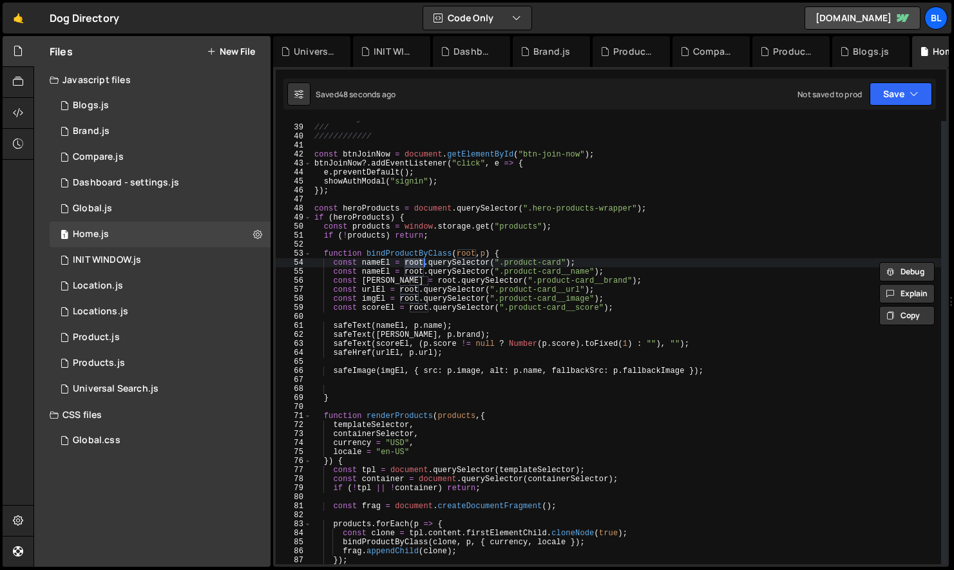
click at [422, 257] on div "/// #btn-join-now /// //////////// const btnJoinNow = document . getElementById…" at bounding box center [627, 344] width 630 height 461
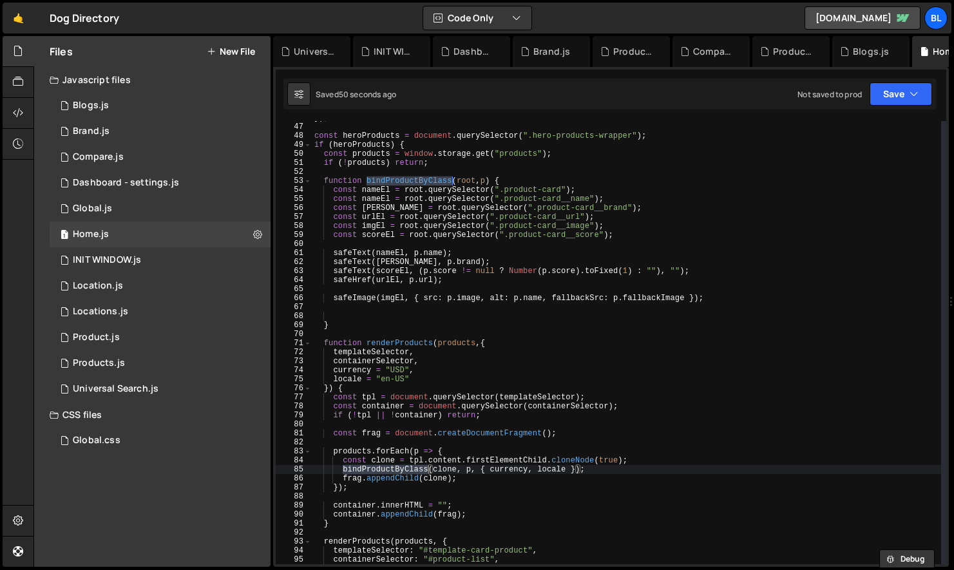
click at [419, 472] on div "}) ; const heroProducts = document . querySelector ( ".hero-products-wrapper" )…" at bounding box center [627, 343] width 630 height 461
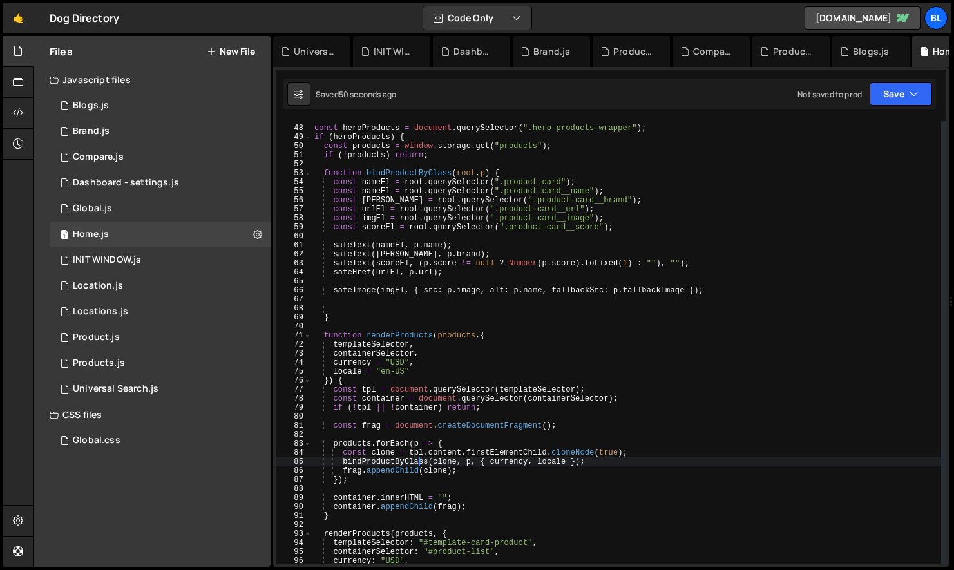
scroll to position [435, 0]
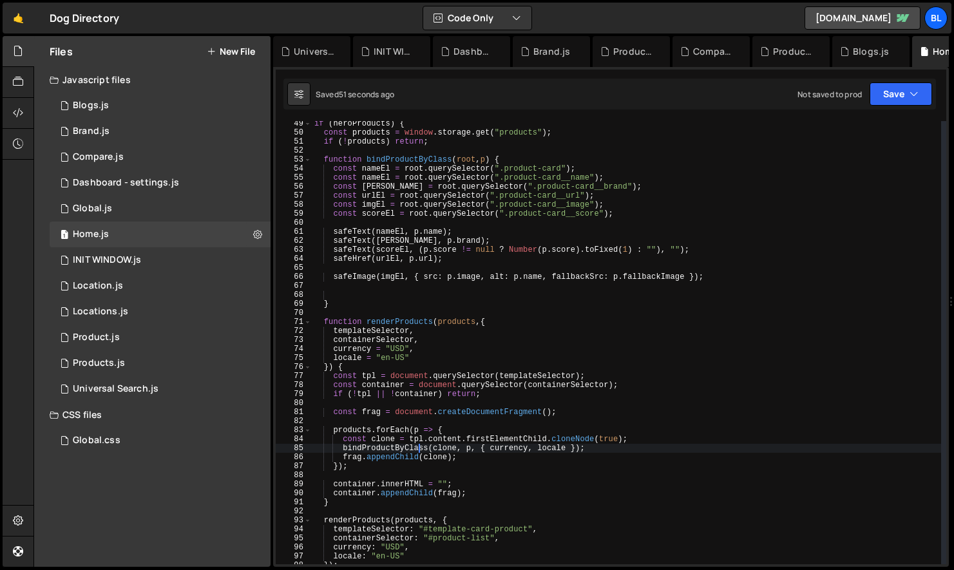
click at [455, 455] on div "if ( heroProducts ) { const products = window . storage . get ( "products" ) ; …" at bounding box center [627, 349] width 630 height 461
click at [441, 452] on div "if ( heroProducts ) { const products = window . storage . get ( "products" ) ; …" at bounding box center [627, 349] width 630 height 461
click at [482, 453] on div "if ( heroProducts ) { const products = window . storage . get ( "products" ) ; …" at bounding box center [627, 349] width 630 height 461
click at [488, 438] on div "if ( heroProducts ) { const products = window . storage . get ( "products" ) ; …" at bounding box center [627, 349] width 630 height 461
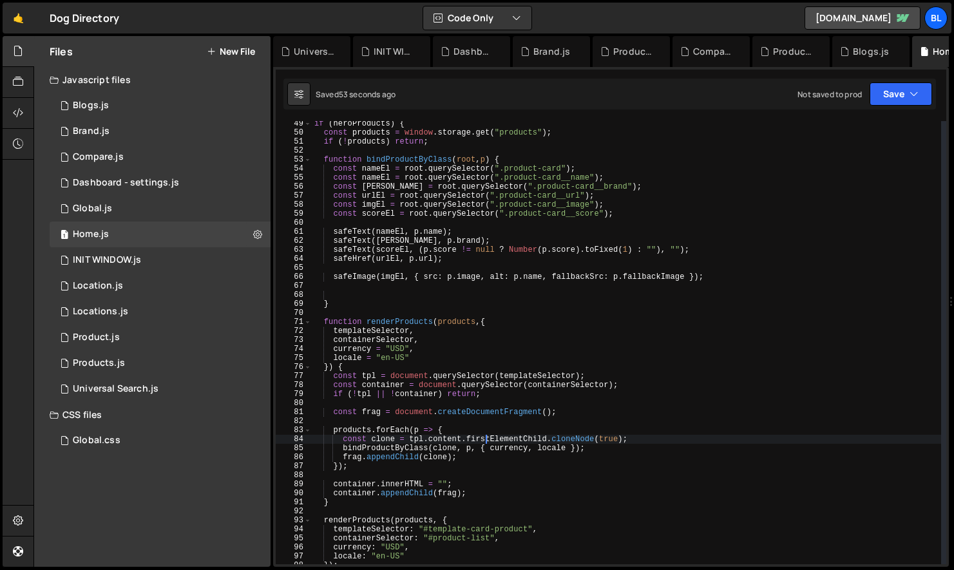
click at [488, 438] on div "if ( heroProducts ) { const products = window . storage . get ( "products" ) ; …" at bounding box center [627, 349] width 630 height 461
click at [443, 439] on div "if ( heroProducts ) { const products = window . storage . get ( "products" ) ; …" at bounding box center [627, 349] width 630 height 461
click at [488, 434] on div "if ( heroProducts ) { const products = window . storage . get ( "products" ) ; …" at bounding box center [627, 349] width 630 height 461
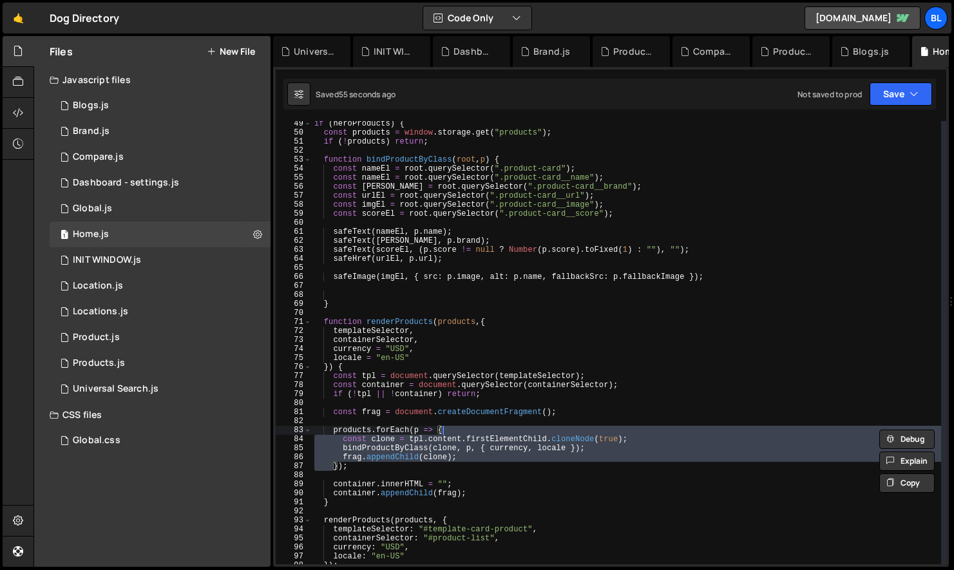
click at [490, 449] on div "if ( heroProducts ) { const products = window . storage . get ( "products" ) ; …" at bounding box center [627, 349] width 630 height 461
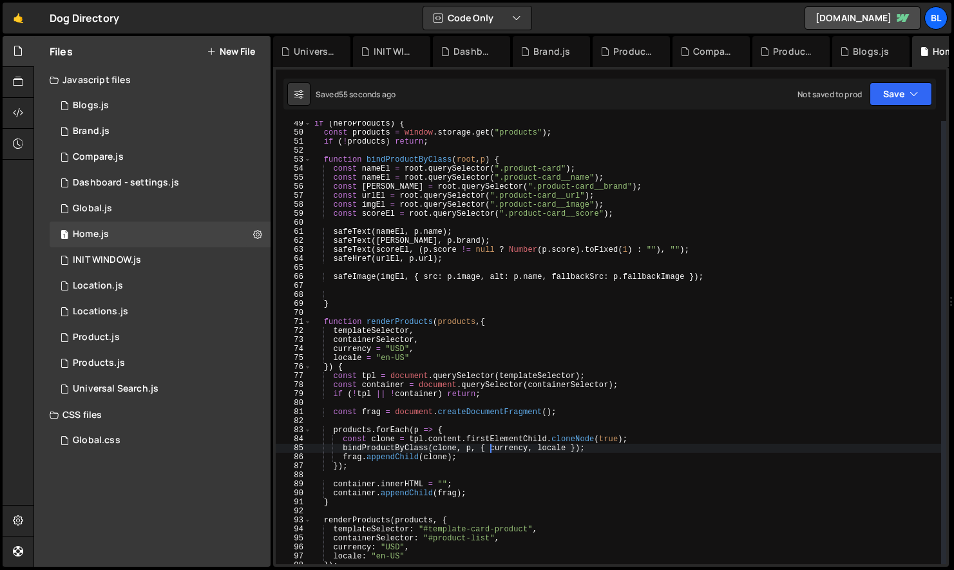
click at [507, 447] on div "if ( heroProducts ) { const products = window . storage . get ( "products" ) ; …" at bounding box center [627, 349] width 630 height 461
click at [547, 447] on div "if ( heroProducts ) { const products = window . storage . get ( "products" ) ; …" at bounding box center [627, 349] width 630 height 461
click at [436, 351] on div "if ( heroProducts ) { const products = window . storage . get ( "products" ) ; …" at bounding box center [627, 349] width 630 height 461
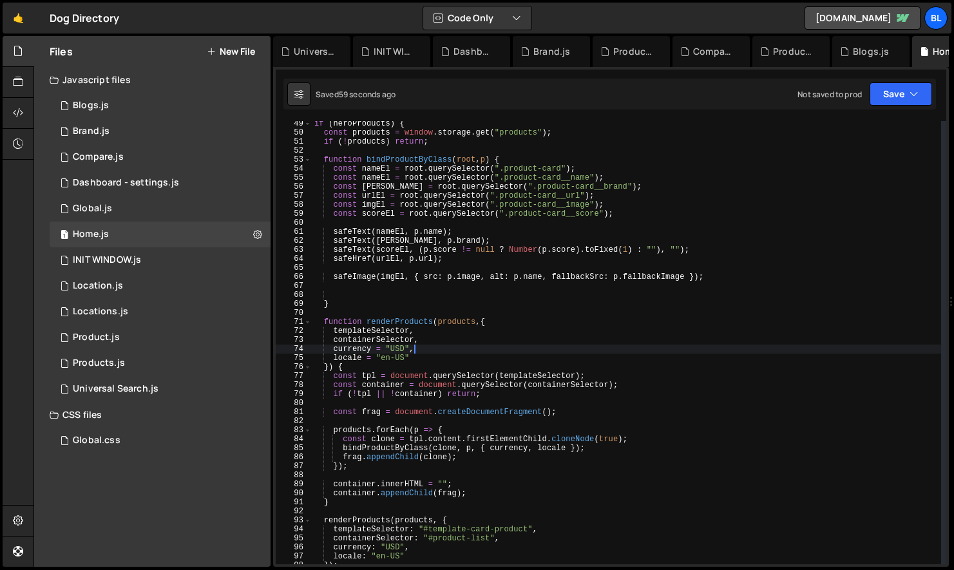
click at [431, 338] on div "if ( heroProducts ) { const products = window . storage . get ( "products" ) ; …" at bounding box center [627, 349] width 630 height 461
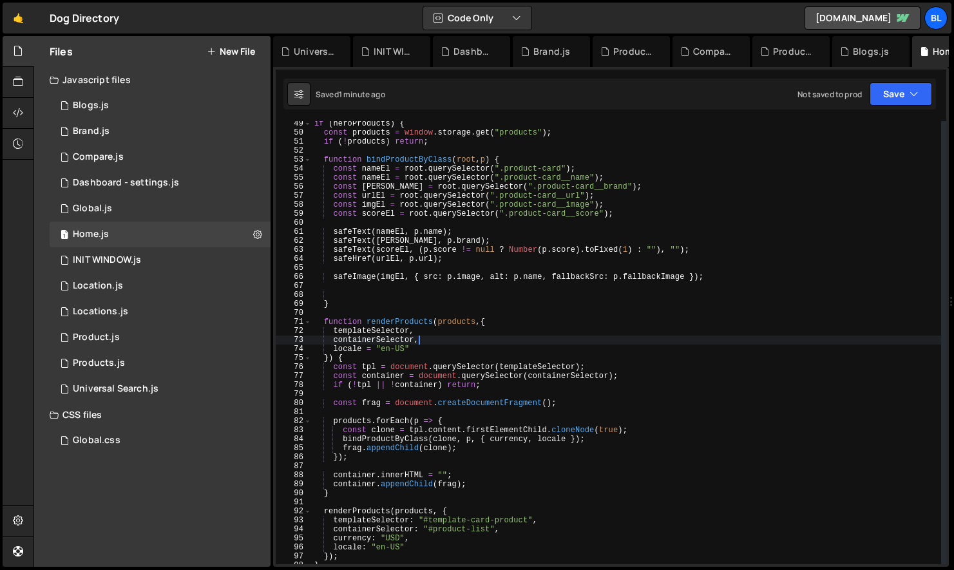
click at [425, 354] on div "if ( heroProducts ) { const products = window . storage . get ( "products" ) ; …" at bounding box center [627, 349] width 630 height 461
click at [432, 350] on div "if ( heroProducts ) { const products = window . storage . get ( "products" ) ; …" at bounding box center [627, 349] width 630 height 461
click at [439, 342] on div "if ( heroProducts ) { const products = window . storage . get ( "products" ) ; …" at bounding box center [627, 349] width 630 height 461
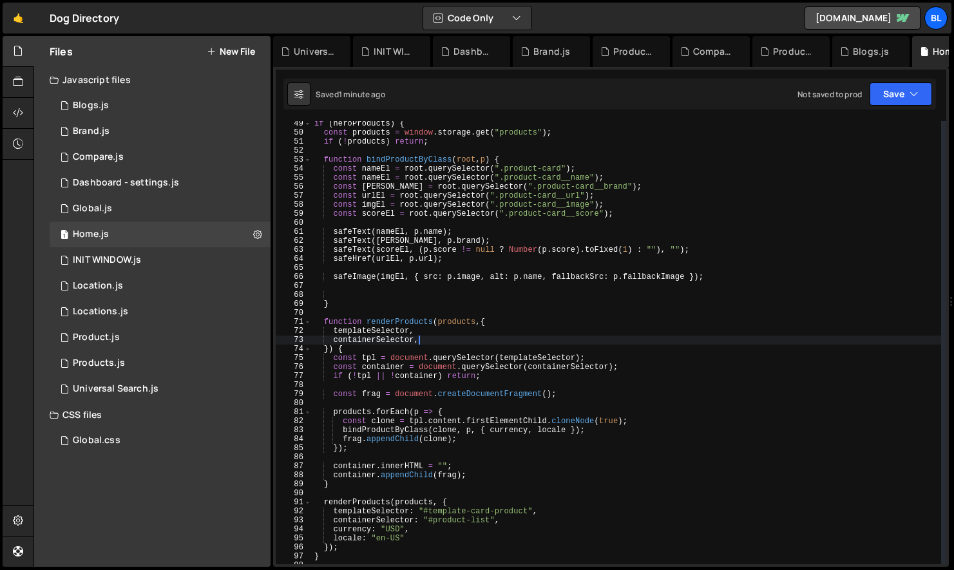
click at [561, 432] on div "if ( heroProducts ) { const products = window . storage . get ( "products" ) ; …" at bounding box center [627, 349] width 630 height 461
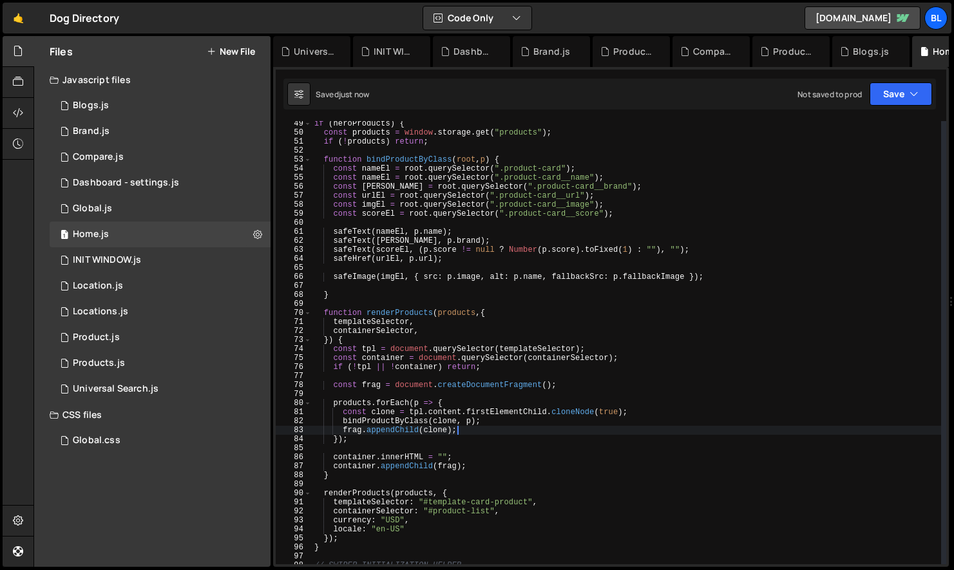
click at [375, 331] on div "if ( heroProducts ) { const products = window . storage . get ( "products" ) ; …" at bounding box center [627, 349] width 630 height 461
click at [512, 507] on div "if ( heroProducts ) { const products = window . storage . get ( "products" ) ; …" at bounding box center [627, 349] width 630 height 461
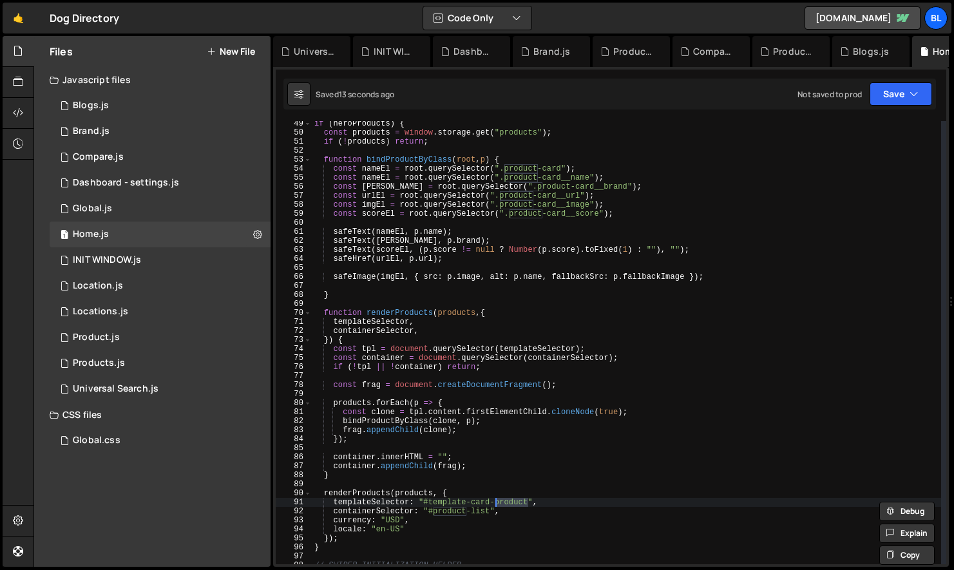
click at [464, 516] on div "if ( heroProducts ) { const products = window . storage . get ( "products" ) ; …" at bounding box center [627, 349] width 630 height 461
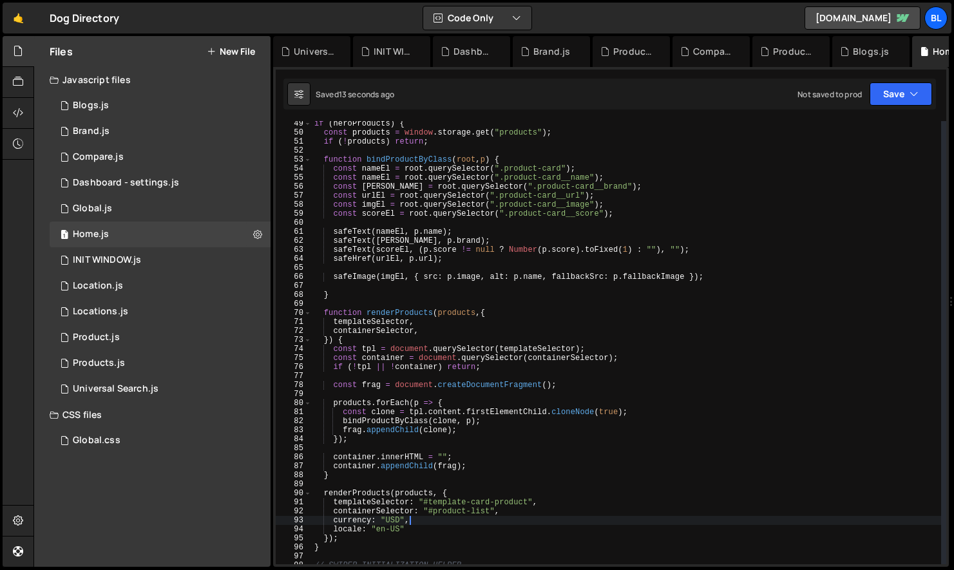
click at [488, 510] on div "if ( heroProducts ) { const products = window . storage . get ( "products" ) ; …" at bounding box center [627, 349] width 630 height 461
click at [452, 523] on div "if ( heroProducts ) { const products = window . storage . get ( "products" ) ; …" at bounding box center [627, 349] width 630 height 461
click at [463, 527] on div "if ( heroProducts ) { const products = window . storage . get ( "products" ) ; …" at bounding box center [627, 349] width 630 height 461
click at [510, 512] on div "if ( heroProducts ) { const products = window . storage . get ( "products" ) ; …" at bounding box center [627, 349] width 630 height 461
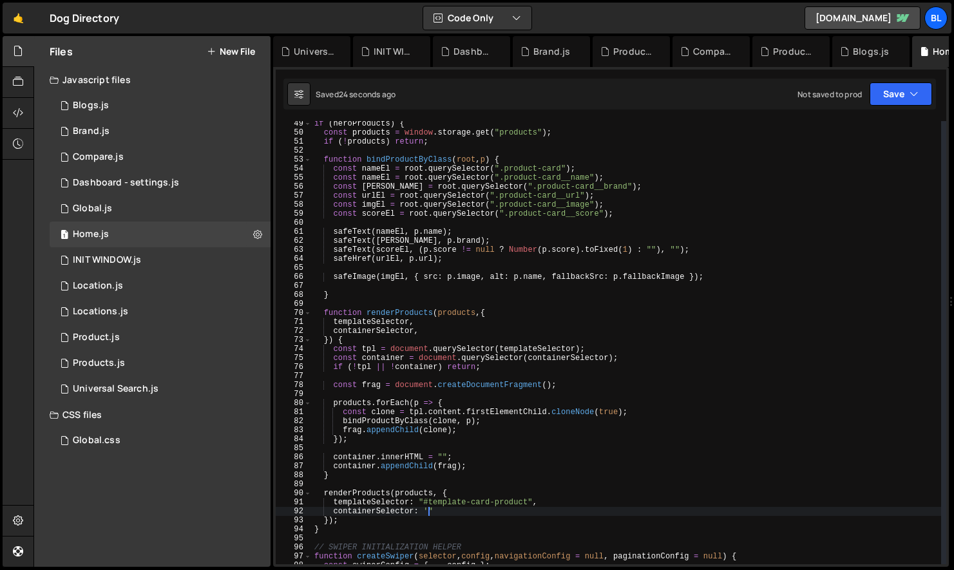
scroll to position [0, 9]
paste textarea "hero-products-wrapper"
click at [369, 491] on div "if ( heroProducts ) { const products = window . storage . get ( "products" ) ; …" at bounding box center [627, 349] width 630 height 461
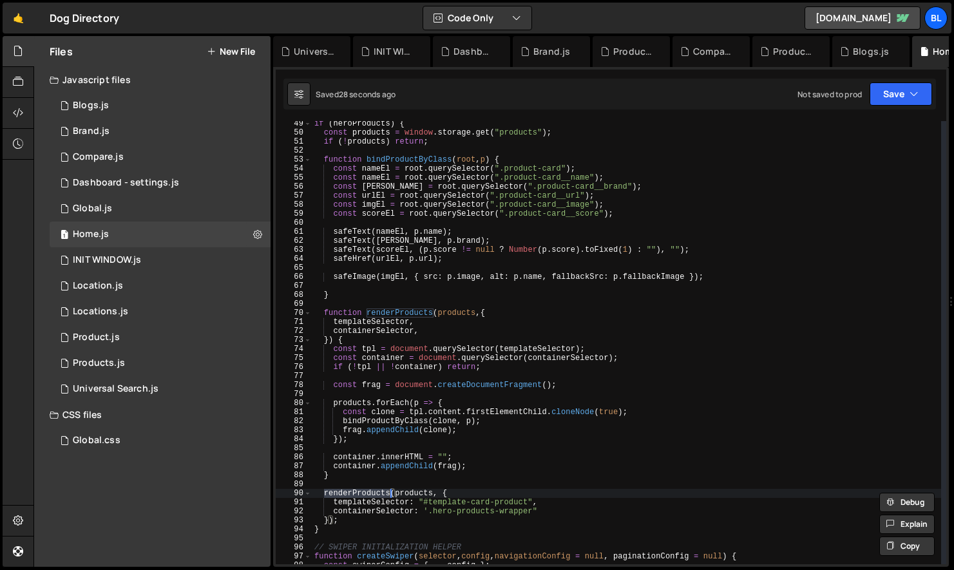
click at [460, 382] on div "if ( heroProducts ) { const products = window . storage . get ( "products" ) ; …" at bounding box center [627, 349] width 630 height 461
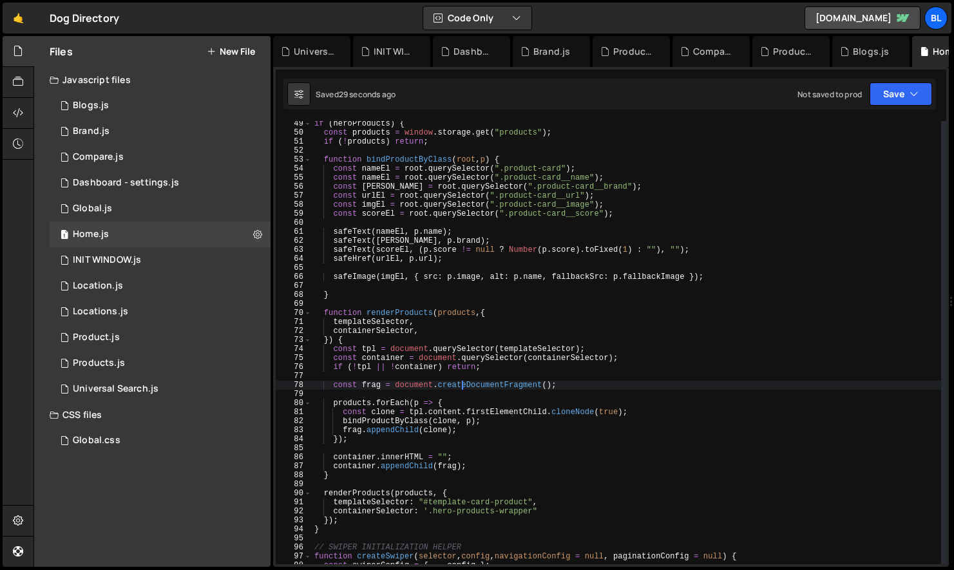
click at [326, 340] on div "if ( heroProducts ) { const products = window . storage . get ( "products" ) ; …" at bounding box center [627, 349] width 630 height 461
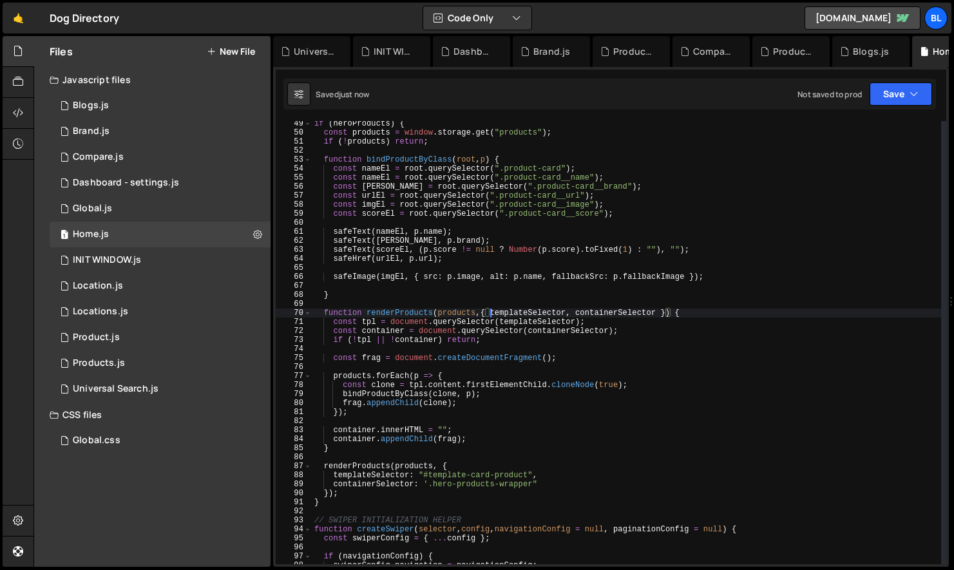
click at [389, 388] on div "if ( heroProducts ) { const products = window . storage . get ( "products" ) ; …" at bounding box center [627, 349] width 630 height 461
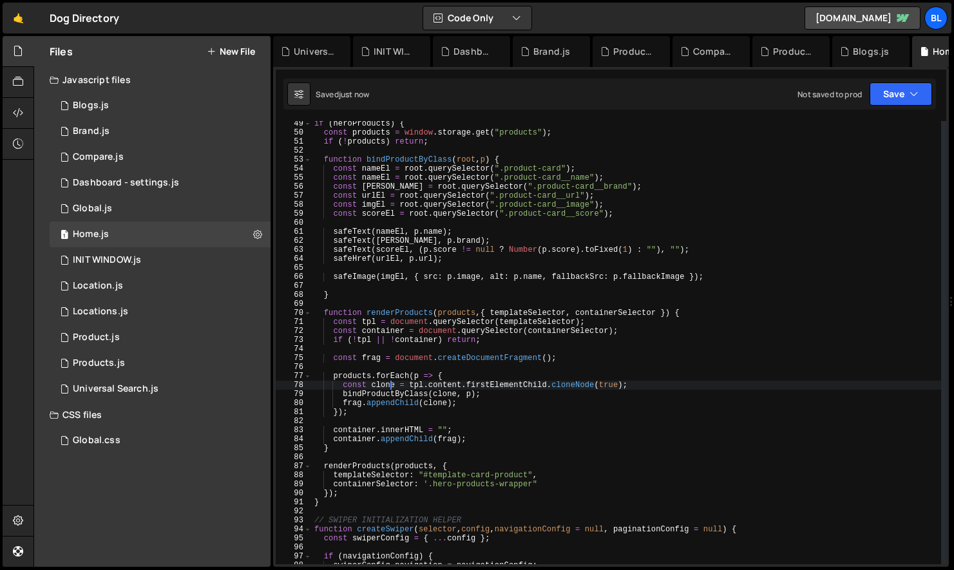
click at [454, 314] on div "if ( heroProducts ) { const products = window . storage . get ( "products" ) ; …" at bounding box center [627, 349] width 630 height 461
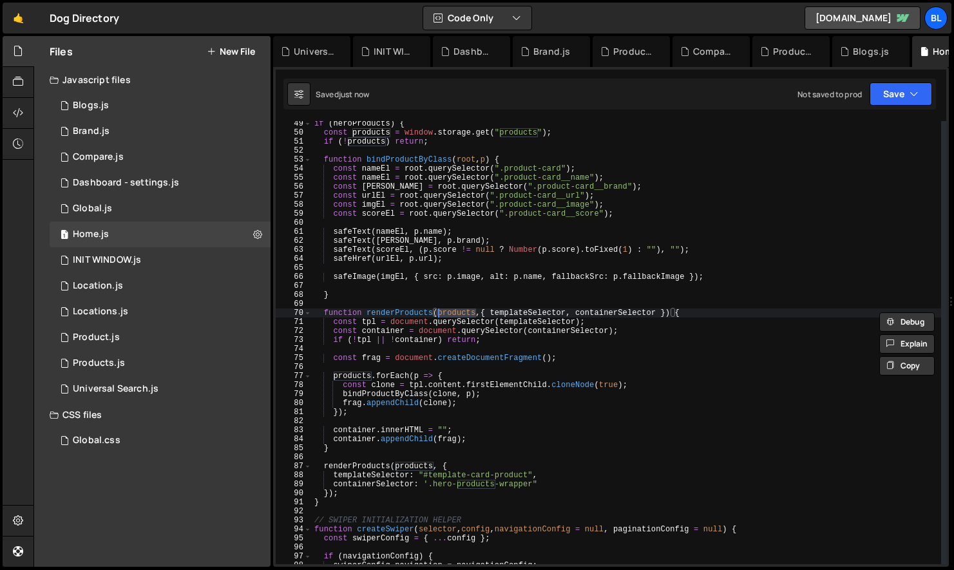
click at [409, 320] on div "if ( heroProducts ) { const products = window . storage . get ( "products" ) ; …" at bounding box center [627, 349] width 630 height 461
click at [405, 340] on div "if ( heroProducts ) { const products = window . storage . get ( "products" ) ; …" at bounding box center [627, 349] width 630 height 461
type textarea "if (!tpl || !container) return;"
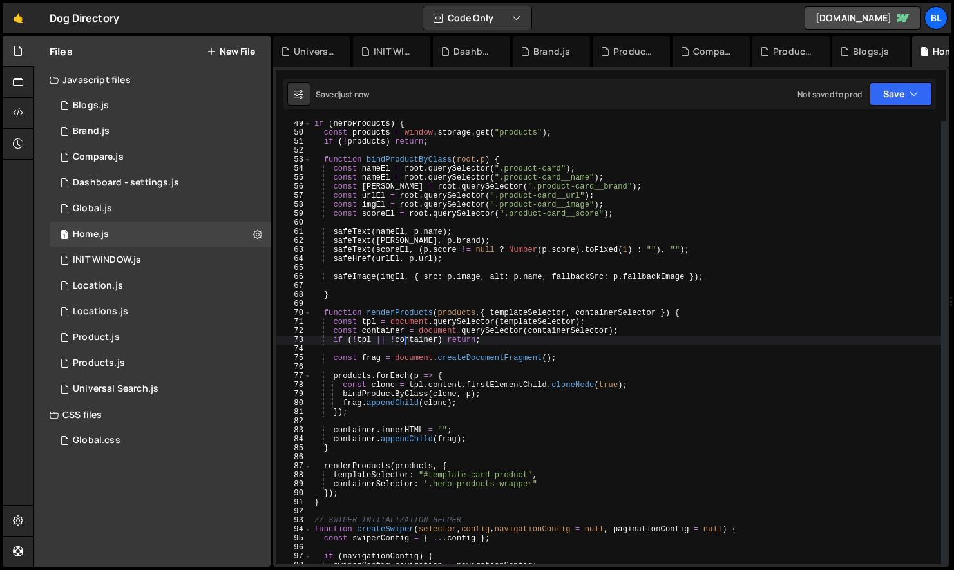
click at [431, 363] on div "if ( heroProducts ) { const products = window . storage . get ( "products" ) ; …" at bounding box center [627, 349] width 630 height 461
click at [410, 374] on div "if ( heroProducts ) { const products = window . storage . get ( "products" ) ; …" at bounding box center [627, 349] width 630 height 461
type textarea "products.forEach(p => {"
click at [389, 420] on div "if ( heroProducts ) { const products = window . storage . get ( "products" ) ; …" at bounding box center [627, 349] width 630 height 461
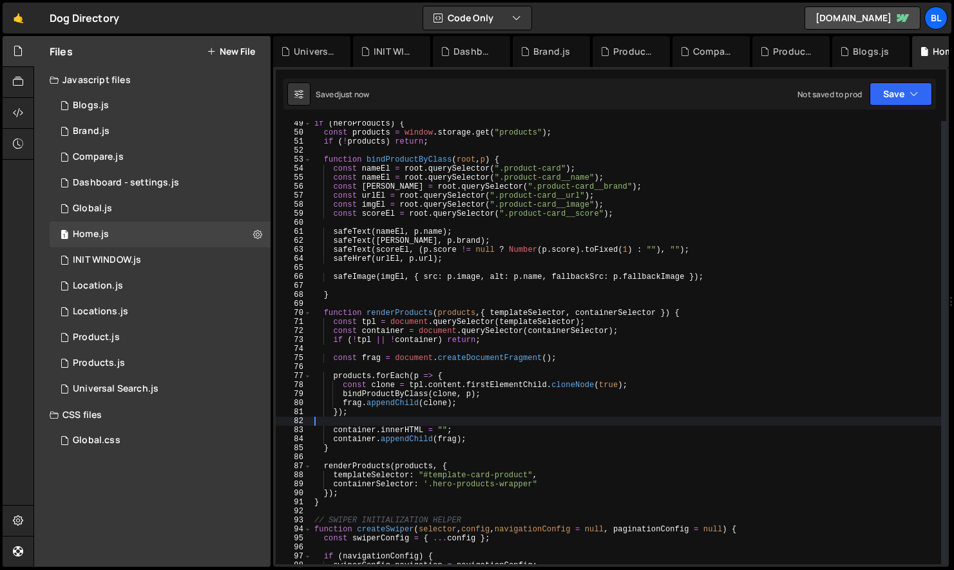
click at [362, 440] on div "if ( heroProducts ) { const products = window . storage . get ( "products" ) ; …" at bounding box center [627, 349] width 630 height 461
type textarea "container.appendChild(frag);"
click at [362, 440] on div "if ( heroProducts ) { const products = window . storage . get ( "products" ) ; …" at bounding box center [627, 349] width 630 height 461
click at [444, 436] on div "if ( heroProducts ) { const products = window . storage . get ( "products" ) ; …" at bounding box center [627, 349] width 630 height 461
click at [501, 420] on div "if ( heroProducts ) { const products = window . storage . get ( "products" ) ; …" at bounding box center [627, 349] width 630 height 461
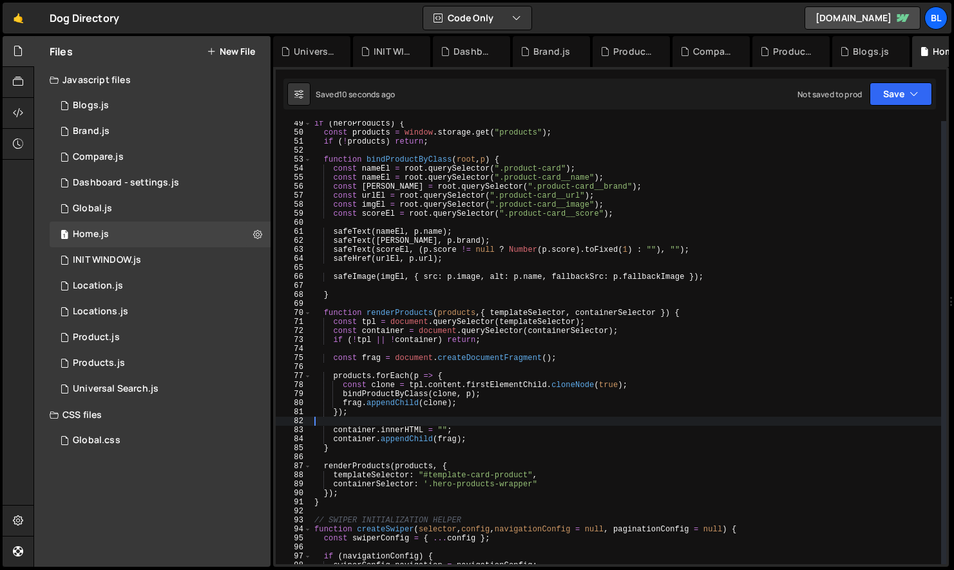
click at [387, 400] on div "if ( heroProducts ) { const products = window . storage . get ( "products" ) ; …" at bounding box center [627, 349] width 630 height 461
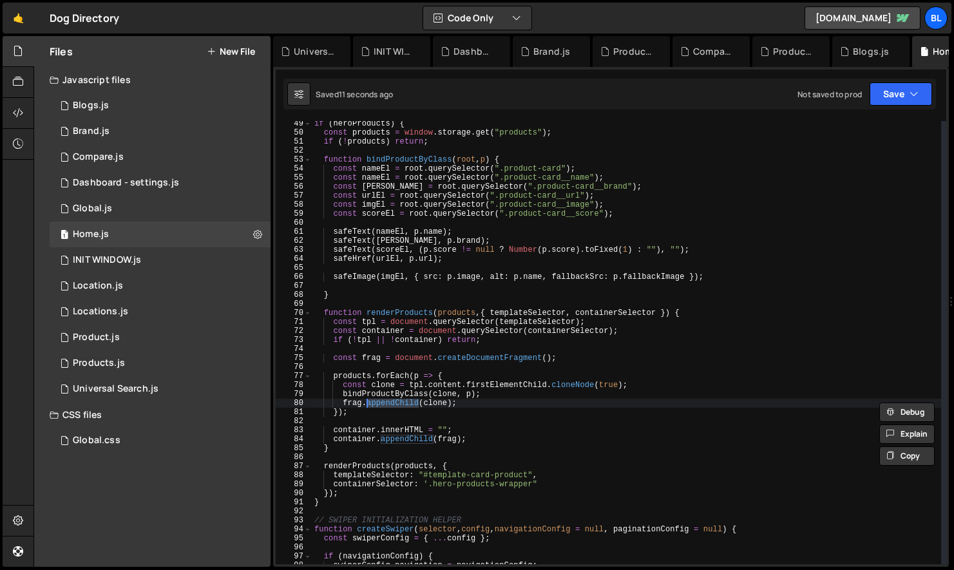
click at [403, 391] on div "if ( heroProducts ) { const products = window . storage . get ( "products" ) ; …" at bounding box center [627, 349] width 630 height 461
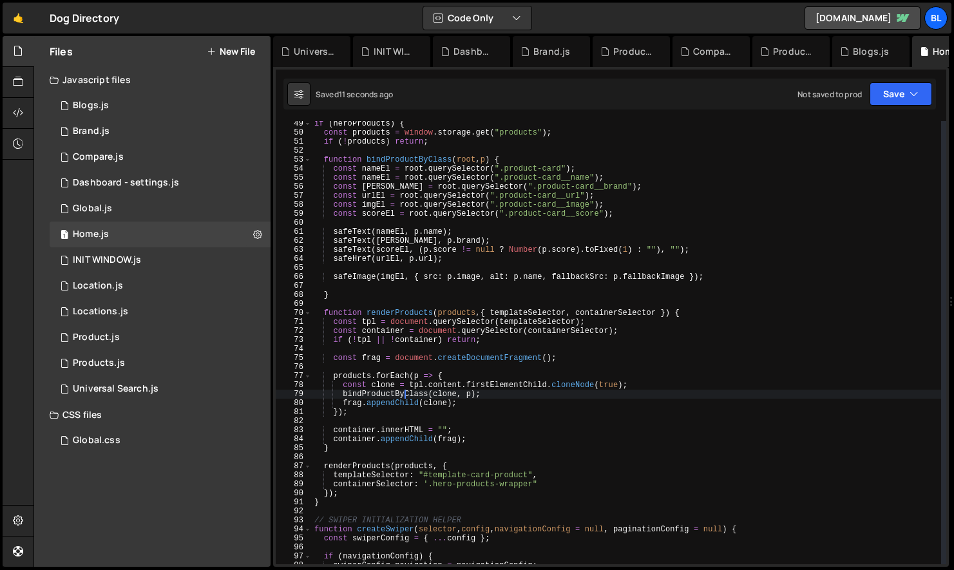
click at [403, 391] on div "if ( heroProducts ) { const products = window . storage . get ( "products" ) ; …" at bounding box center [627, 349] width 630 height 461
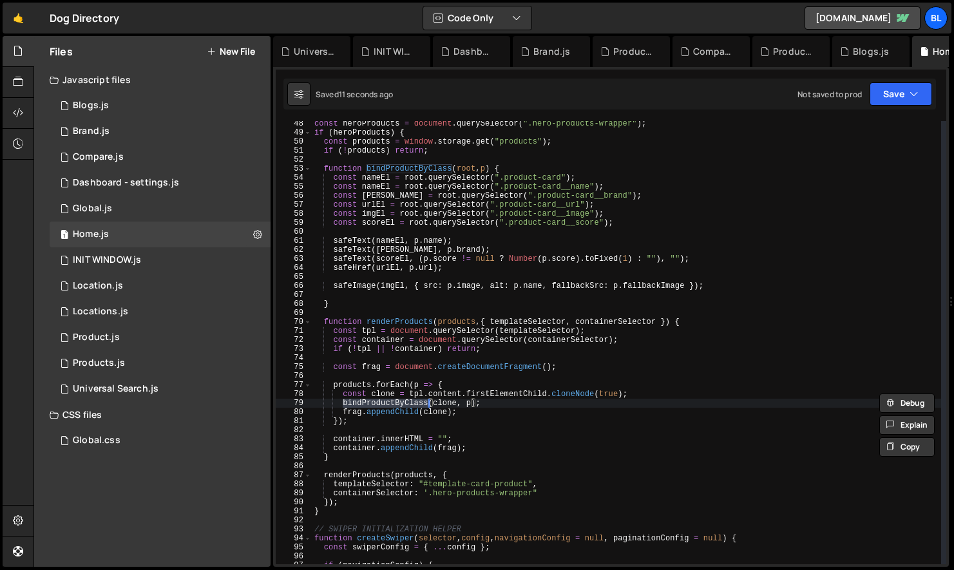
scroll to position [418, 0]
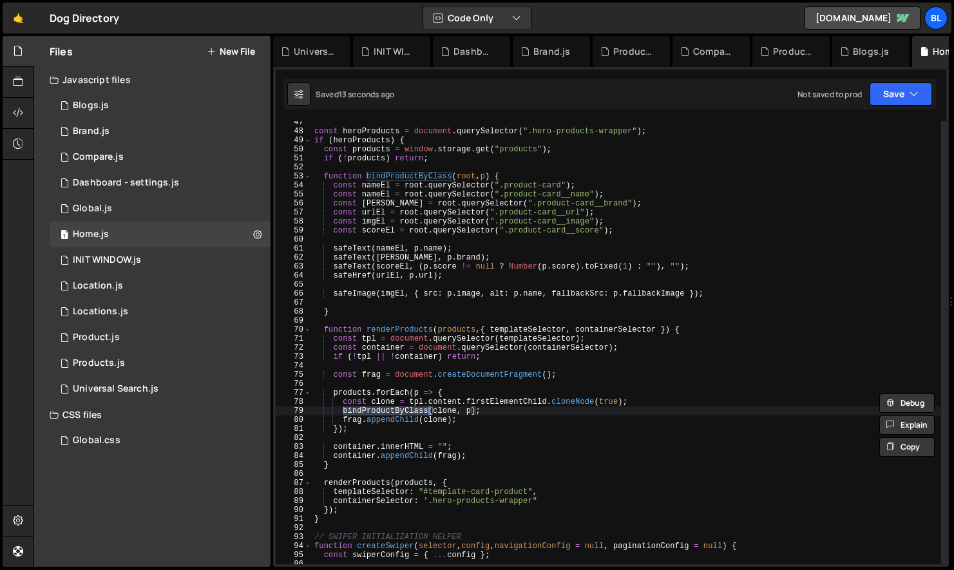
click at [470, 414] on div "const heroProducts = document . querySelector ( ".hero-products-wrapper" ) ; if…" at bounding box center [627, 348] width 630 height 461
click at [360, 391] on div "const heroProducts = document . querySelector ( ".hero-products-wrapper" ) ; if…" at bounding box center [627, 348] width 630 height 461
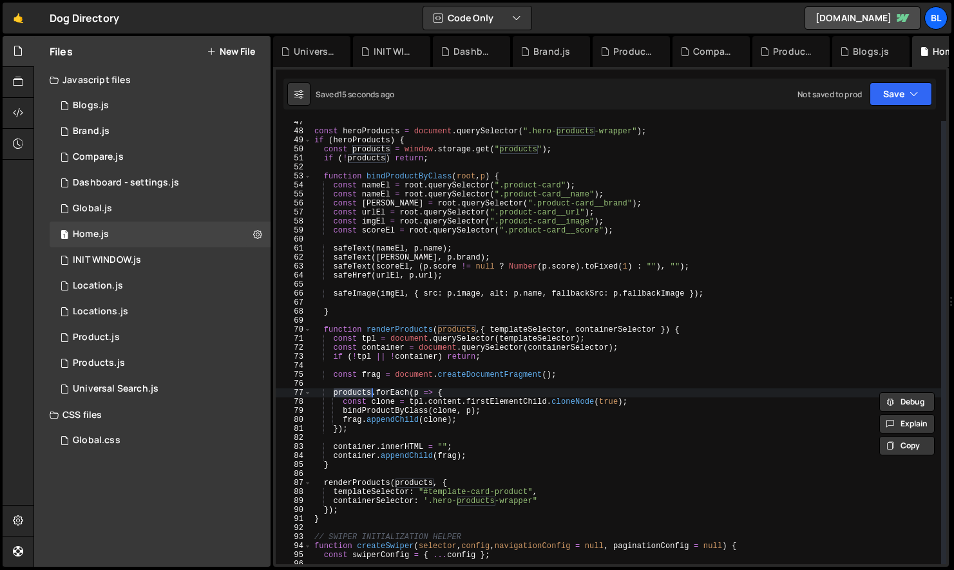
click at [379, 412] on div "const heroProducts = document . querySelector ( ".hero-products-wrapper" ) ; if…" at bounding box center [627, 348] width 630 height 461
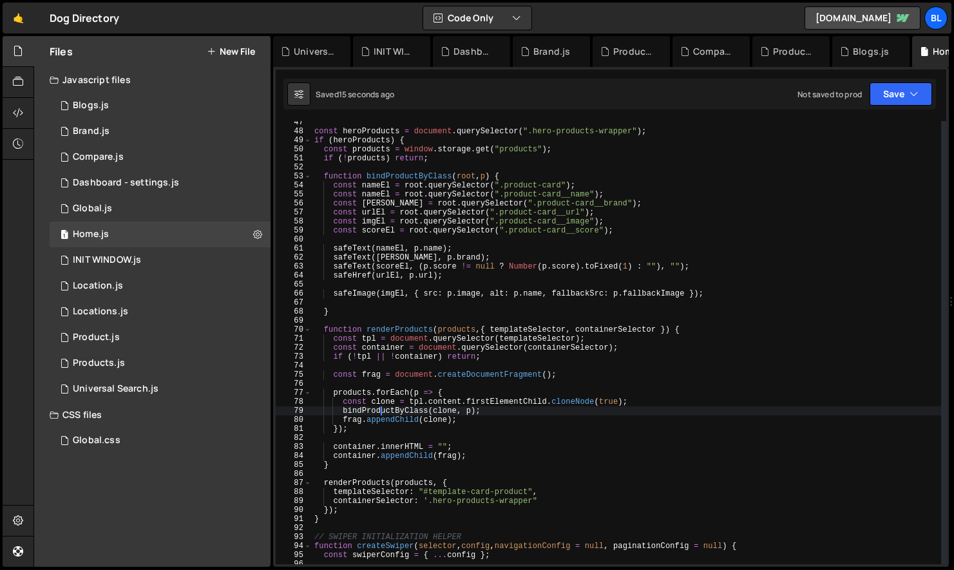
click at [379, 412] on div "const heroProducts = document . querySelector ( ".hero-products-wrapper" ) ; if…" at bounding box center [627, 348] width 630 height 461
click at [396, 411] on div "const heroProducts = document . querySelector ( ".hero-products-wrapper" ) ; if…" at bounding box center [627, 348] width 630 height 461
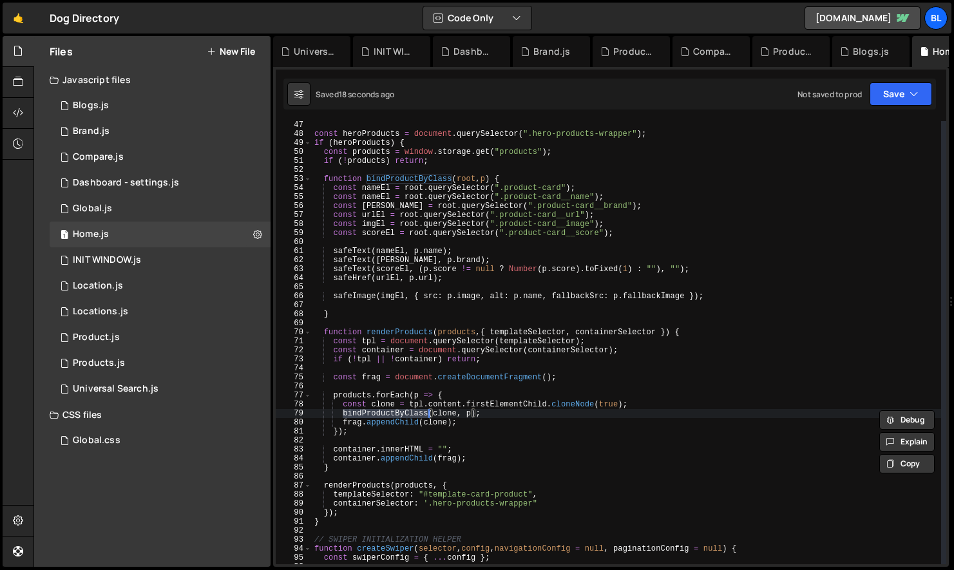
scroll to position [414, 0]
click at [537, 179] on div "}) ; const heroProducts = document . querySelector ( ".hero-products-wrapper" )…" at bounding box center [627, 343] width 630 height 461
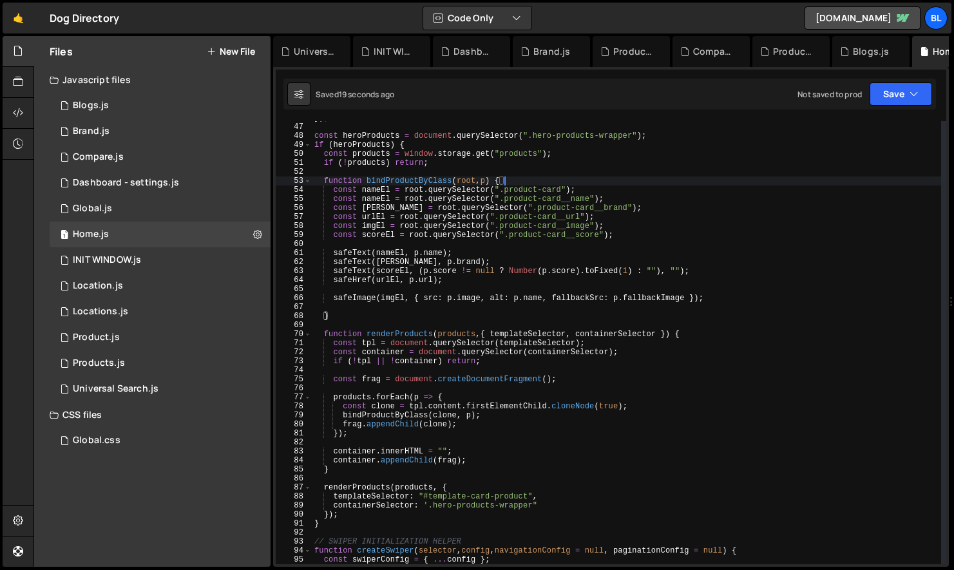
click at [376, 186] on div "}) ; const heroProducts = document . querySelector ( ".hero-products-wrapper" )…" at bounding box center [627, 343] width 630 height 461
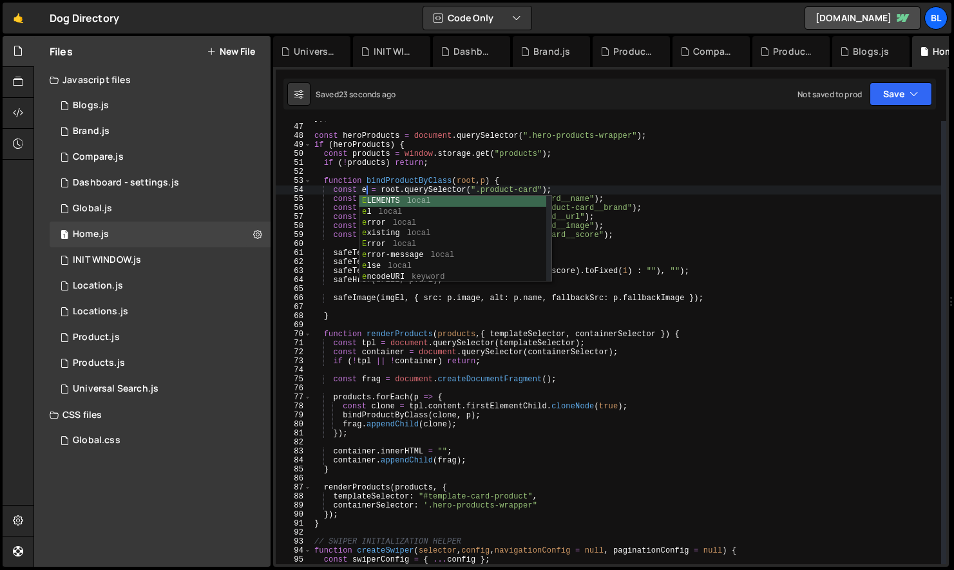
scroll to position [0, 5]
click at [365, 182] on div "}) ; const heroProducts = document . querySelector ( ".hero-products-wrapper" )…" at bounding box center [627, 343] width 630 height 461
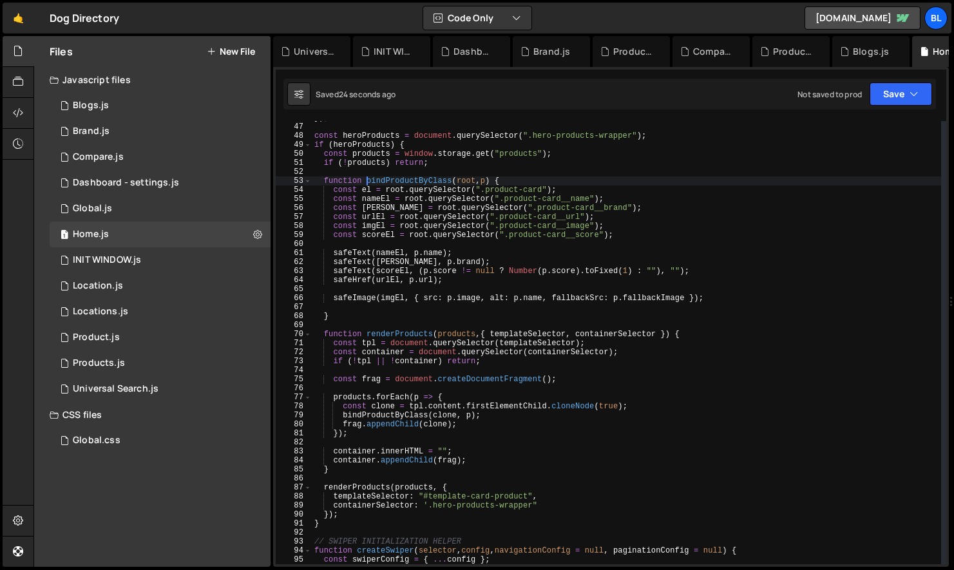
click at [366, 188] on div "}) ; const heroProducts = document . querySelector ( ".hero-products-wrapper" )…" at bounding box center [627, 343] width 630 height 461
click at [467, 255] on div "}) ; const heroProducts = document . querySelector ( ".hero-products-wrapper" )…" at bounding box center [627, 343] width 630 height 461
type textarea "safeText(nameEl, [DOMAIN_NAME]);"
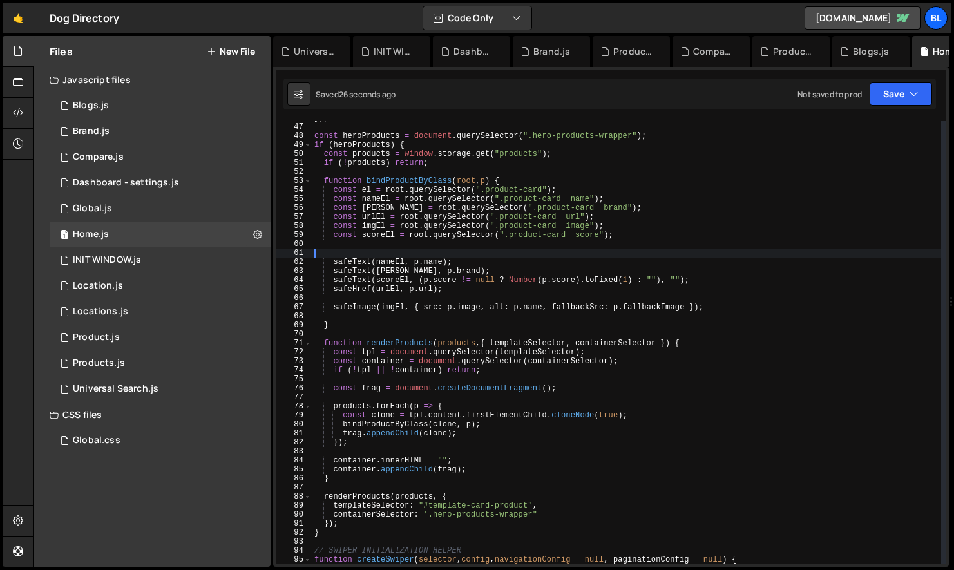
paste textarea "el"
click at [423, 254] on div "}) ; const heroProducts = document . querySelector ( ".hero-products-wrapper" )…" at bounding box center [627, 343] width 630 height 461
type textarea "el.href = '/products/'+"
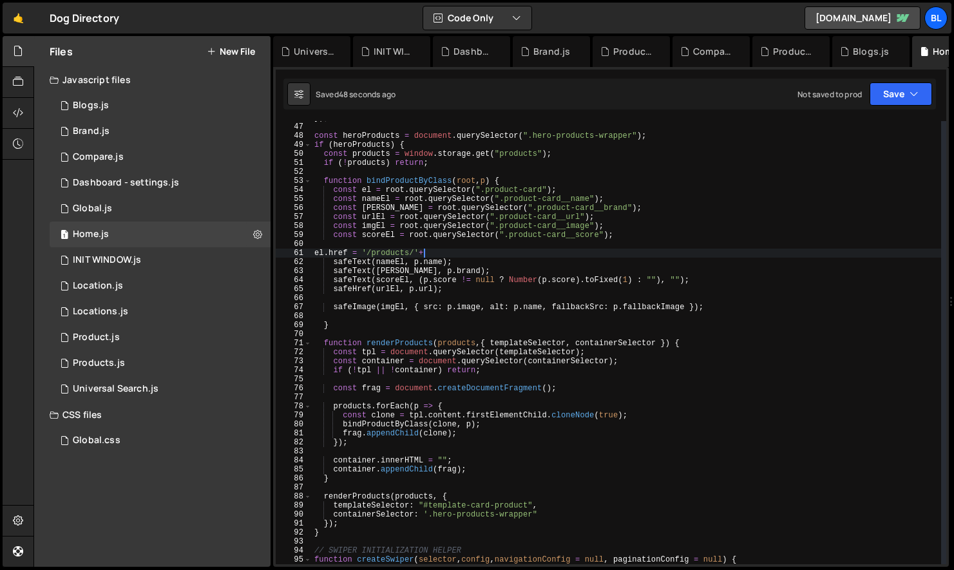
click at [515, 176] on div "}) ; const heroProducts = document . querySelector ( ".hero-products-wrapper" )…" at bounding box center [627, 343] width 630 height 461
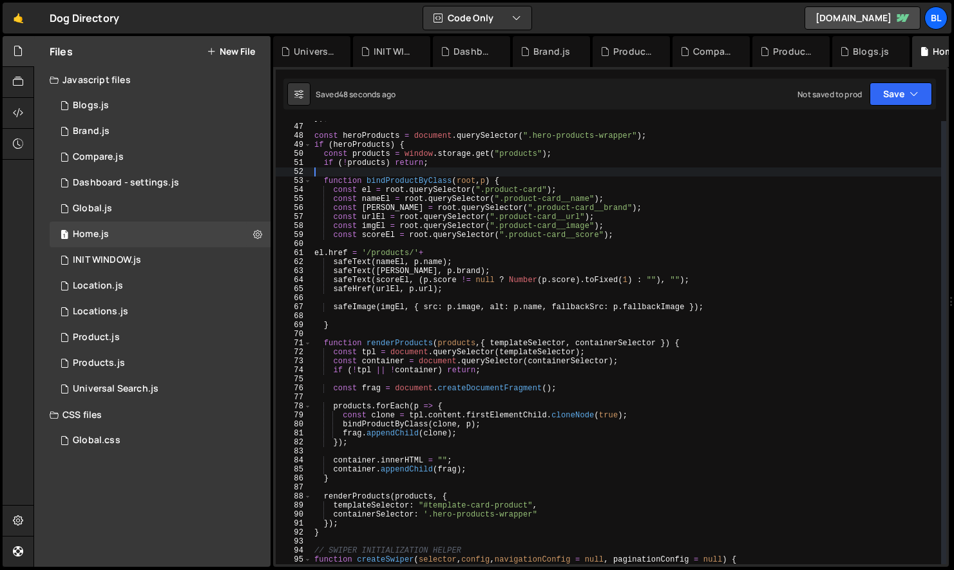
scroll to position [0, 0]
type textarea "const el = root.querySelector(".product-card");"
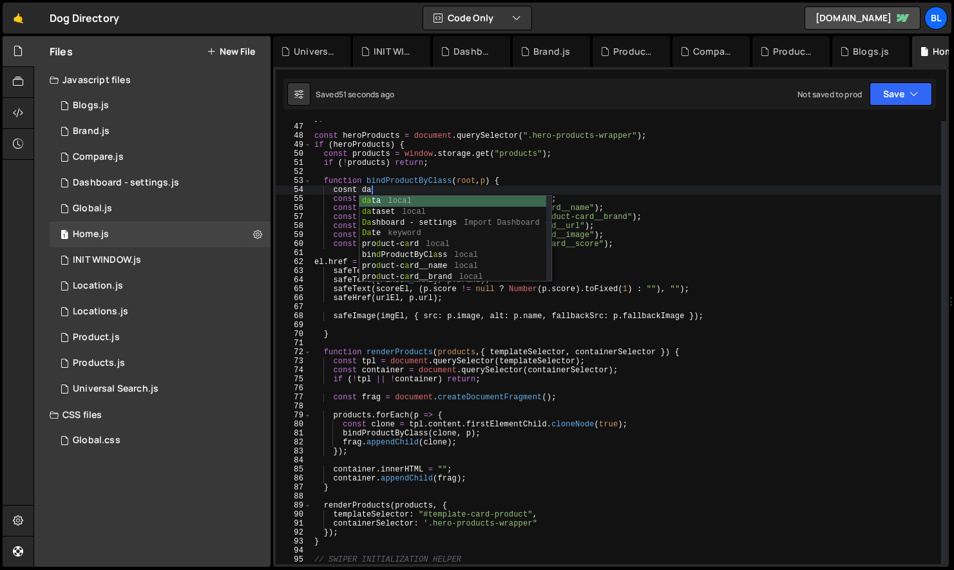
type textarea "cosnt"
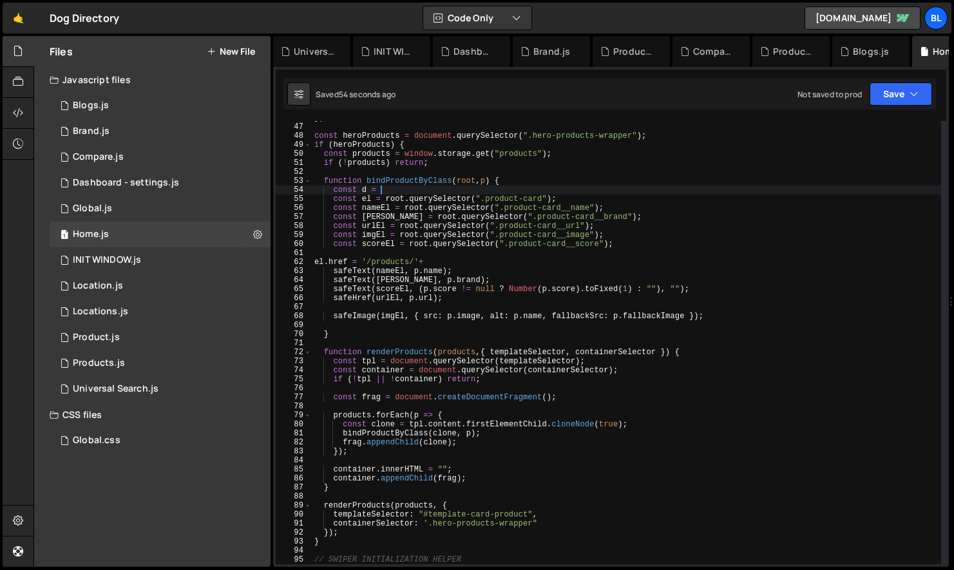
paste textarea "p.fieldData"
click at [368, 193] on div "}) ; const heroProducts = document . querySelector ( ".hero-products-wrapper" )…" at bounding box center [627, 343] width 630 height 461
click at [447, 196] on div "}) ; const heroProducts = document . querySelector ( ".hero-products-wrapper" )…" at bounding box center [627, 343] width 630 height 461
click at [464, 195] on div "}) ; const heroProducts = document . querySelector ( ".hero-products-wrapper" )…" at bounding box center [627, 343] width 630 height 461
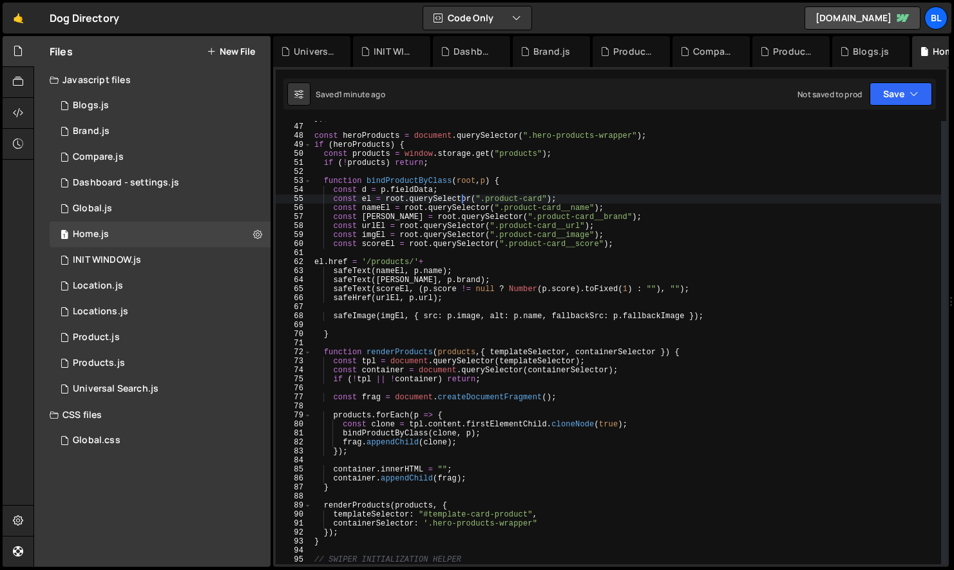
type textarea "const d = p.fieldData;"
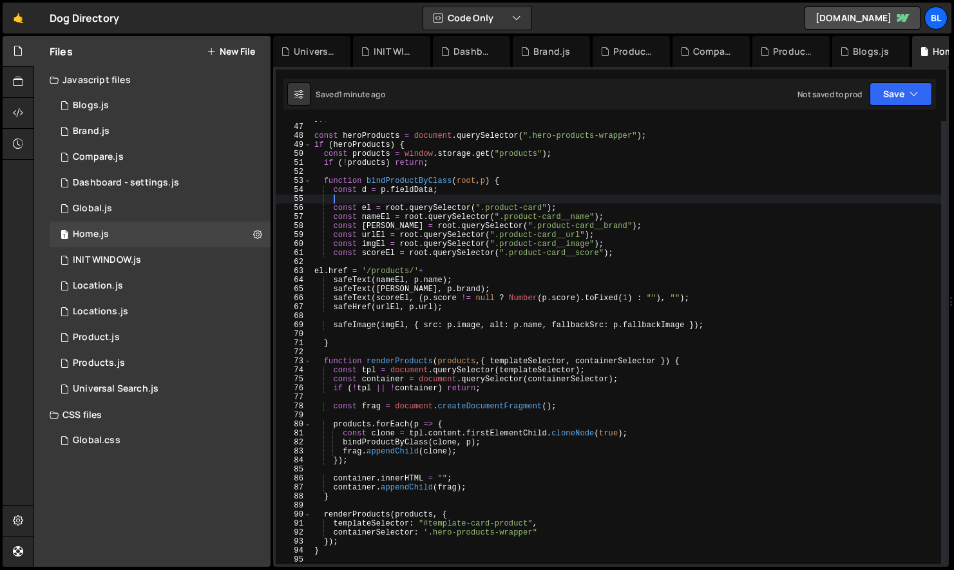
scroll to position [0, 1]
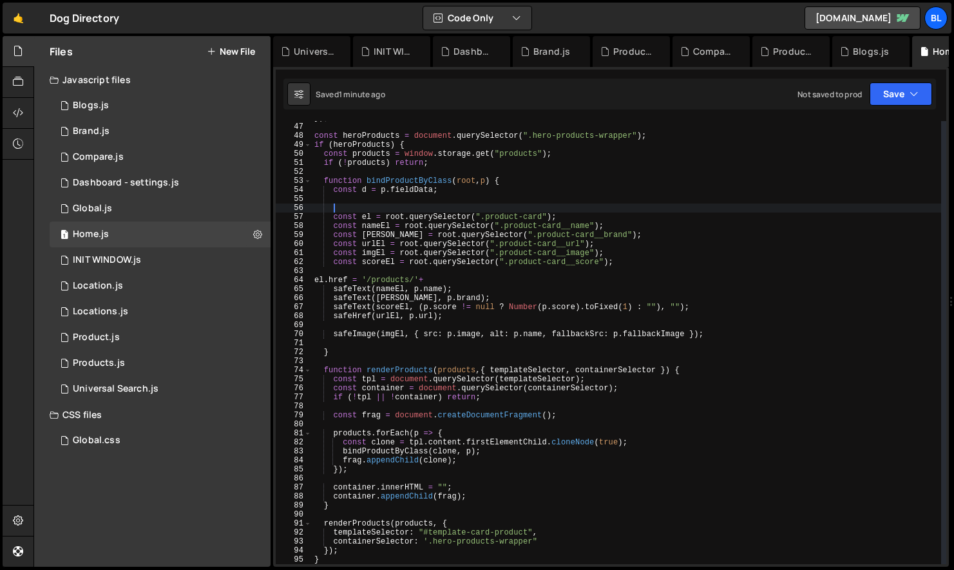
type textarea "const d = p.fieldData;"
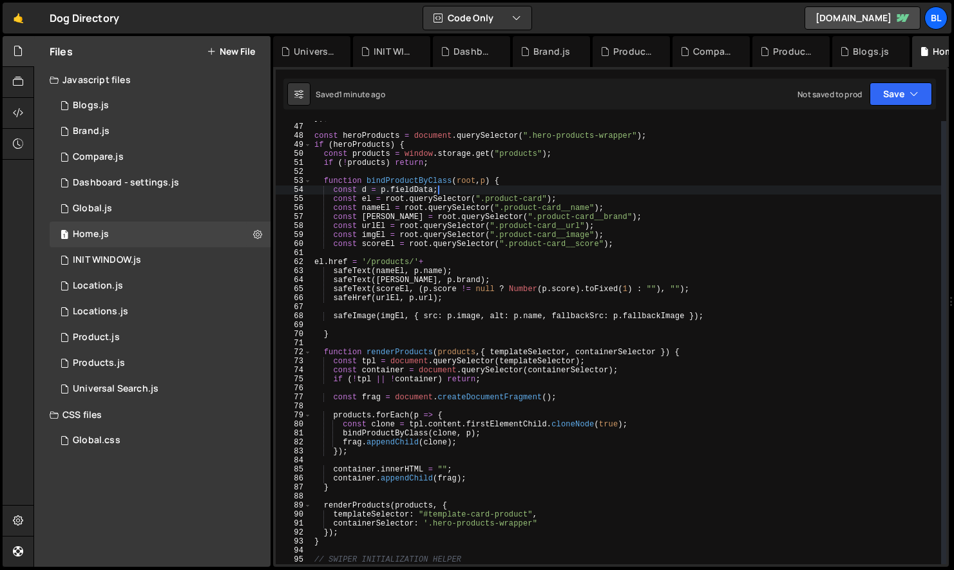
click at [488, 440] on div "}) ; const heroProducts = document . querySelector ( ".hero-products-wrapper" )…" at bounding box center [627, 343] width 630 height 461
click at [494, 437] on div "}) ; const heroProducts = document . querySelector ( ".hero-products-wrapper" )…" at bounding box center [627, 343] width 630 height 461
type textarea "bindProductByClass(clone, p);"
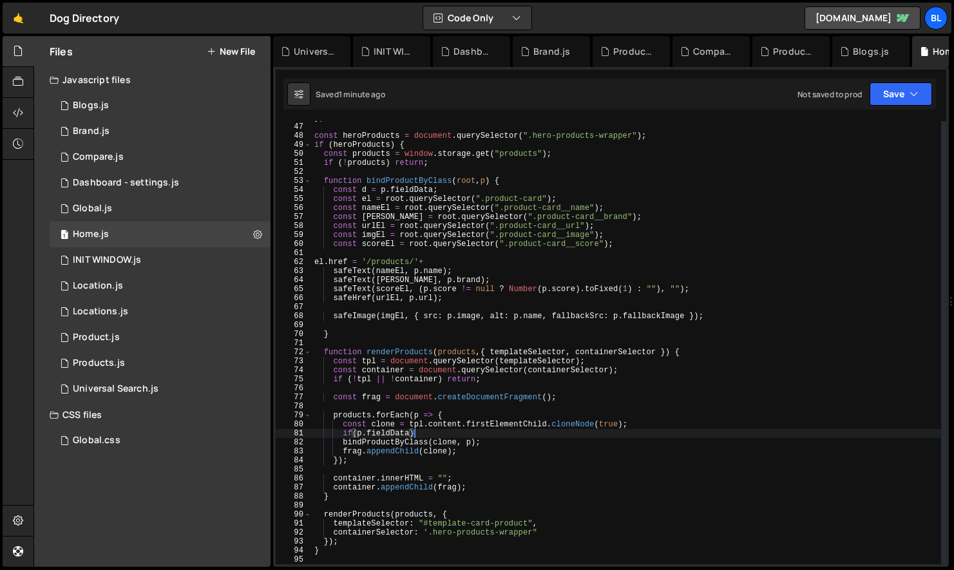
type textarea "if(p.fieldData){"
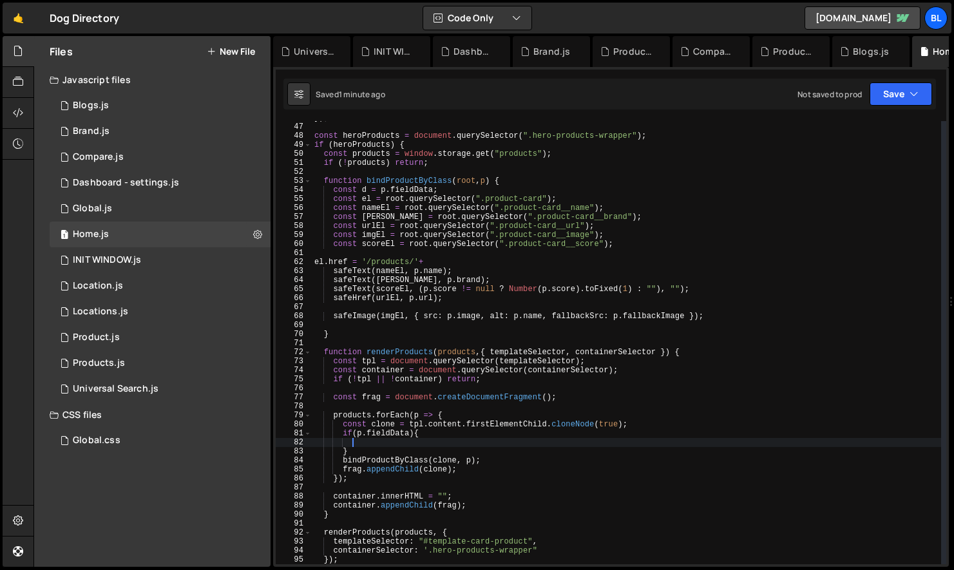
scroll to position [0, 2]
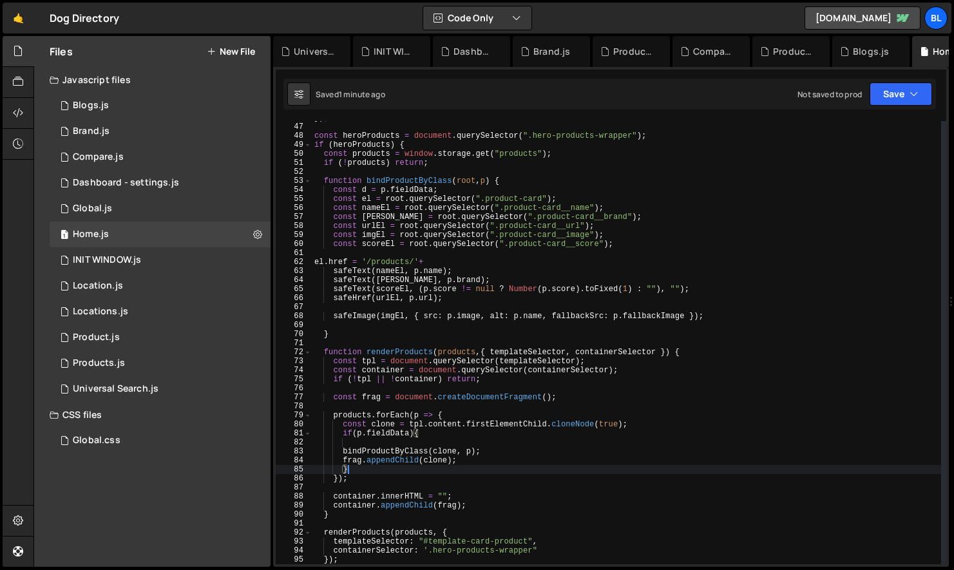
type textarea "bindProductByClass(clone, p);"
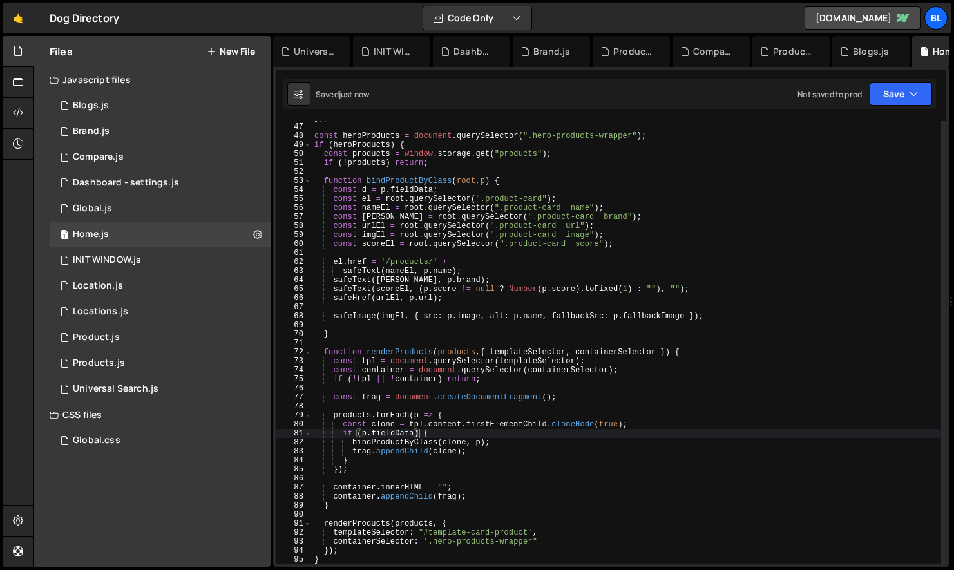
click at [444, 192] on div "}) ; const heroProducts = document . querySelector ( ".hero-products-wrapper" )…" at bounding box center [627, 343] width 630 height 461
click at [452, 262] on div "}) ; const heroProducts = document . querySelector ( ".hero-products-wrapper" )…" at bounding box center [627, 343] width 630 height 461
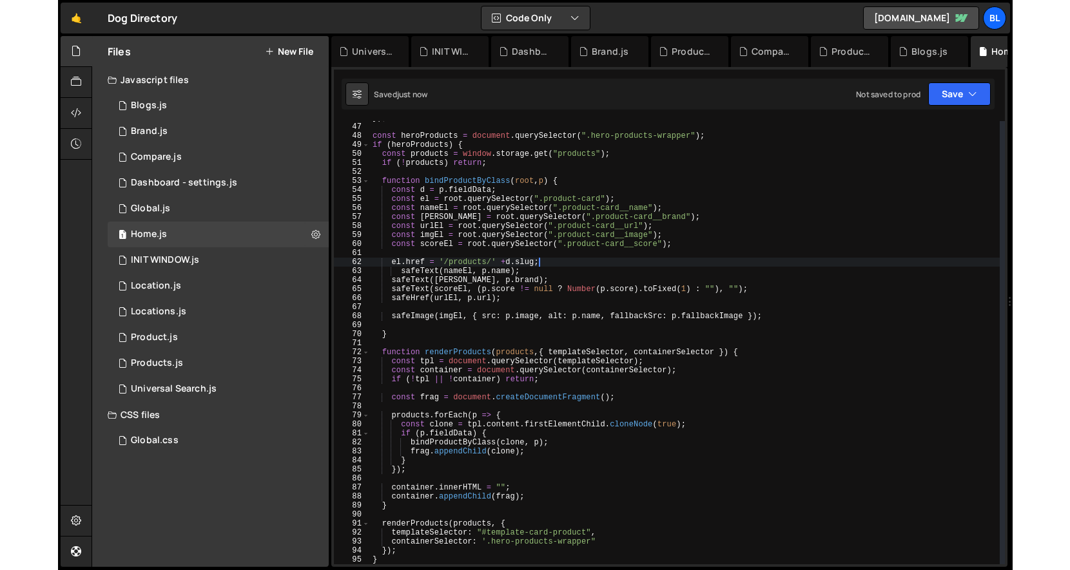
scroll to position [0, 13]
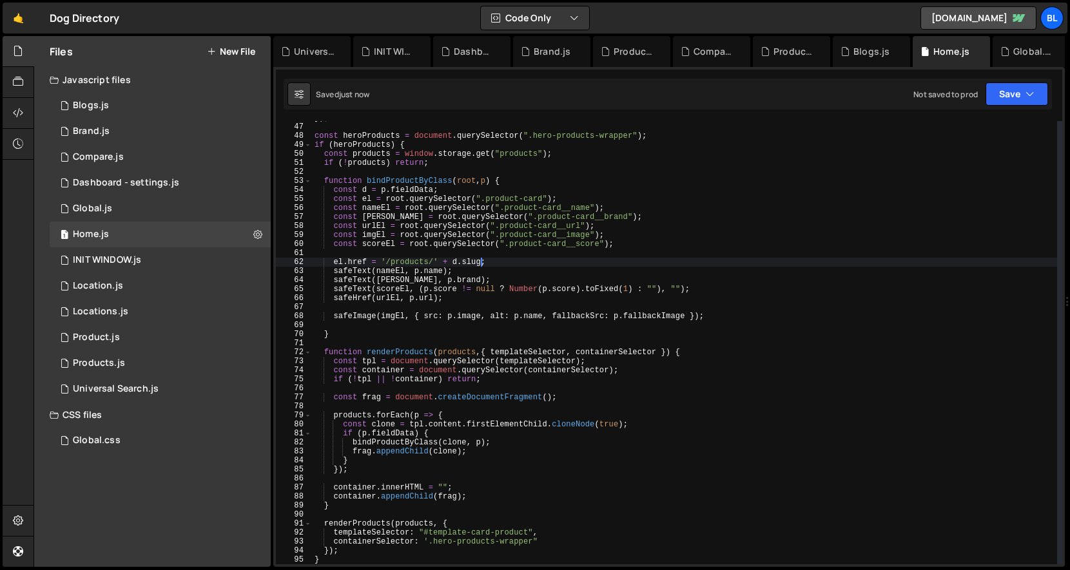
click at [363, 275] on div "}) ; const heroProducts = document . querySelector ( ".hero-products-wrapper" )…" at bounding box center [684, 343] width 745 height 461
click at [379, 206] on div "}) ; const heroProducts = document . querySelector ( ".hero-products-wrapper" )…" at bounding box center [684, 343] width 745 height 461
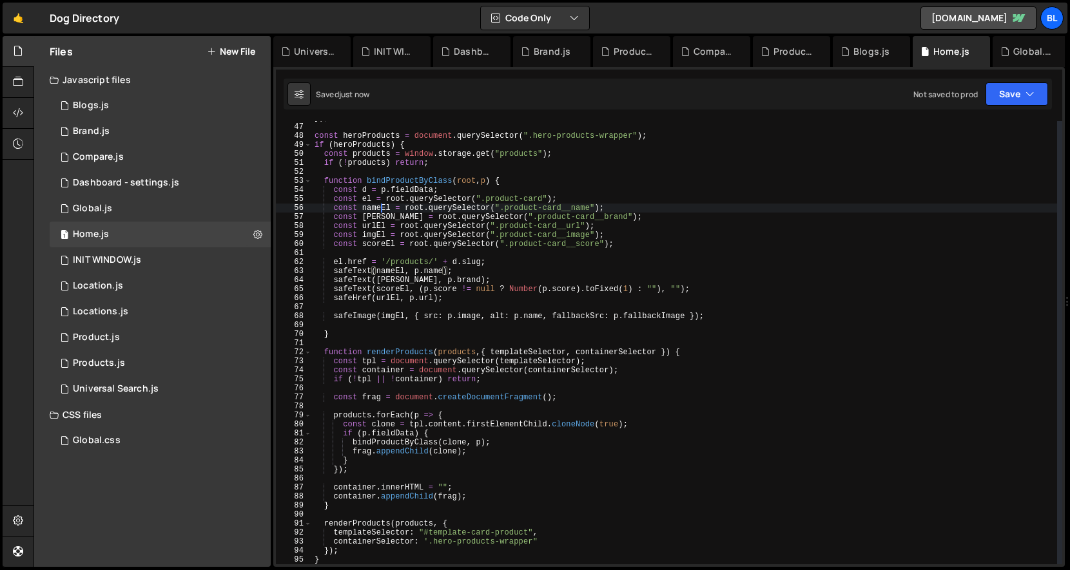
click at [379, 206] on div "}) ; const heroProducts = document . querySelector ( ".hero-products-wrapper" )…" at bounding box center [684, 343] width 745 height 461
click at [492, 264] on div "}) ; const heroProducts = document . querySelector ( ".hero-products-wrapper" )…" at bounding box center [684, 343] width 745 height 461
type textarea "el.href = '/products/' + d.slug;"
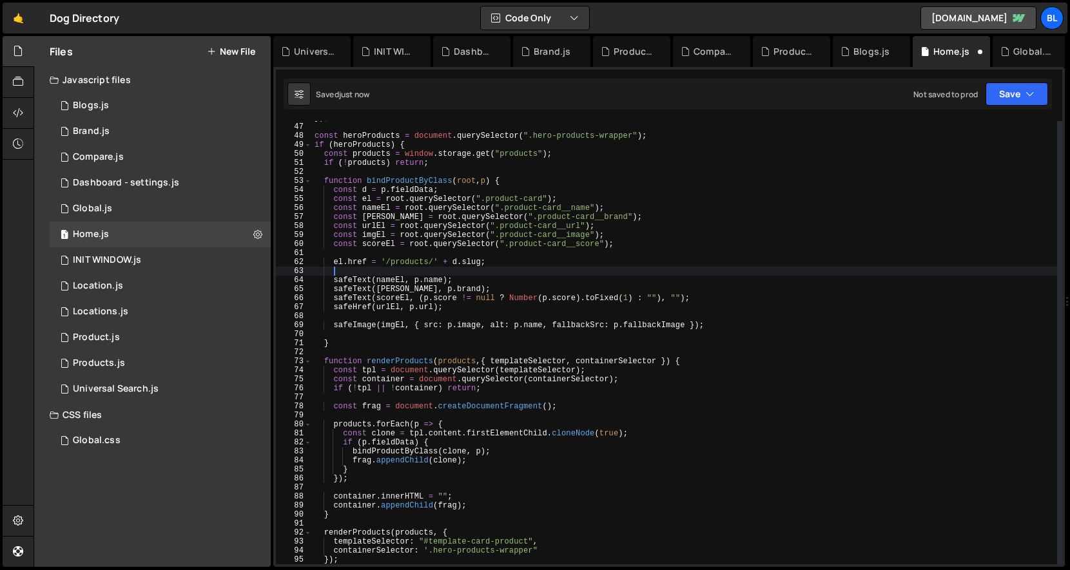
paste textarea "nameEl"
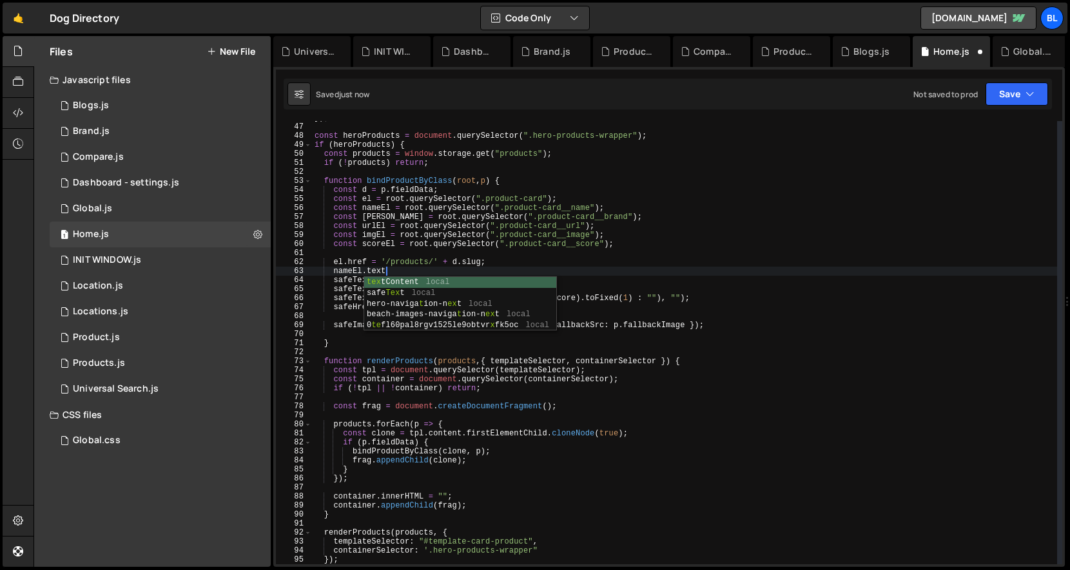
type textarea "nameEl.textonc"
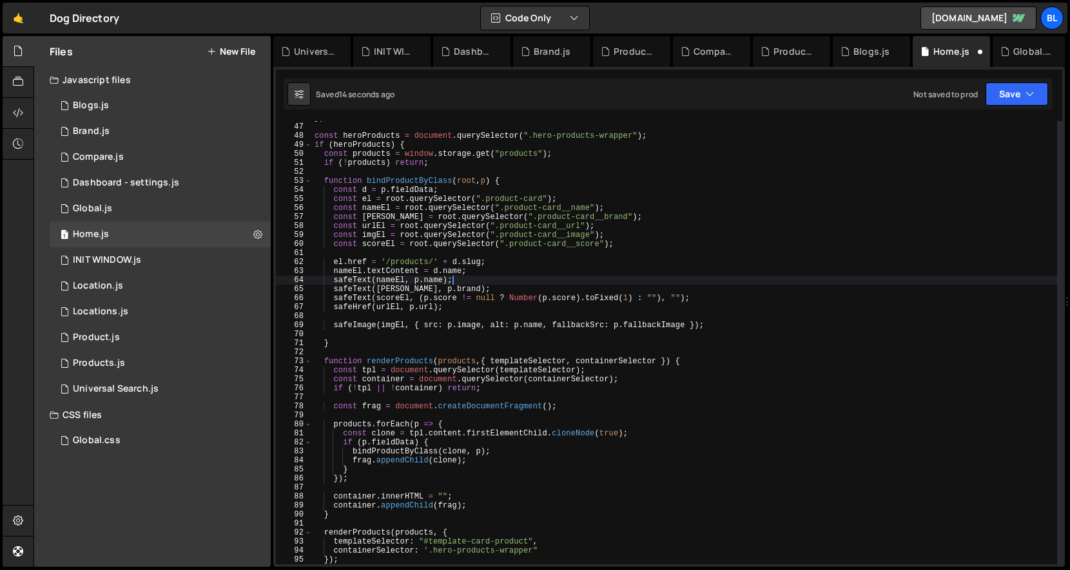
click at [449, 307] on div "}) ; const heroProducts = document . querySelector ( ".hero-products-wrapper" )…" at bounding box center [684, 343] width 745 height 461
click at [373, 215] on div "}) ; const heroProducts = document . querySelector ( ".hero-products-wrapper" )…" at bounding box center [684, 343] width 745 height 461
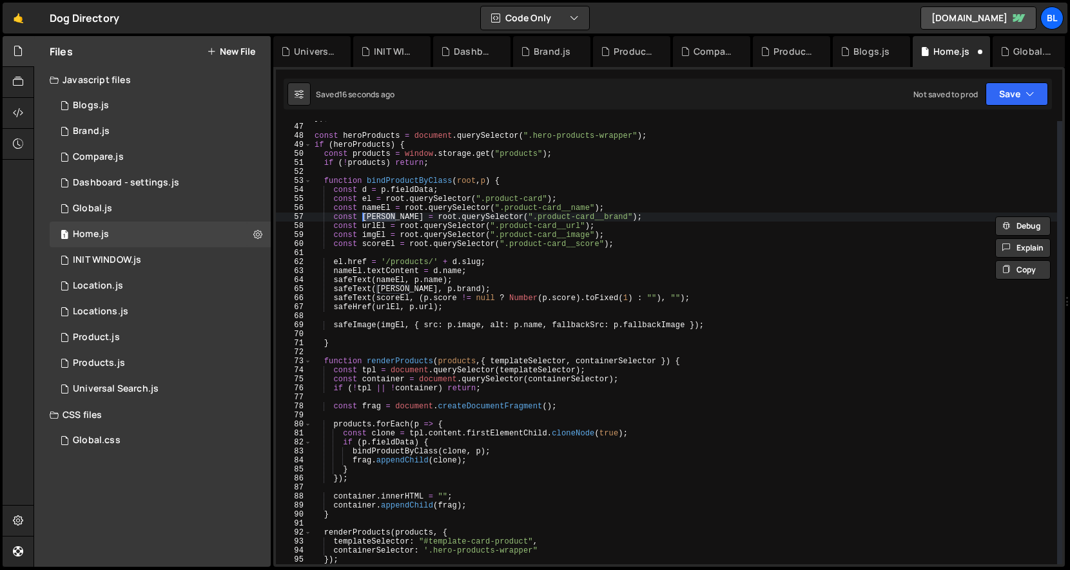
click at [466, 271] on div "}) ; const heroProducts = document . querySelector ( ".hero-products-wrapper" )…" at bounding box center [684, 343] width 745 height 461
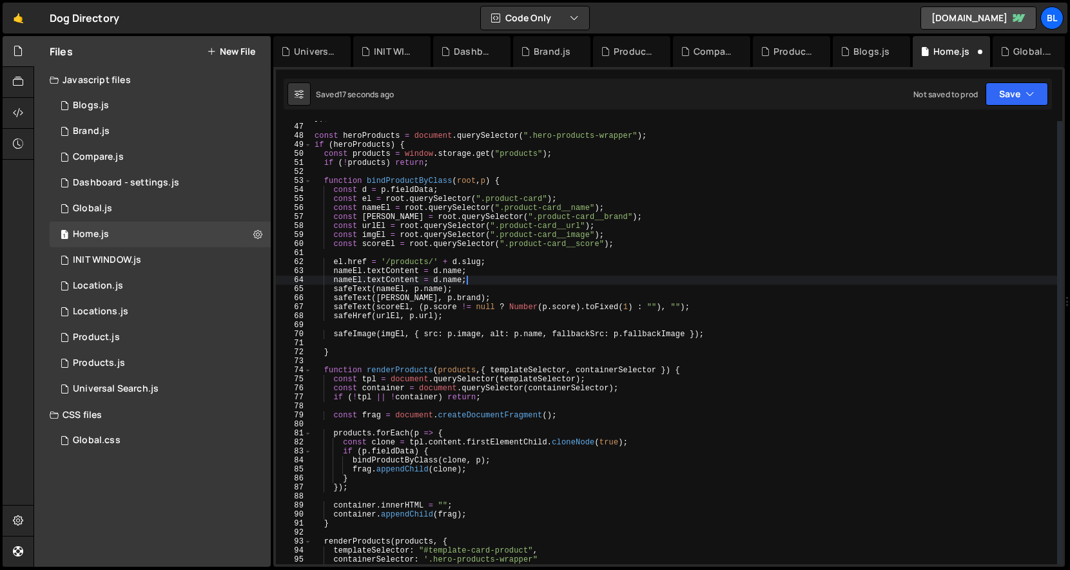
click at [456, 274] on div "}) ; const heroProducts = document . querySelector ( ".hero-products-wrapper" )…" at bounding box center [684, 343] width 745 height 461
click at [448, 282] on div "}) ; const heroProducts = document . querySelector ( ".hero-products-wrapper" )…" at bounding box center [684, 343] width 745 height 461
click at [369, 282] on div "}) ; const heroProducts = document . querySelector ( ".hero-products-wrapper" )…" at bounding box center [684, 343] width 745 height 461
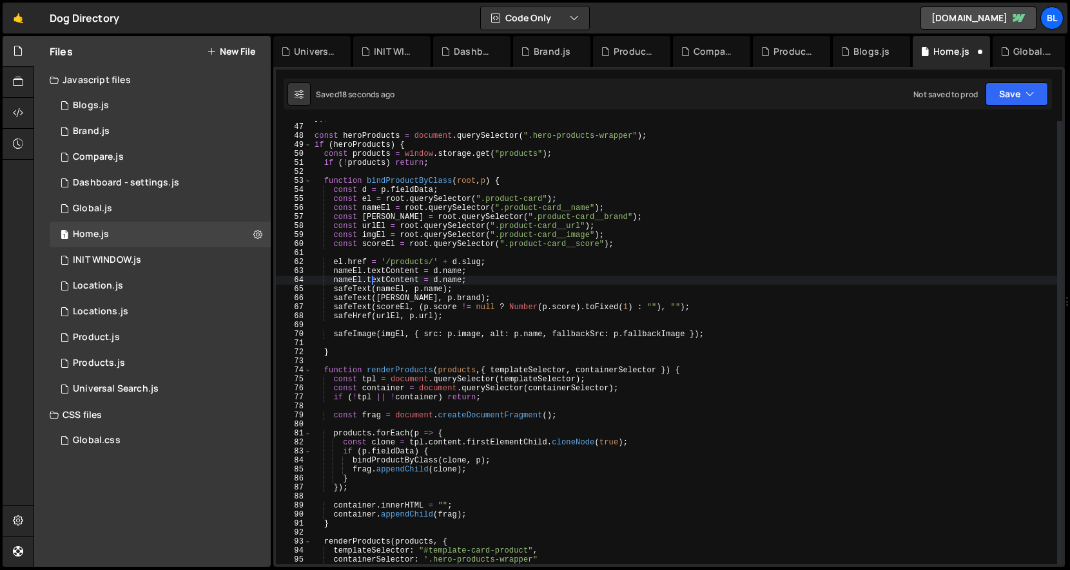
click at [369, 282] on div "}) ; const heroProducts = document . querySelector ( ".hero-products-wrapper" )…" at bounding box center [684, 343] width 745 height 461
click at [409, 284] on div "}) ; const heroProducts = document . querySelector ( ".hero-products-wrapper" )…" at bounding box center [684, 343] width 745 height 461
click at [491, 280] on div "}) ; const heroProducts = document . querySelector ( ".hero-products-wrapper" )…" at bounding box center [684, 343] width 745 height 461
click at [455, 278] on div "}) ; const heroProducts = document . querySelector ( ".hero-products-wrapper" )…" at bounding box center [684, 343] width 745 height 461
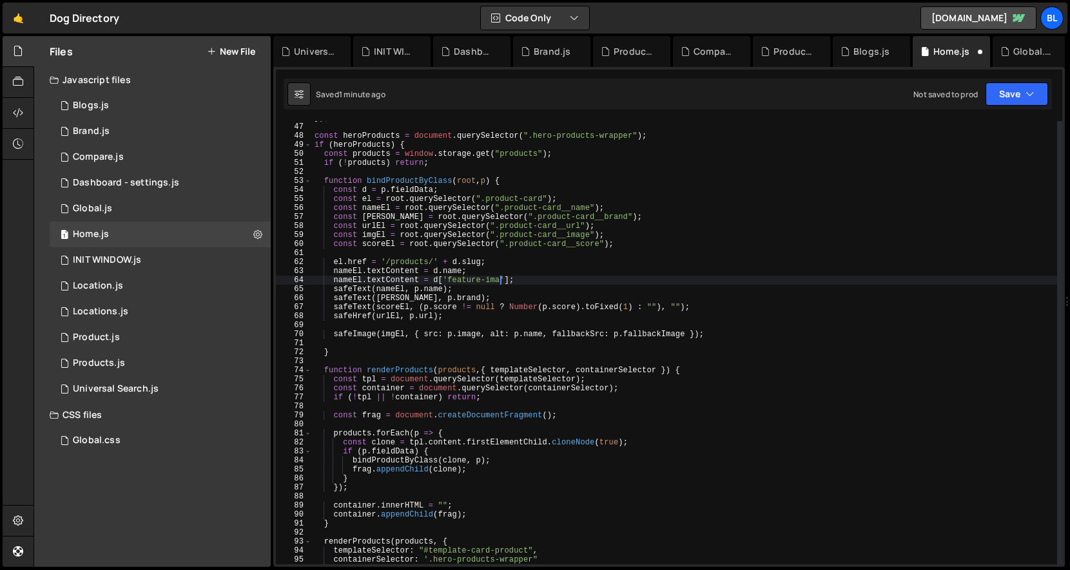
scroll to position [0, 15]
click at [377, 220] on div "}) ; const heroProducts = document . querySelector ( ".hero-products-wrapper" )…" at bounding box center [684, 343] width 745 height 461
click at [373, 242] on div "}) ; const heroProducts = document . querySelector ( ".hero-products-wrapper" )…" at bounding box center [684, 343] width 745 height 461
click at [377, 238] on div "}) ; const heroProducts = document . querySelector ( ".hero-products-wrapper" )…" at bounding box center [684, 343] width 745 height 461
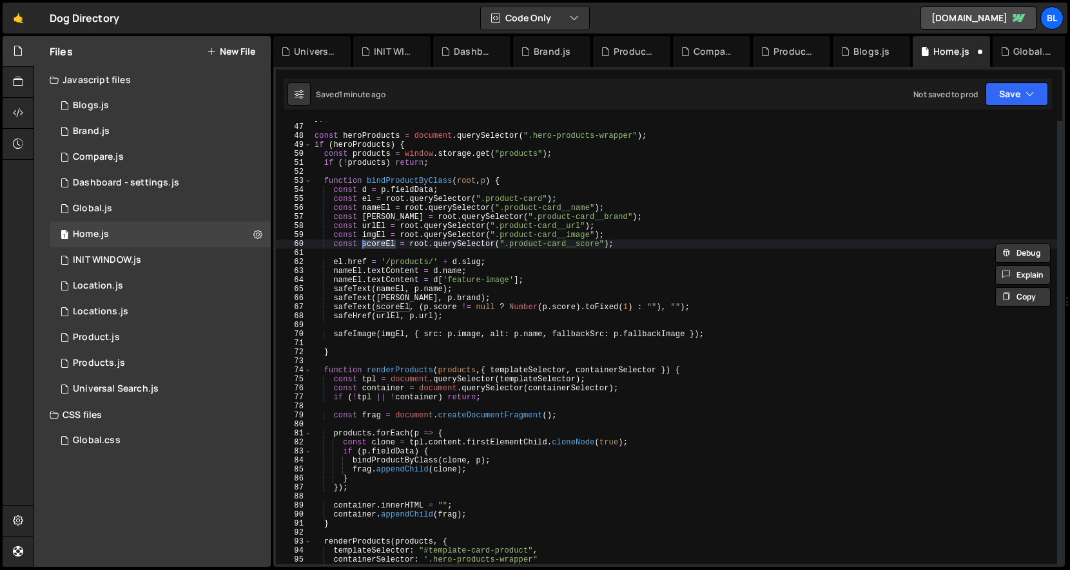
click at [377, 238] on div "}) ; const heroProducts = document . querySelector ( ".hero-products-wrapper" )…" at bounding box center [684, 343] width 745 height 461
click at [346, 275] on div "}) ; const heroProducts = document . querySelector ( ".hero-products-wrapper" )…" at bounding box center [684, 343] width 745 height 461
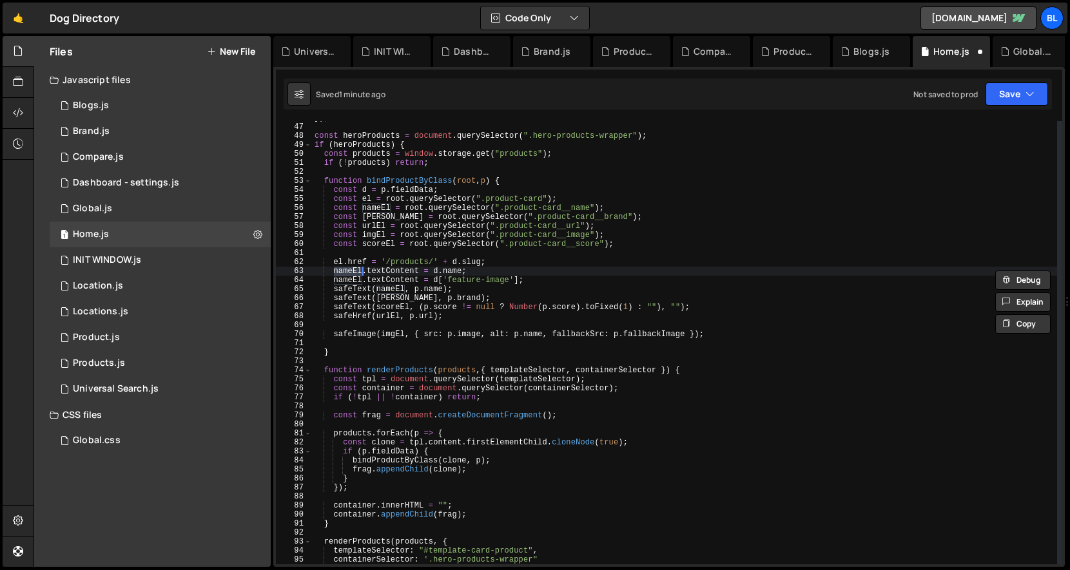
click at [353, 278] on div "}) ; const heroProducts = document . querySelector ( ".hero-products-wrapper" )…" at bounding box center [684, 343] width 745 height 461
paste textarea "img"
click at [390, 282] on div "}) ; const heroProducts = document . querySelector ( ".hero-products-wrapper" )…" at bounding box center [684, 343] width 745 height 461
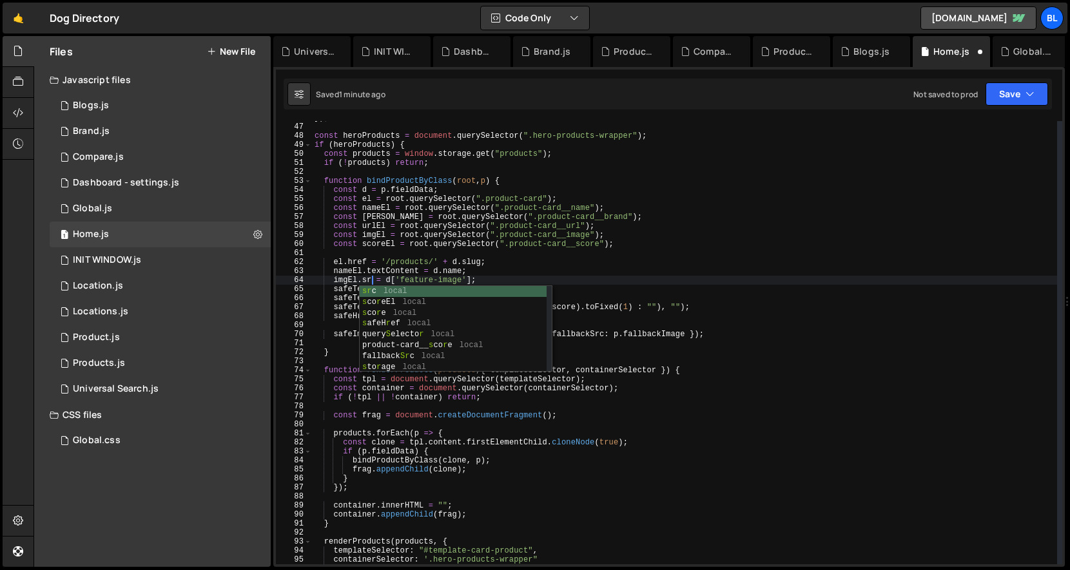
scroll to position [0, 5]
click at [410, 278] on div "}) ; const heroProducts = document . querySelector ( ".hero-products-wrapper" )…" at bounding box center [684, 343] width 745 height 461
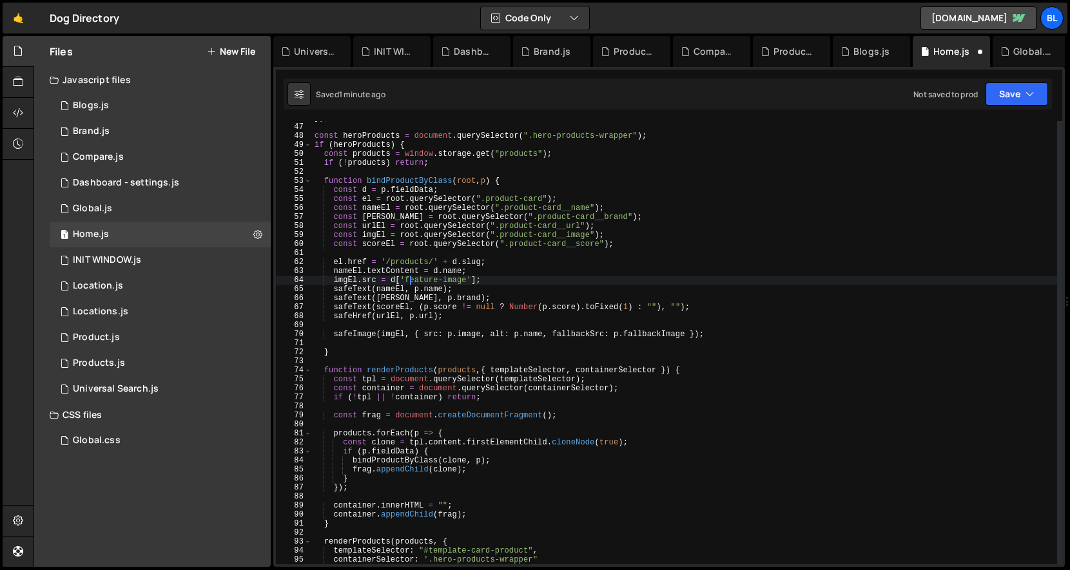
click at [341, 281] on div "}) ; const heroProducts = document . querySelector ( ".hero-products-wrapper" )…" at bounding box center [684, 343] width 745 height 461
click at [382, 245] on div "}) ; const heroProducts = document . querySelector ( ".hero-products-wrapper" )…" at bounding box center [684, 343] width 745 height 461
click at [368, 279] on div "}) ; const heroProducts = document . querySelector ( ".hero-products-wrapper" )…" at bounding box center [684, 343] width 745 height 461
click at [352, 290] on div "}) ; const heroProducts = document . querySelector ( ".hero-products-wrapper" )…" at bounding box center [684, 343] width 745 height 461
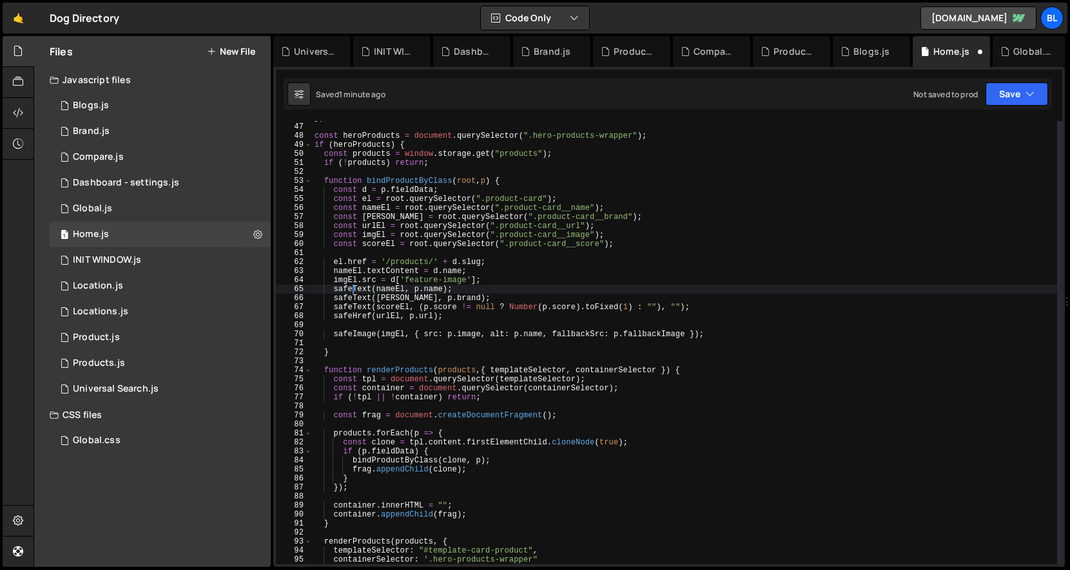
click at [349, 293] on div "}) ; const heroProducts = document . querySelector ( ".hero-products-wrapper" )…" at bounding box center [684, 343] width 745 height 461
click at [477, 287] on div "}) ; const heroProducts = document . querySelector ( ".hero-products-wrapper" )…" at bounding box center [684, 343] width 745 height 461
click at [439, 318] on div "}) ; const heroProducts = document . querySelector ( ".hero-products-wrapper" )…" at bounding box center [684, 343] width 745 height 461
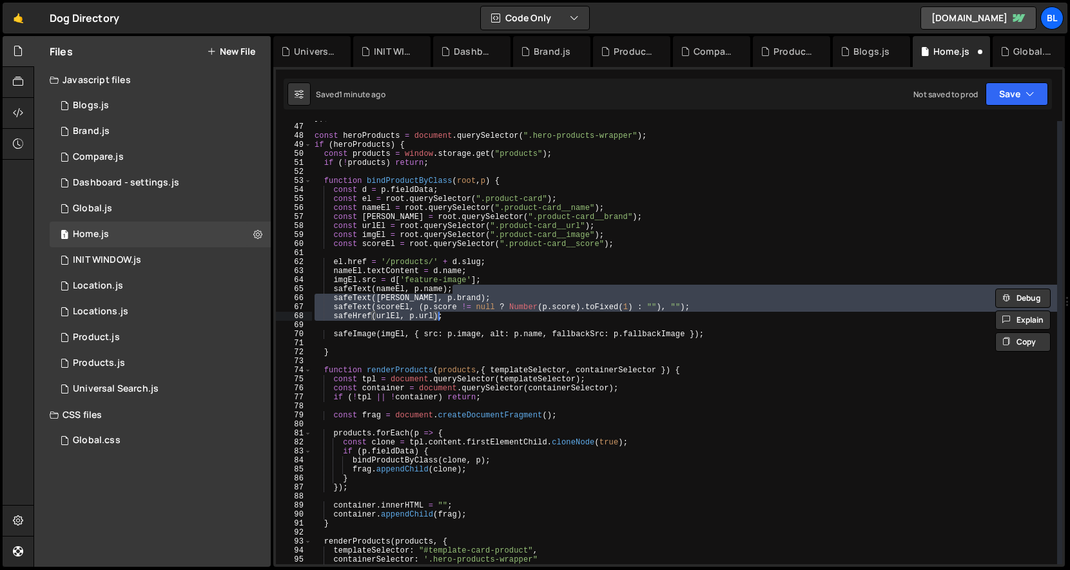
click at [425, 331] on div "}) ; const heroProducts = document . querySelector ( ".hero-products-wrapper" )…" at bounding box center [684, 343] width 745 height 461
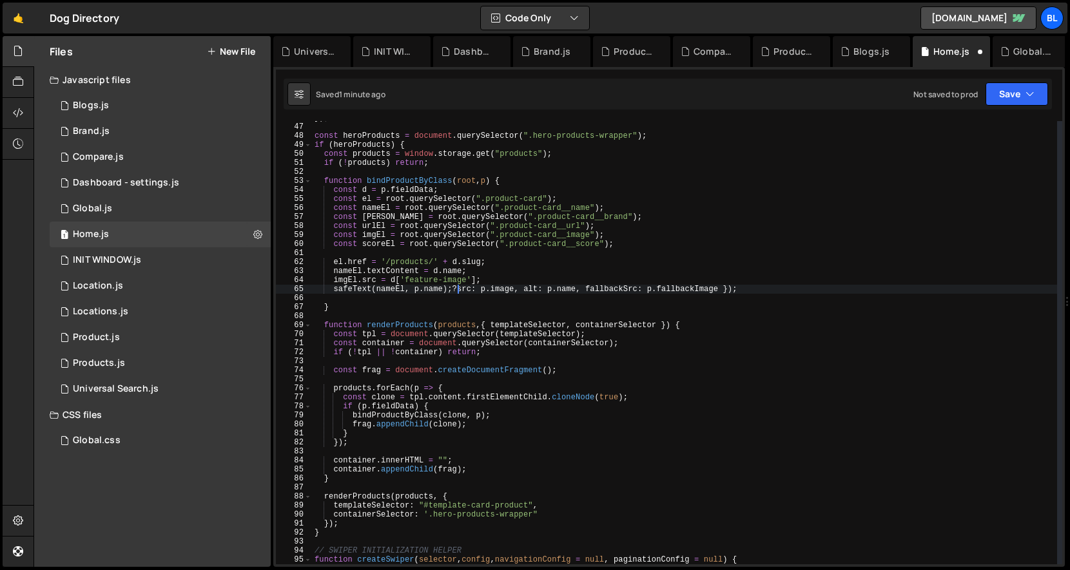
scroll to position [0, 1]
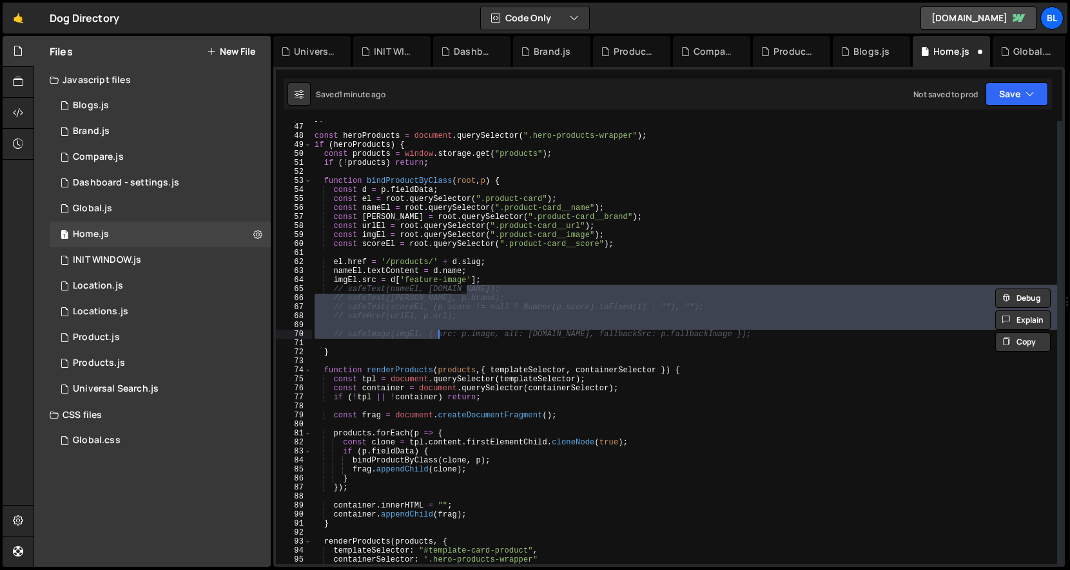
click at [476, 282] on div "}) ; const heroProducts = document . querySelector ( ".hero-products-wrapper" )…" at bounding box center [684, 343] width 745 height 461
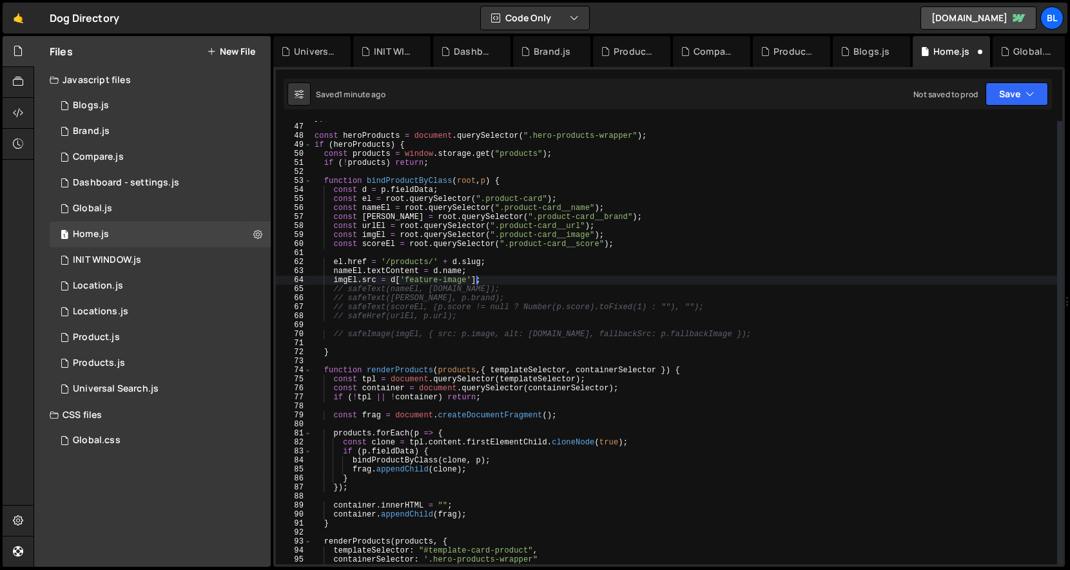
click at [476, 282] on div "}) ; const heroProducts = document . querySelector ( ".hero-products-wrapper" )…" at bounding box center [684, 343] width 745 height 461
click at [492, 278] on div "}) ; const heroProducts = document . querySelector ( ".hero-products-wrapper" )…" at bounding box center [684, 343] width 745 height 461
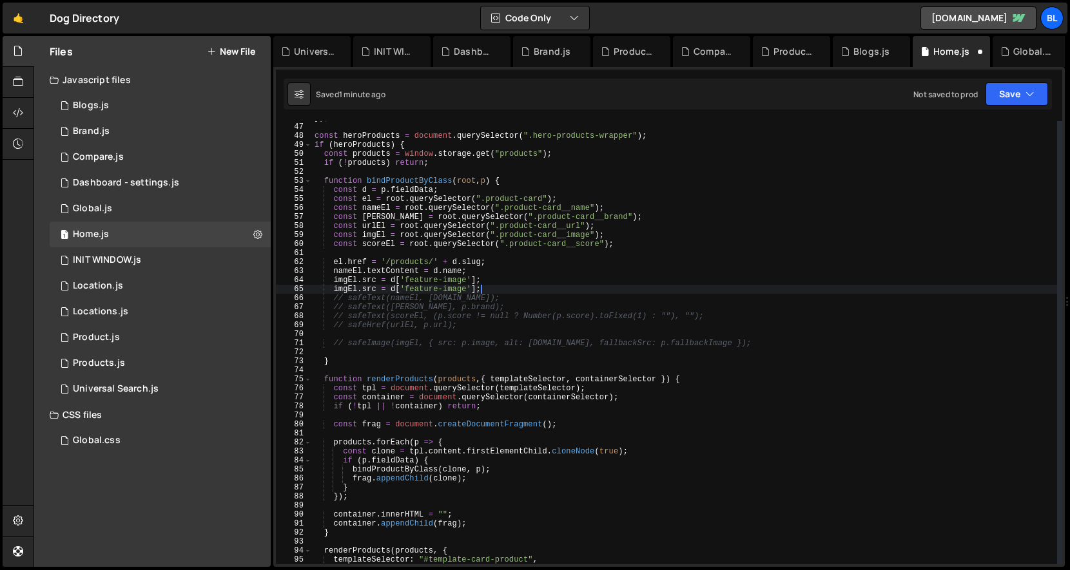
click at [439, 293] on div "}) ; const heroProducts = document . querySelector ( ".hero-products-wrapper" )…" at bounding box center [684, 343] width 745 height 461
click at [454, 288] on div "}) ; const heroProducts = document . querySelector ( ".hero-products-wrapper" )…" at bounding box center [684, 343] width 745 height 461
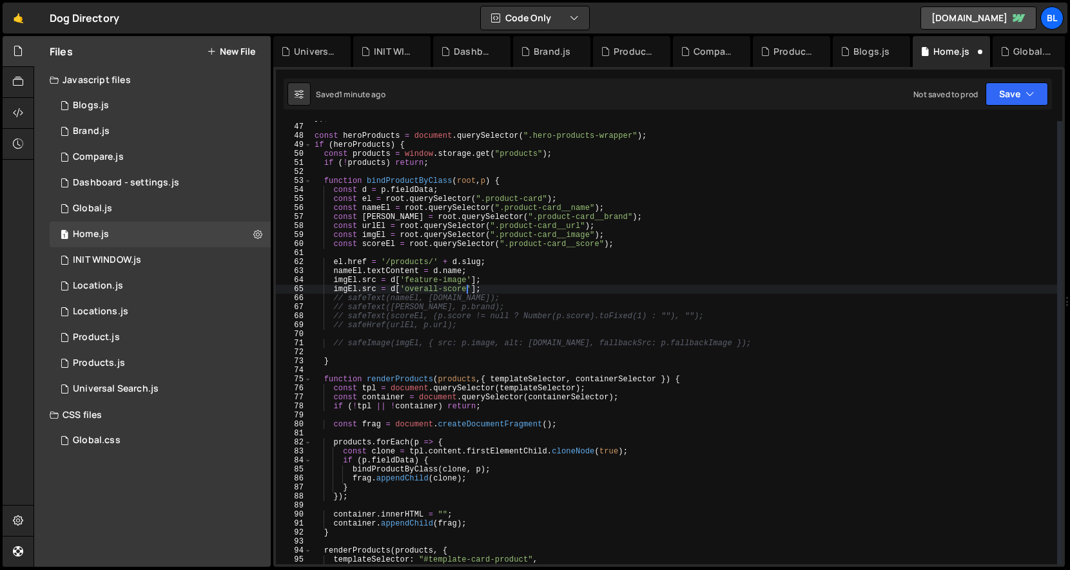
scroll to position [0, 12]
click at [345, 286] on div "}) ; const heroProducts = document . querySelector ( ".hero-products-wrapper" )…" at bounding box center [684, 343] width 745 height 461
click at [389, 247] on div "}) ; const heroProducts = document . querySelector ( ".hero-products-wrapper" )…" at bounding box center [684, 343] width 745 height 461
click at [347, 289] on div "}) ; const heroProducts = document . querySelector ( ".hero-products-wrapper" )…" at bounding box center [684, 343] width 745 height 461
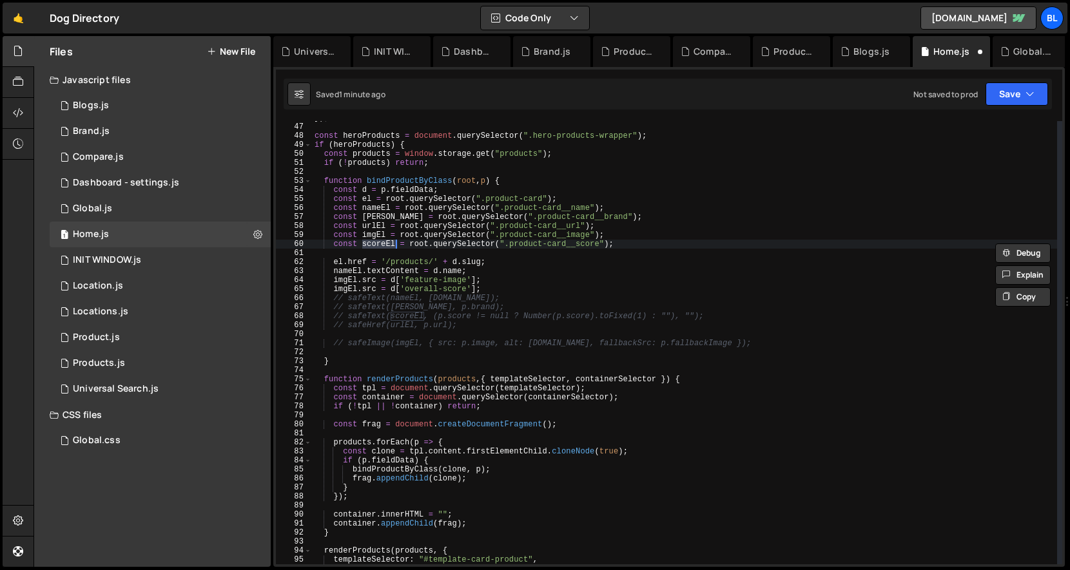
click at [347, 289] on div "}) ; const heroProducts = document . querySelector ( ".hero-products-wrapper" )…" at bounding box center [684, 343] width 745 height 461
paste textarea "score"
click at [382, 289] on div "}) ; const heroProducts = document . querySelector ( ".hero-products-wrapper" )…" at bounding box center [684, 343] width 745 height 461
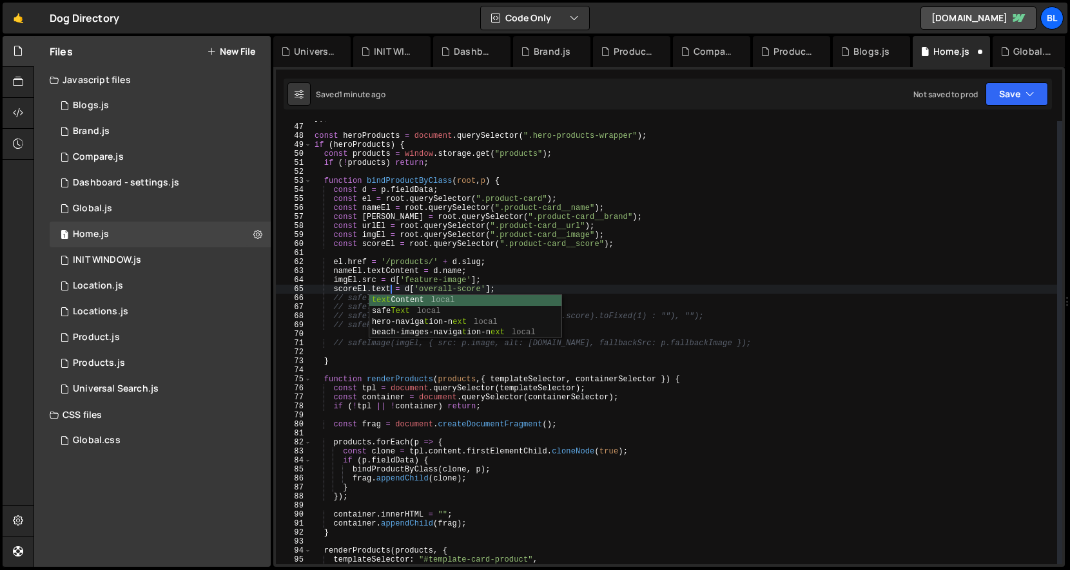
scroll to position [0, 6]
click at [372, 227] on div "}) ; const heroProducts = document . querySelector ( ".hero-products-wrapper" )…" at bounding box center [684, 343] width 745 height 461
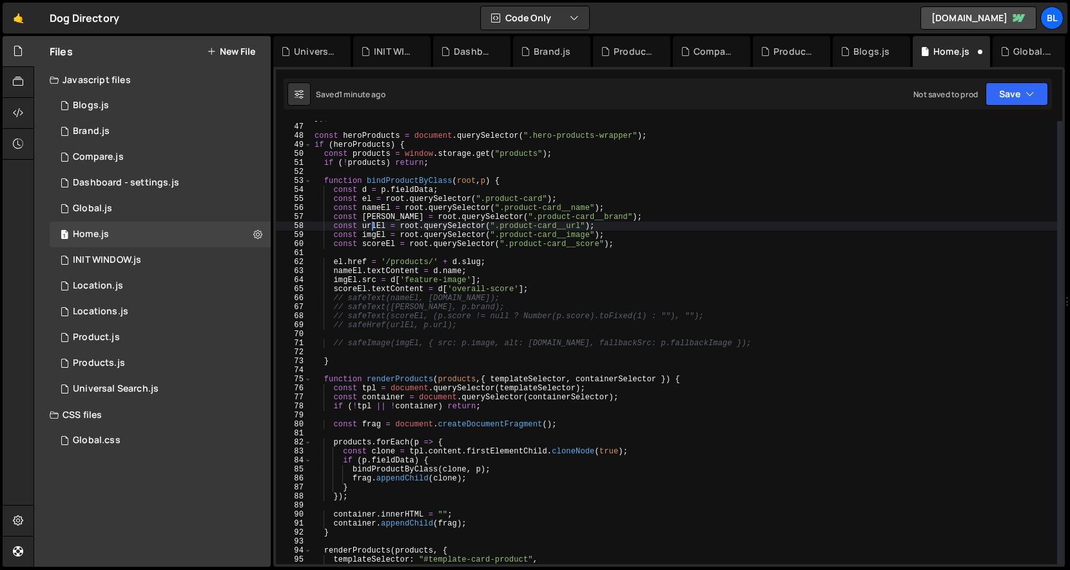
click at [372, 227] on div "}) ; const heroProducts = document . querySelector ( ".hero-products-wrapper" )…" at bounding box center [684, 343] width 745 height 461
click at [603, 227] on div "}) ; const heroProducts = document . querySelector ( ".hero-products-wrapper" )…" at bounding box center [684, 343] width 745 height 461
click at [629, 216] on div "}) ; const heroProducts = document . querySelector ( ".hero-products-wrapper" )…" at bounding box center [684, 343] width 745 height 461
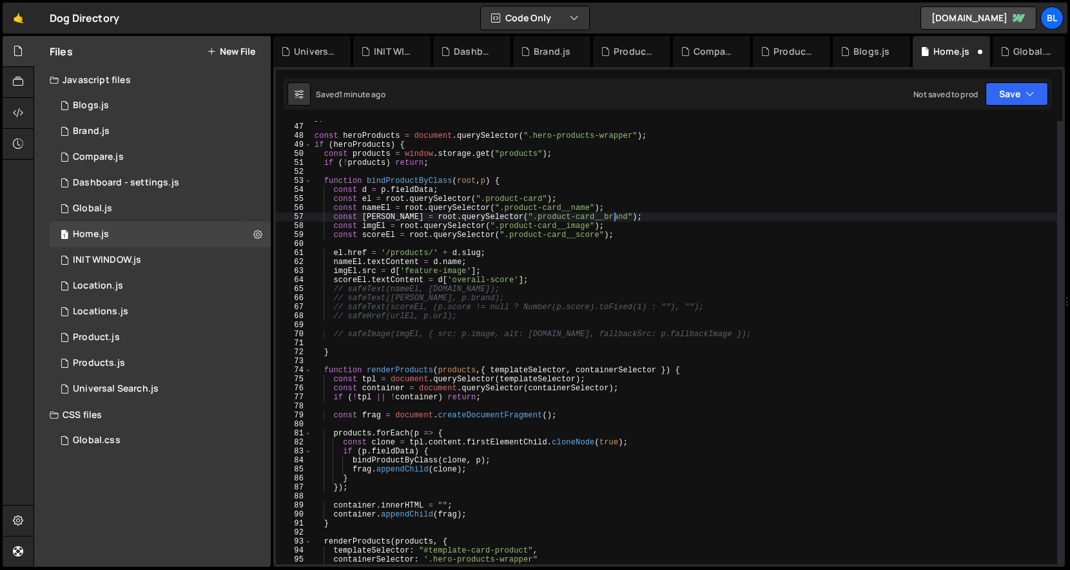
click at [387, 222] on div "}) ; const heroProducts = document . querySelector ( ".hero-products-wrapper" )…" at bounding box center [684, 343] width 745 height 461
click at [382, 213] on div "}) ; const heroProducts = document . querySelector ( ".hero-products-wrapper" )…" at bounding box center [684, 343] width 745 height 461
click at [384, 217] on div "}) ; const heroProducts = document . querySelector ( ".hero-products-wrapper" )…" at bounding box center [684, 343] width 745 height 461
click at [377, 264] on div "}) ; const heroProducts = document . querySelector ( ".hero-products-wrapper" )…" at bounding box center [684, 343] width 745 height 461
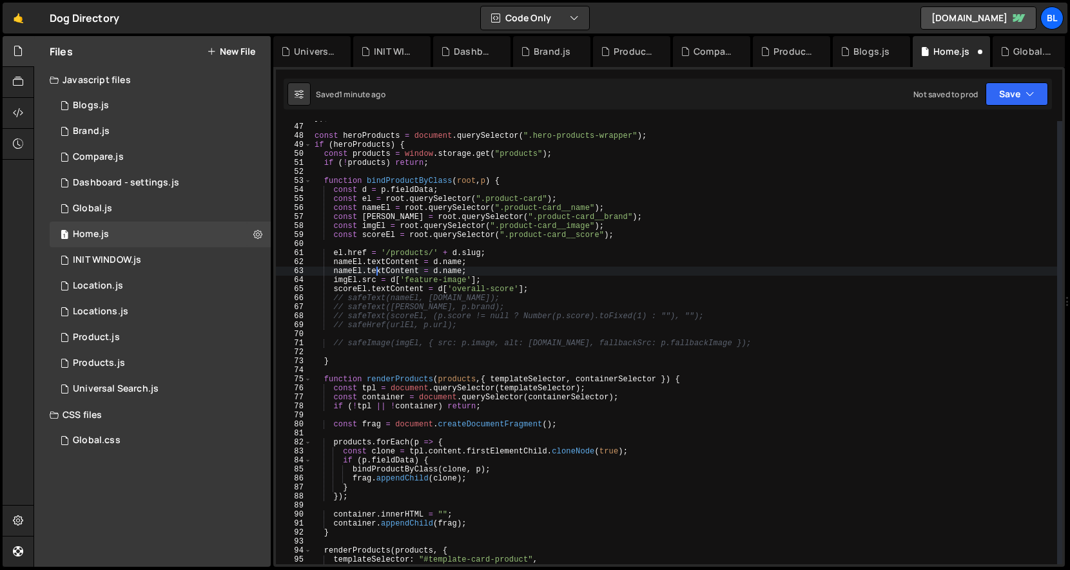
click at [350, 270] on div "}) ; const heroProducts = document . querySelector ( ".hero-products-wrapper" )…" at bounding box center [684, 343] width 745 height 461
paste textarea "brand"
click at [470, 271] on div "}) ; const heroProducts = document . querySelector ( ".hero-products-wrapper" )…" at bounding box center [684, 343] width 745 height 461
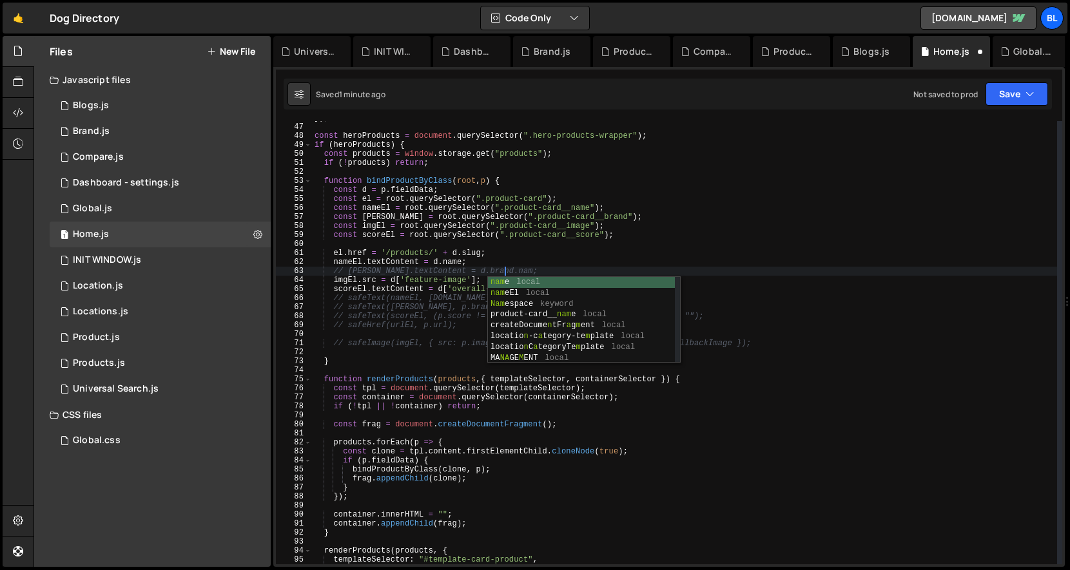
scroll to position [0, 15]
click at [414, 278] on div "}) ; const heroProducts = document . querySelector ( ".hero-products-wrapper" )…" at bounding box center [684, 343] width 745 height 461
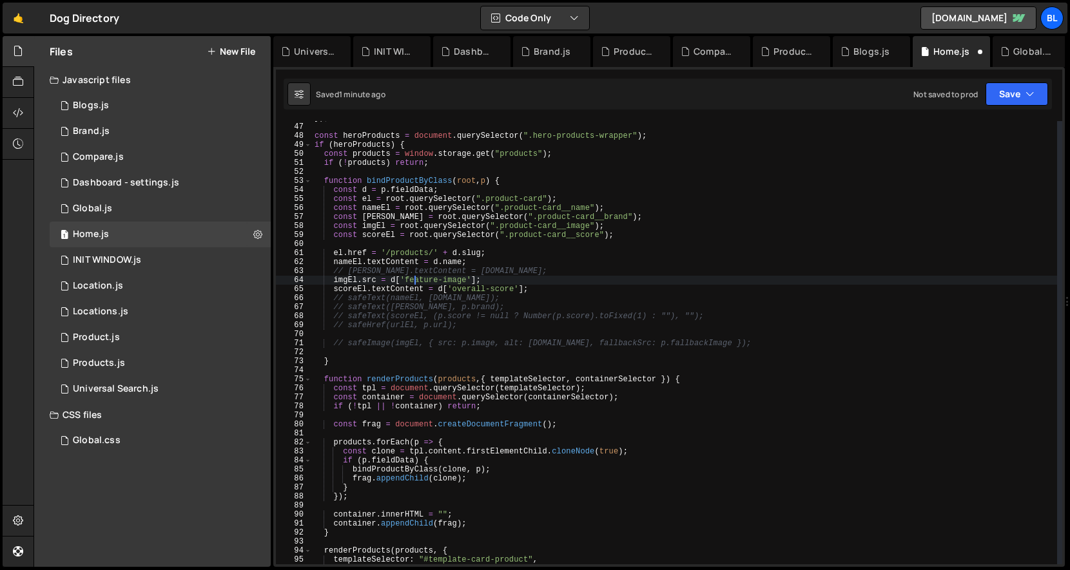
scroll to position [0, 13]
click at [342, 277] on div "}) ; const heroProducts = document . querySelector ( ".hero-products-wrapper" )…" at bounding box center [684, 343] width 745 height 461
click at [399, 284] on div "}) ; const heroProducts = document . querySelector ( ".hero-products-wrapper" )…" at bounding box center [684, 343] width 745 height 461
click at [416, 296] on div "}) ; const heroProducts = document . querySelector ( ".hero-products-wrapper" )…" at bounding box center [684, 343] width 745 height 461
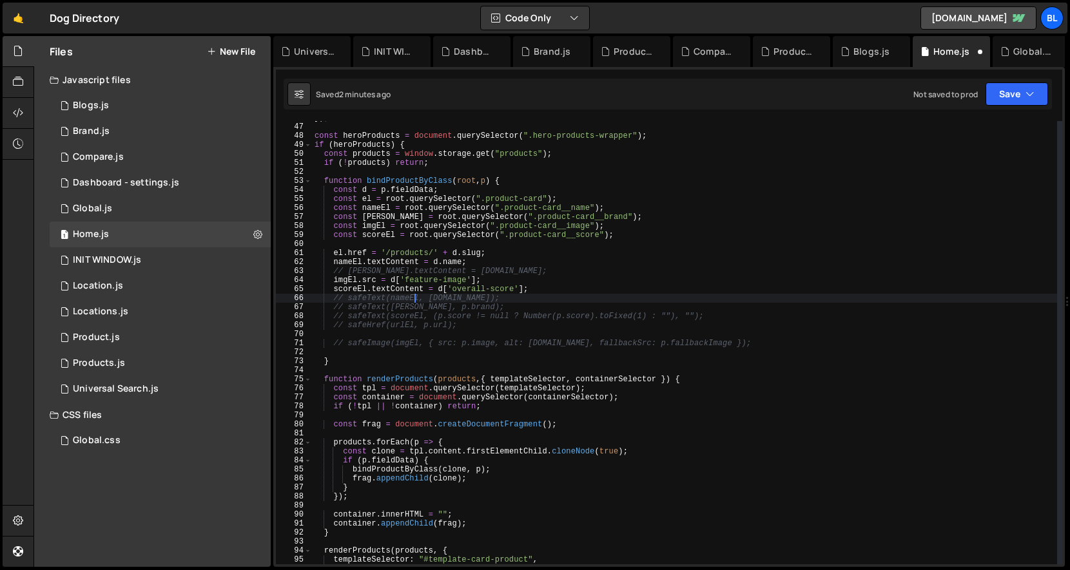
click at [446, 310] on div "}) ; const heroProducts = document . querySelector ( ".hero-products-wrapper" )…" at bounding box center [684, 343] width 745 height 461
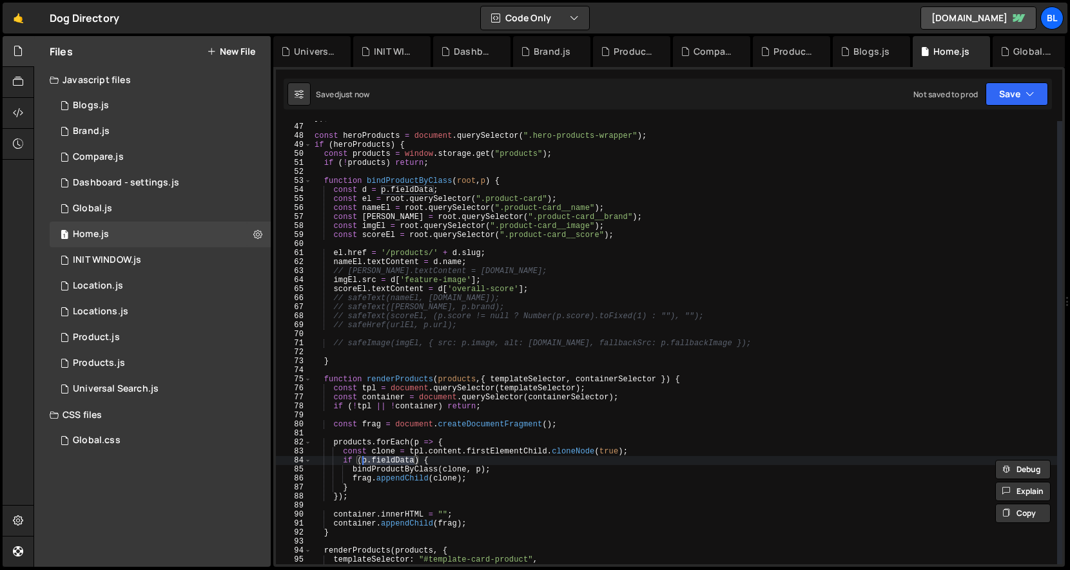
drag, startPoint x: 415, startPoint y: 461, endPoint x: 364, endPoint y: 462, distance: 50.9
click at [364, 462] on div "}) ; const heroProducts = document . querySelector ( ".hero-products-wrapper" )…" at bounding box center [684, 343] width 745 height 461
click at [482, 471] on div "}) ; const heroProducts = document . querySelector ( ".hero-products-wrapper" )…" at bounding box center [684, 343] width 745 height 461
paste textarea "p.fieldData"
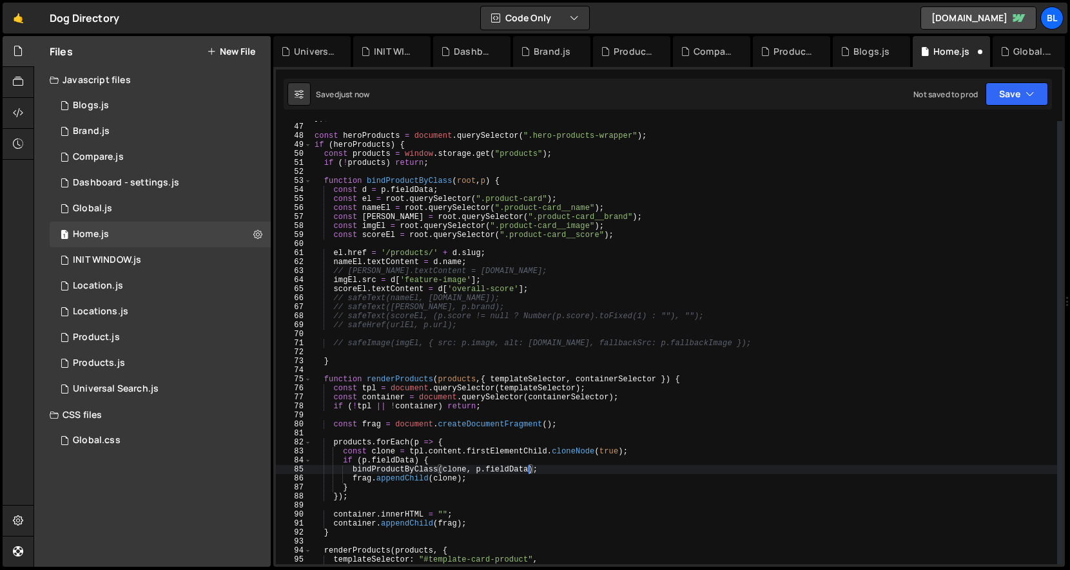
click at [472, 189] on div "}) ; const heroProducts = document . querySelector ( ".hero-products-wrapper" )…" at bounding box center [684, 343] width 745 height 461
click at [516, 182] on div "}) ; const heroProducts = document . querySelector ( ".hero-products-wrapper" )…" at bounding box center [684, 343] width 745 height 461
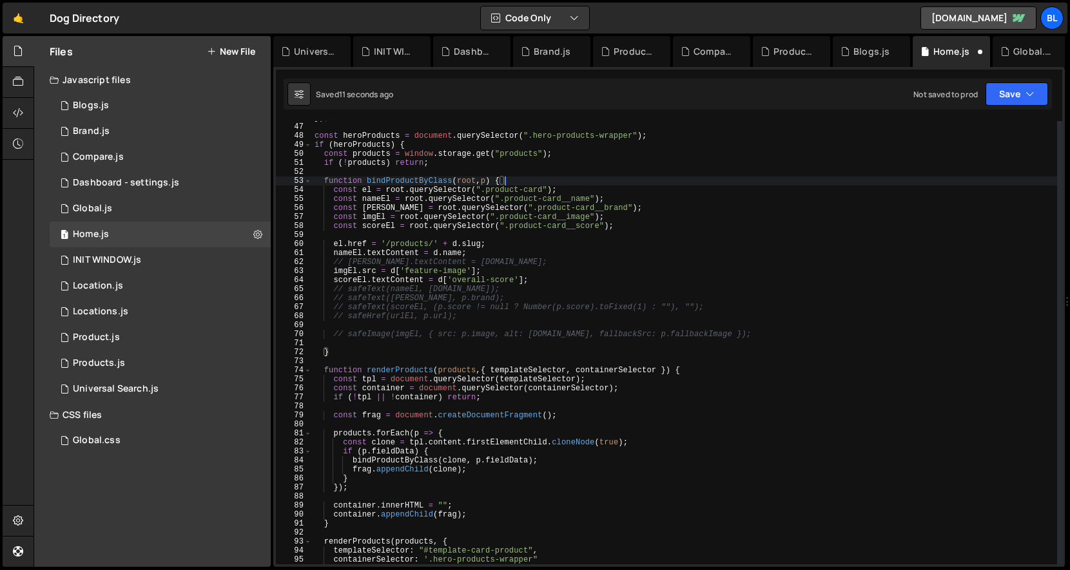
click at [489, 180] on div "}) ; const heroProducts = document . querySelector ( ".hero-products-wrapper" )…" at bounding box center [684, 343] width 745 height 461
click at [456, 246] on div "}) ; const heroProducts = document . querySelector ( ".hero-products-wrapper" )…" at bounding box center [684, 343] width 745 height 461
click at [492, 184] on div "}) ; const heroProducts = document . querySelector ( ".hero-products-wrapper" )…" at bounding box center [684, 343] width 745 height 461
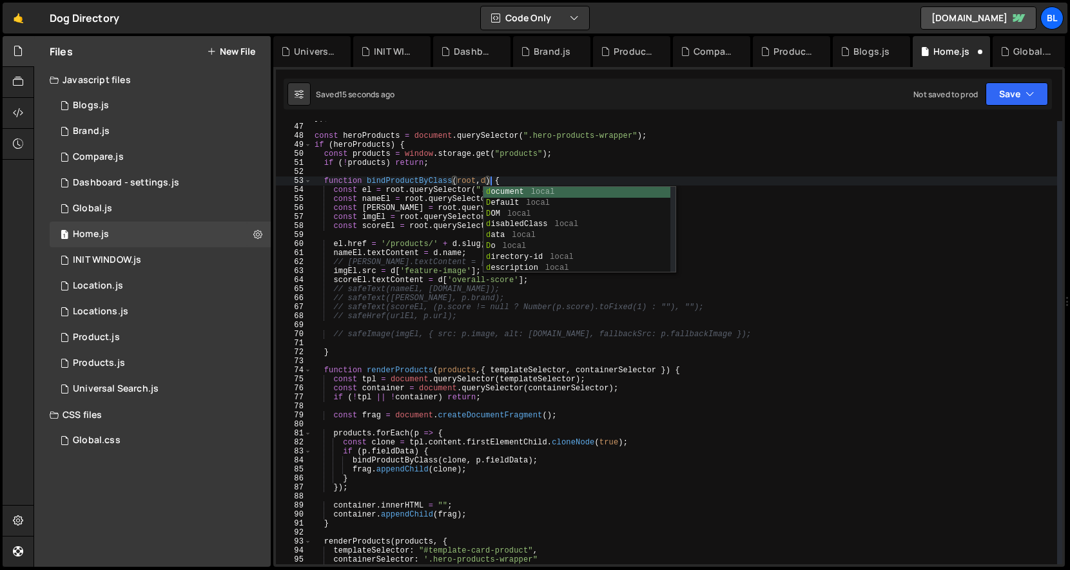
scroll to position [0, 14]
click at [481, 441] on div "}) ; const heroProducts = document . querySelector ( ".hero-products-wrapper" )…" at bounding box center [684, 343] width 745 height 461
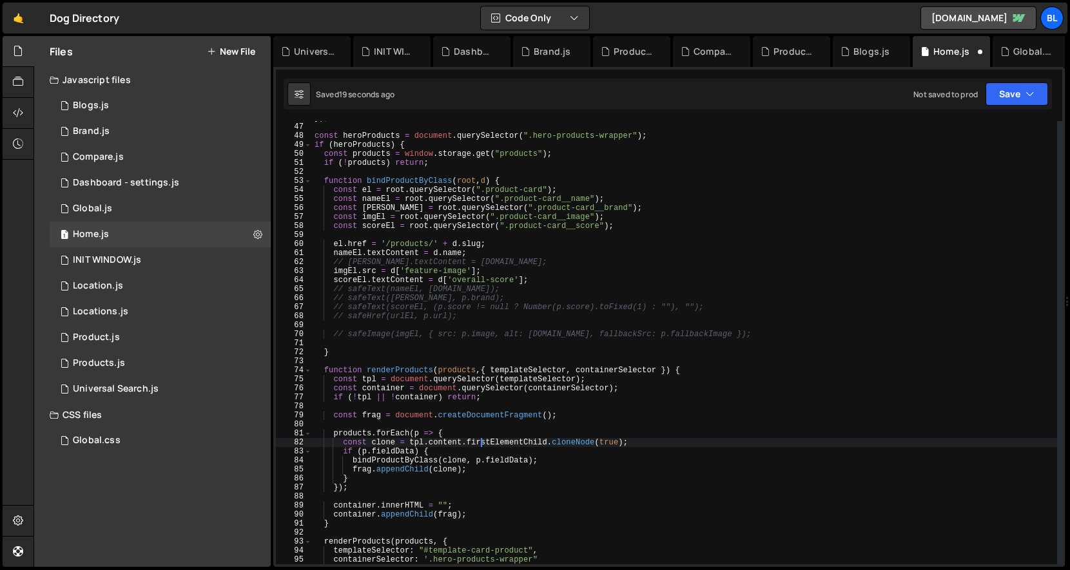
click at [434, 292] on div "}) ; const heroProducts = document . querySelector ( ".hero-products-wrapper" )…" at bounding box center [684, 343] width 745 height 461
click at [458, 318] on div "}) ; const heroProducts = document . querySelector ( ".hero-products-wrapper" )…" at bounding box center [684, 343] width 745 height 461
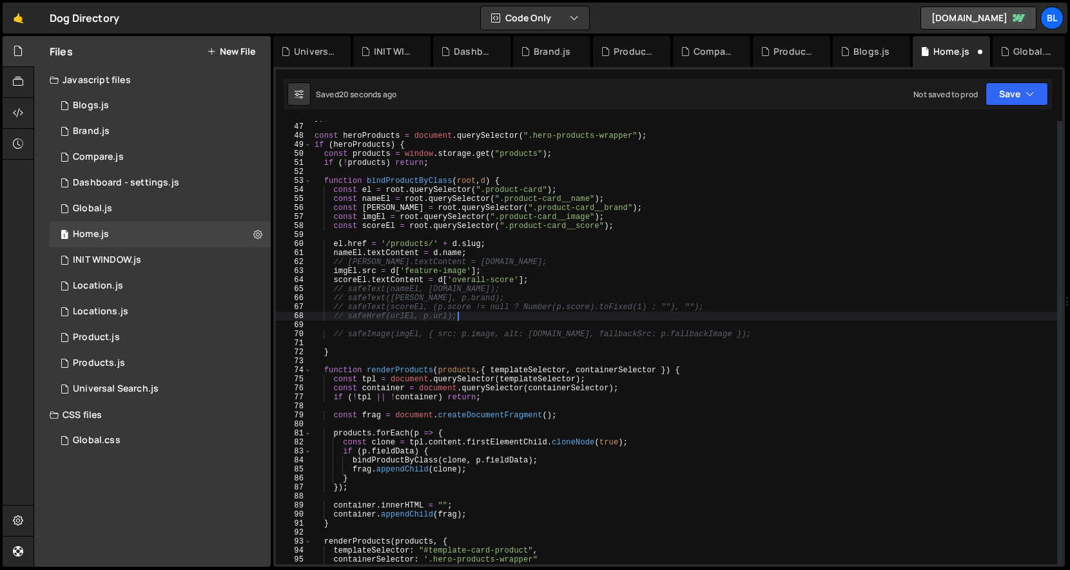
scroll to position [0, 11]
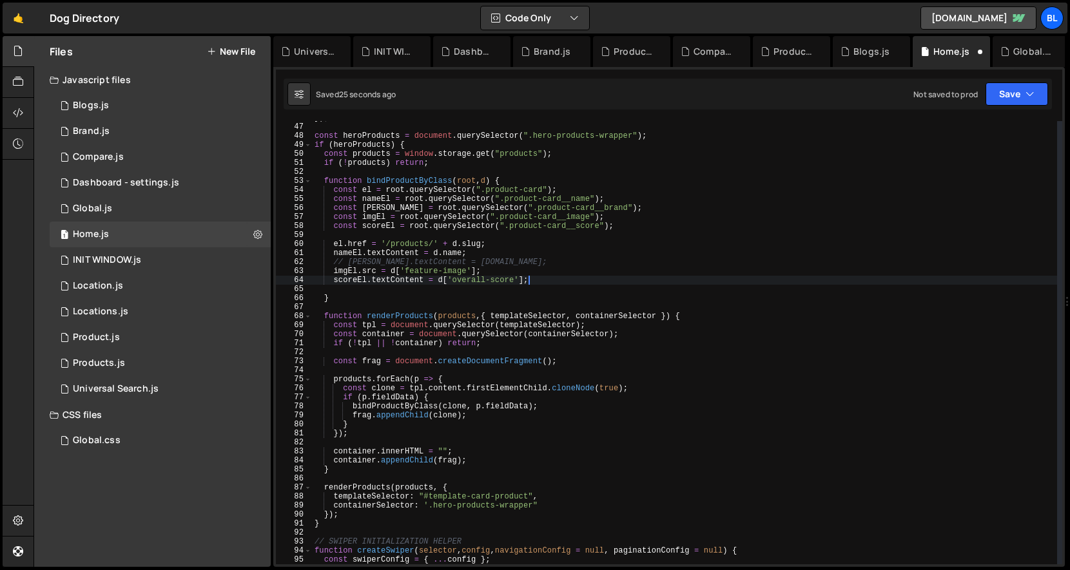
drag, startPoint x: 731, startPoint y: 330, endPoint x: 728, endPoint y: 281, distance: 49.1
click at [728, 281] on div "}) ; const heroProducts = document . querySelector ( ".hero-products-wrapper" )…" at bounding box center [684, 343] width 745 height 461
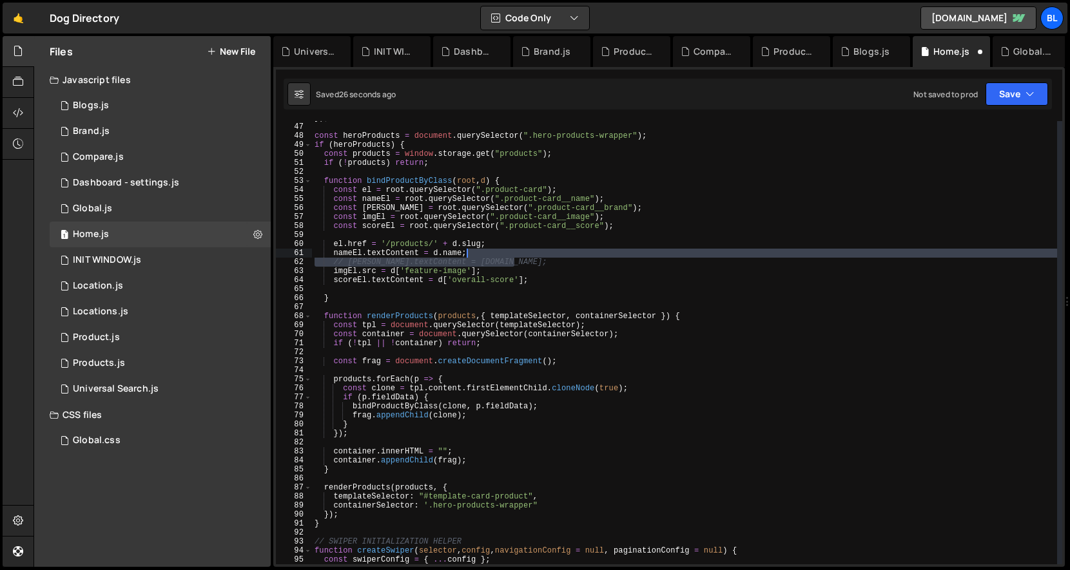
drag, startPoint x: 546, startPoint y: 264, endPoint x: 548, endPoint y: 257, distance: 6.9
click at [548, 257] on div "}) ; const heroProducts = document . querySelector ( ".hero-products-wrapper" )…" at bounding box center [684, 343] width 745 height 461
click at [525, 282] on div "}) ; const heroProducts = document . querySelector ( ".hero-products-wrapper" )…" at bounding box center [684, 343] width 745 height 461
type textarea "scoreEl.textContent = d['overall-score'];"
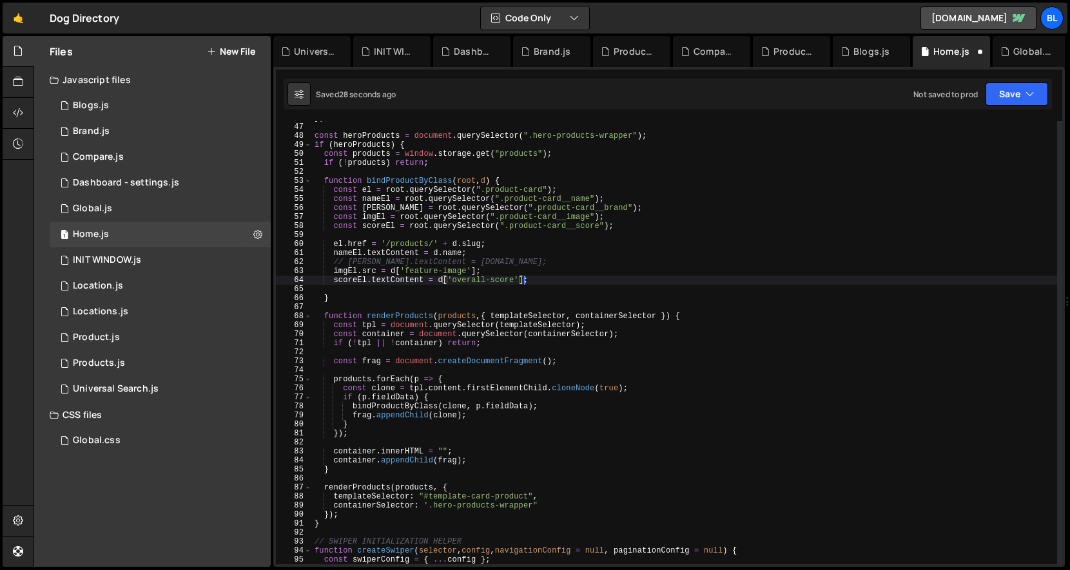
click at [413, 174] on div "}) ; const heroProducts = document . querySelector ( ".hero-products-wrapper" )…" at bounding box center [684, 343] width 745 height 461
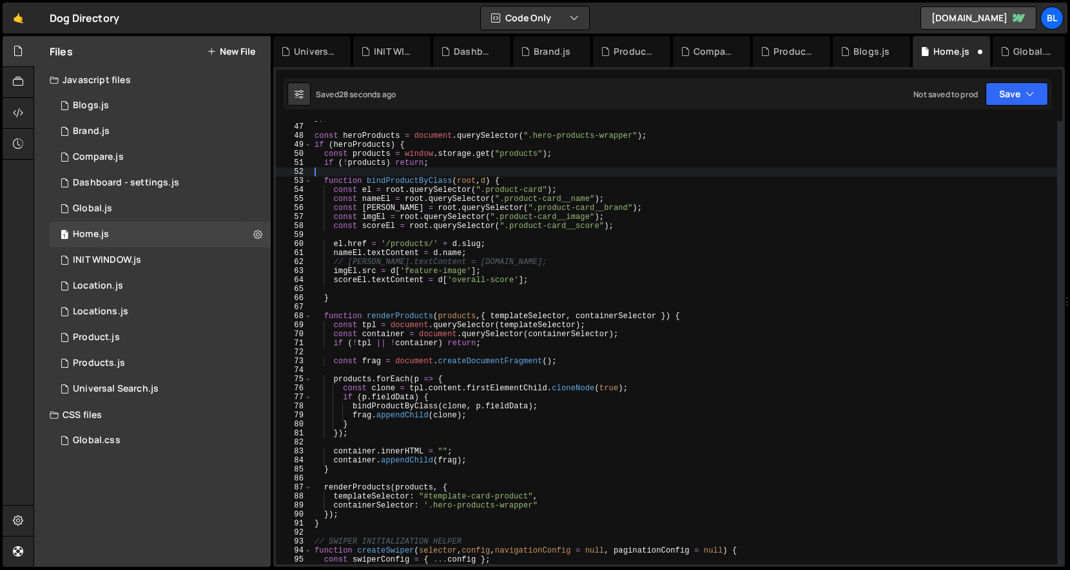
click at [409, 176] on div "}) ; const heroProducts = document . querySelector ( ".hero-products-wrapper" )…" at bounding box center [684, 343] width 745 height 461
click at [406, 183] on div "}) ; const heroProducts = document . querySelector ( ".hero-products-wrapper" )…" at bounding box center [684, 343] width 745 height 461
click at [398, 313] on div "}) ; const heroProducts = document . querySelector ( ".hero-products-wrapper" )…" at bounding box center [684, 343] width 745 height 461
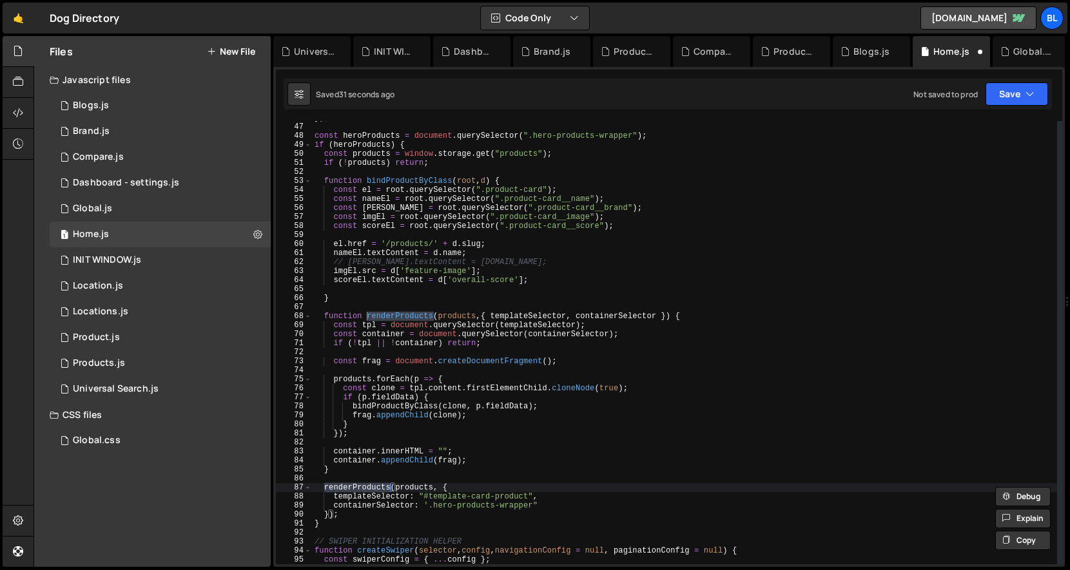
click at [445, 409] on div "}) ; const heroProducts = document . querySelector ( ".hero-products-wrapper" )…" at bounding box center [684, 343] width 745 height 461
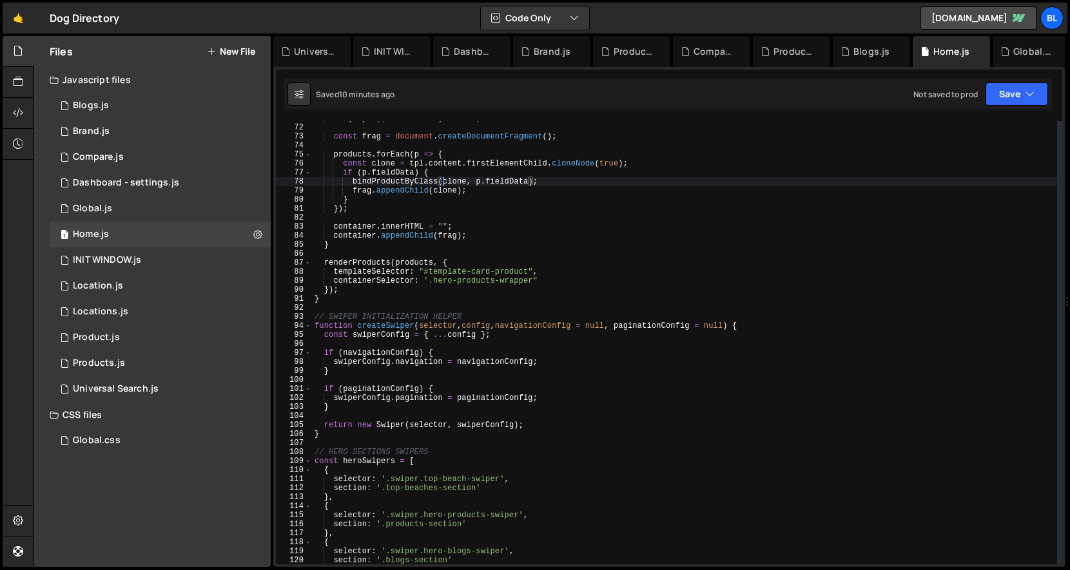
click at [336, 296] on div "if ( ! tpl || ! container ) return ; const frag = document . createDocumentFrag…" at bounding box center [684, 344] width 745 height 461
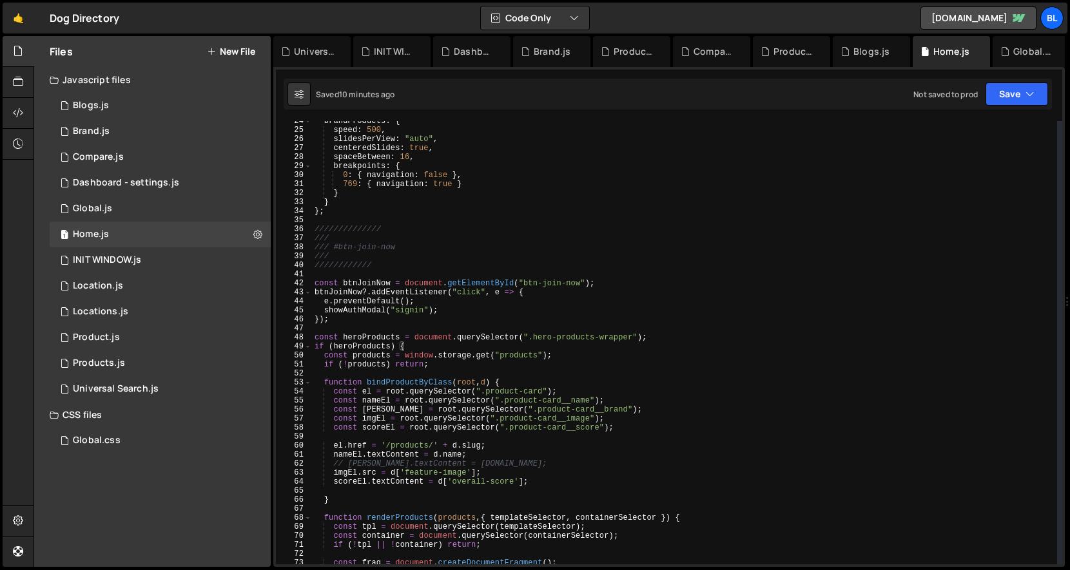
scroll to position [206, 0]
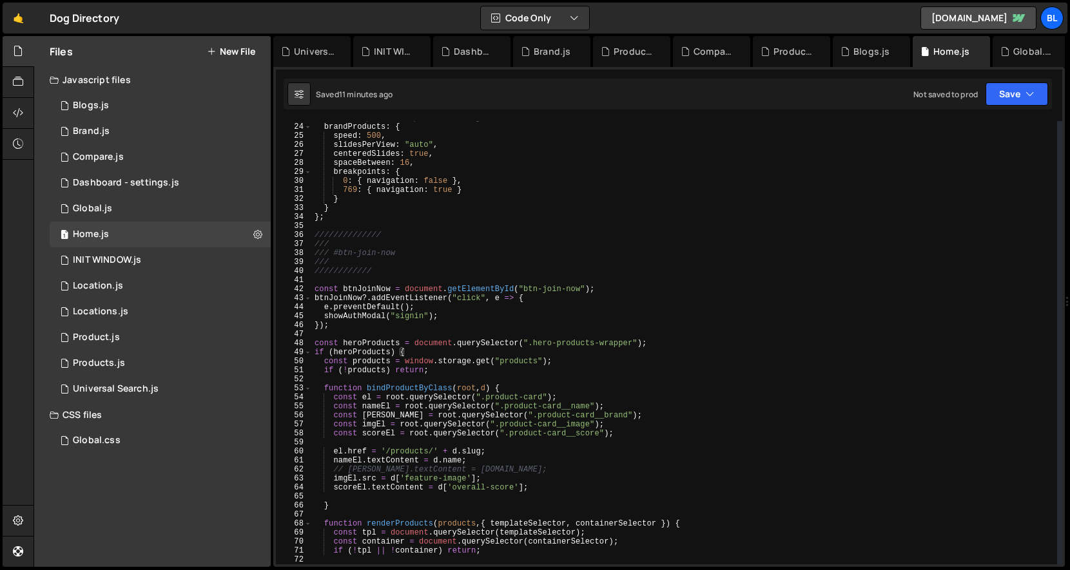
click at [414, 346] on div "// Brand products specific configuration brandProducts : { speed : 500 , slides…" at bounding box center [684, 343] width 745 height 461
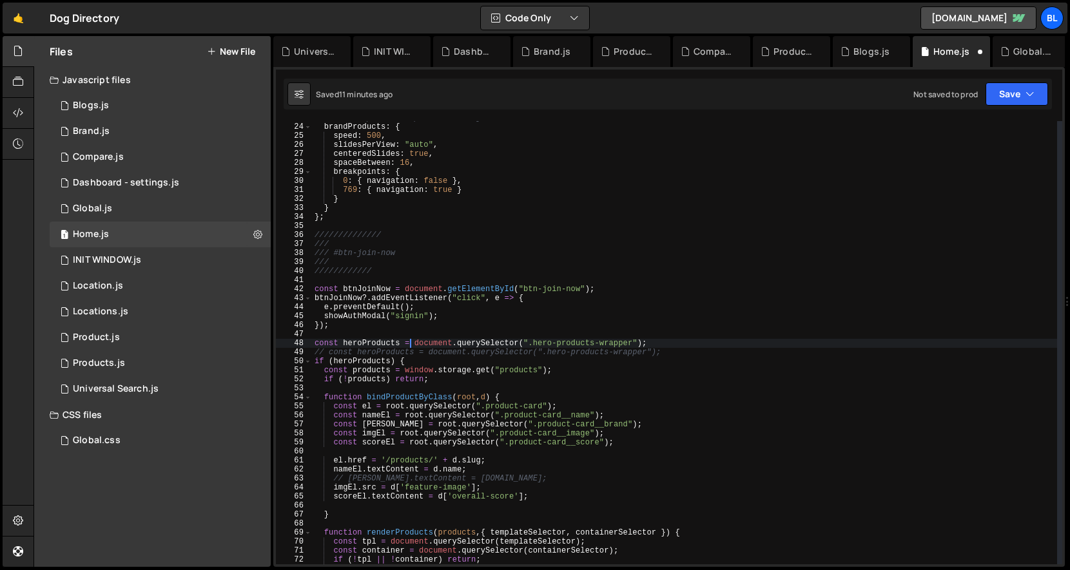
click at [679, 342] on div "// Brand products specific configuration brandProducts : { speed : 500 , slides…" at bounding box center [684, 343] width 745 height 461
click at [425, 328] on div "// Brand products specific configuration brandProducts : { speed : 500 , slides…" at bounding box center [684, 343] width 745 height 461
click at [445, 320] on div "// Brand products specific configuration brandProducts : { speed : 500 , slides…" at bounding box center [684, 343] width 745 height 461
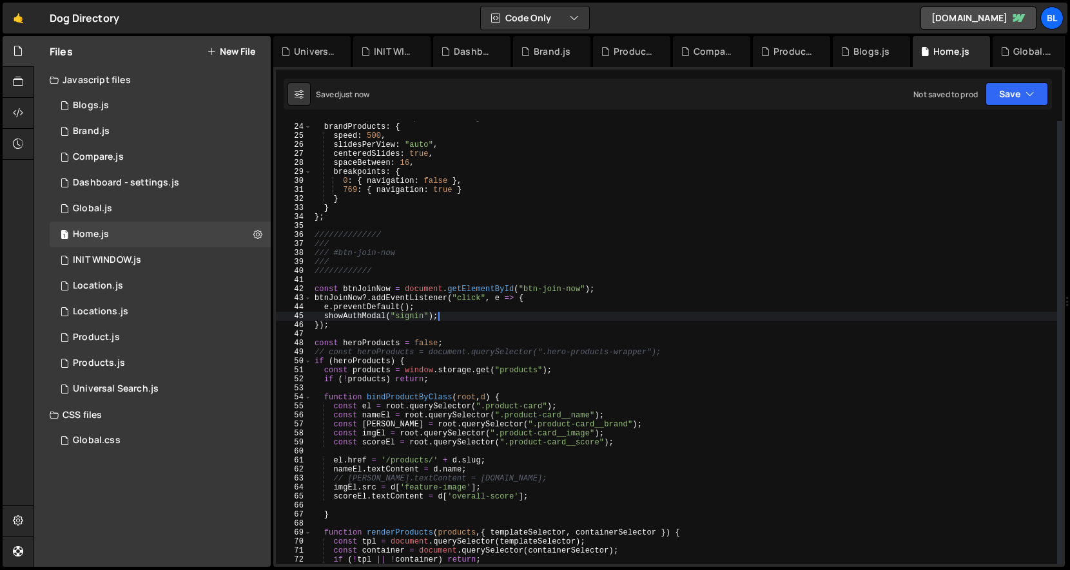
click at [372, 317] on div "// Brand products specific configuration brandProducts : { speed : 500 , slides…" at bounding box center [684, 343] width 745 height 461
click at [457, 313] on div "// Brand products specific configuration brandProducts : { speed : 500 , slides…" at bounding box center [684, 343] width 745 height 461
click at [428, 294] on div "// Brand products specific configuration brandProducts : { speed : 500 , slides…" at bounding box center [684, 343] width 745 height 461
click at [460, 296] on div "// Brand products specific configuration brandProducts : { speed : 500 , slides…" at bounding box center [684, 343] width 745 height 461
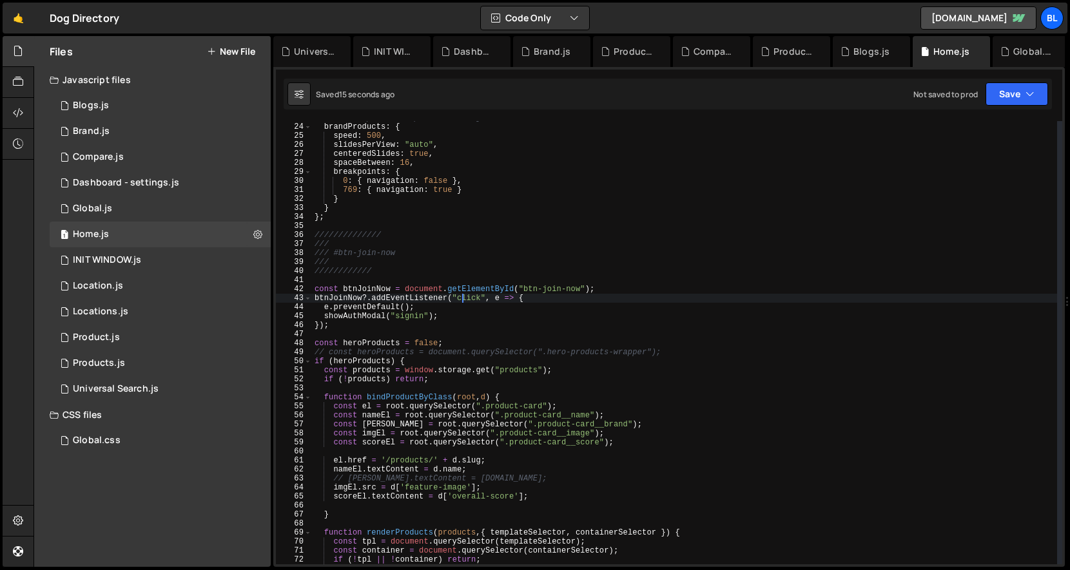
click at [460, 296] on div "// Brand products specific configuration brandProducts : { speed : 500 , slides…" at bounding box center [684, 343] width 745 height 461
click at [356, 307] on div "// Brand products specific configuration brandProducts : { speed : 500 , slides…" at bounding box center [684, 343] width 745 height 461
click at [423, 308] on div "// Brand products specific configuration brandProducts : { speed : 500 , slides…" at bounding box center [684, 343] width 745 height 461
click at [534, 300] on div "// Brand products specific configuration brandProducts : { speed : 500 , slides…" at bounding box center [684, 343] width 745 height 461
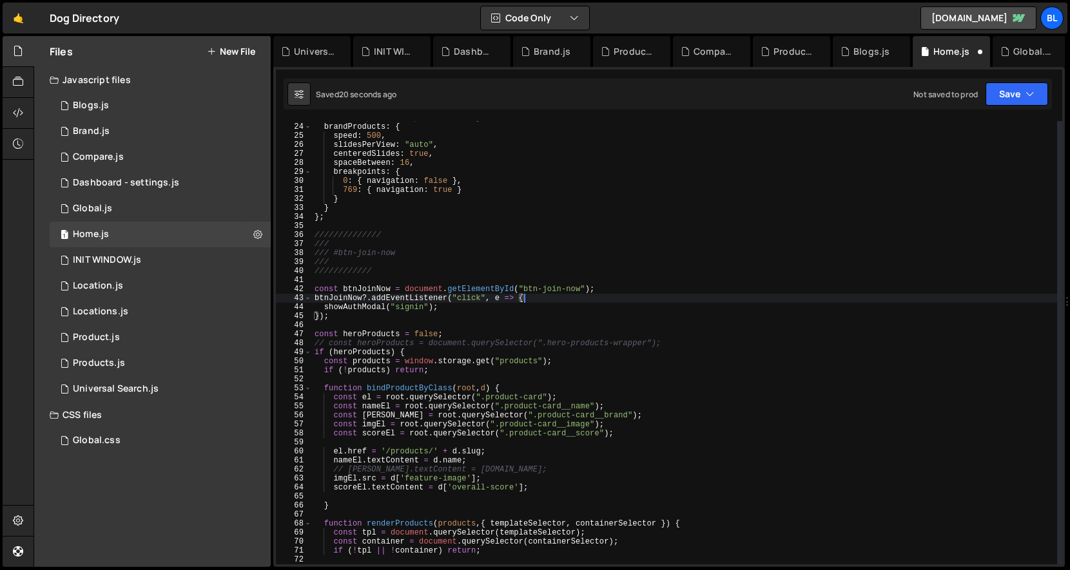
click at [484, 304] on div "// Brand products specific configuration brandProducts : { speed : 500 , slides…" at bounding box center [684, 343] width 745 height 461
type textarea "showAuthModal("signin");"
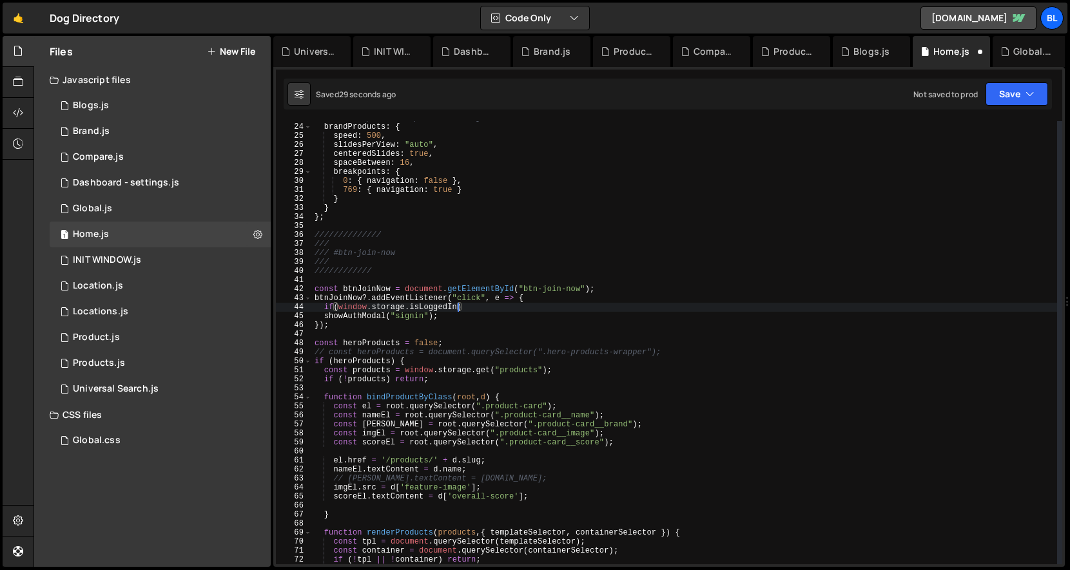
scroll to position [0, 12]
type textarea "if(window.storage.isLoggedIn()){"
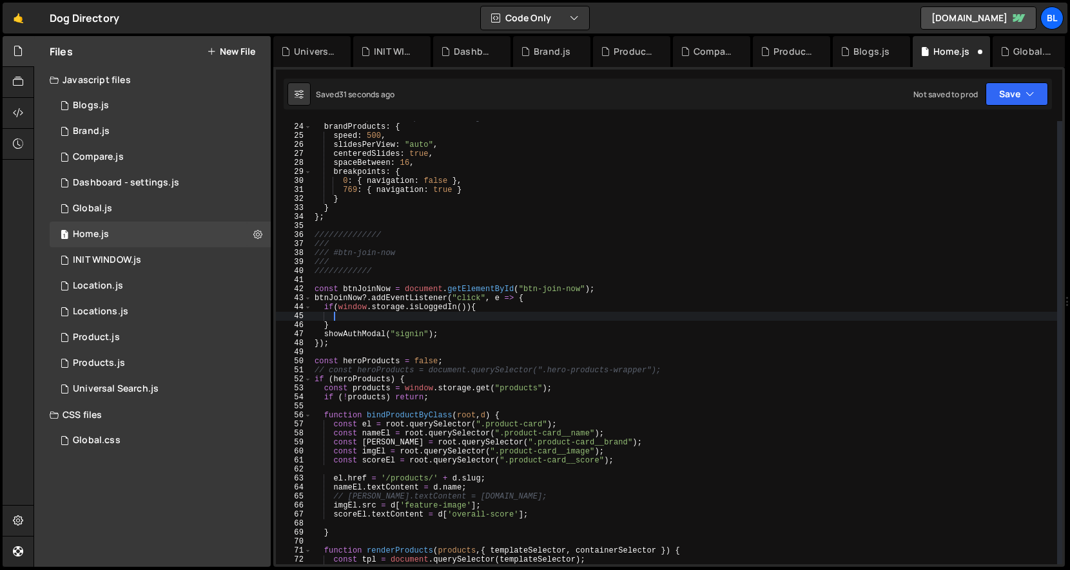
scroll to position [0, 1]
type textarea "showAuthModal("signin");"
click at [340, 306] on div "// Brand products specific configuration brandProducts : { speed : 500 , slides…" at bounding box center [684, 343] width 745 height 461
type textarea "showAuthModal("signin");"
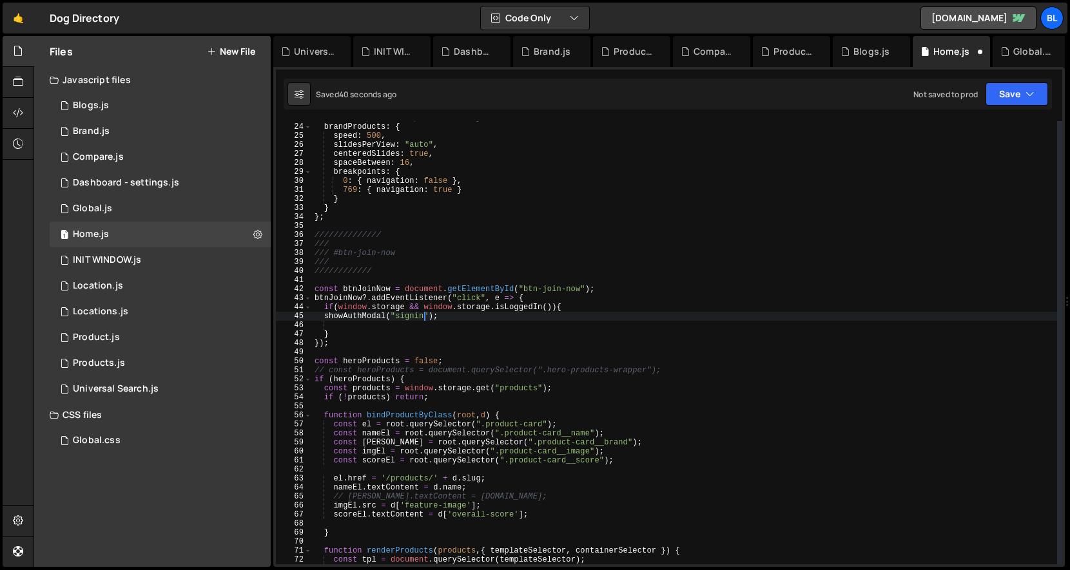
scroll to position [0, 1]
paste textarea "e.preventDefault();"
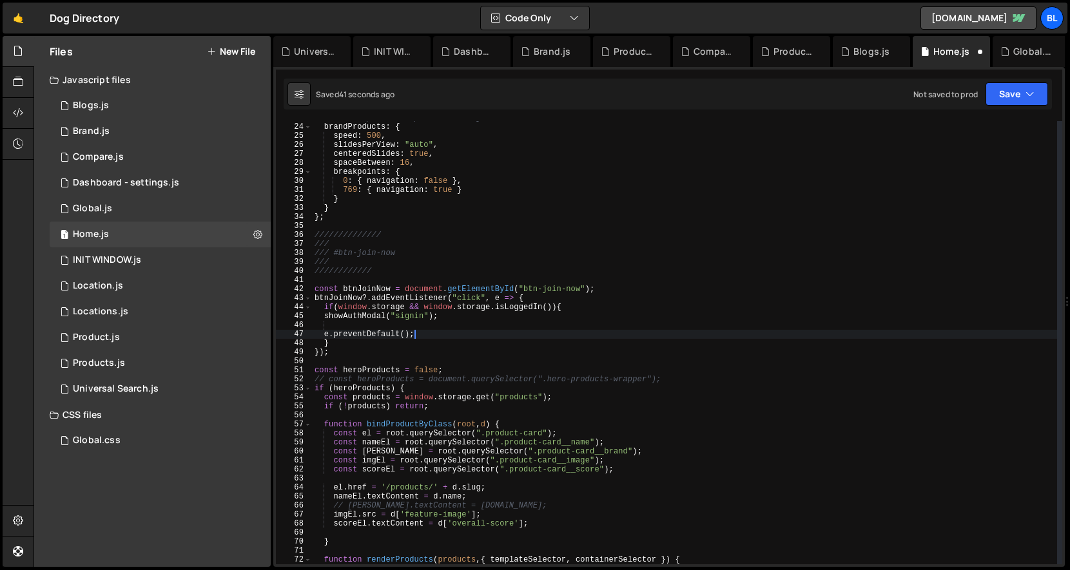
type textarea "e.preventDefault();"
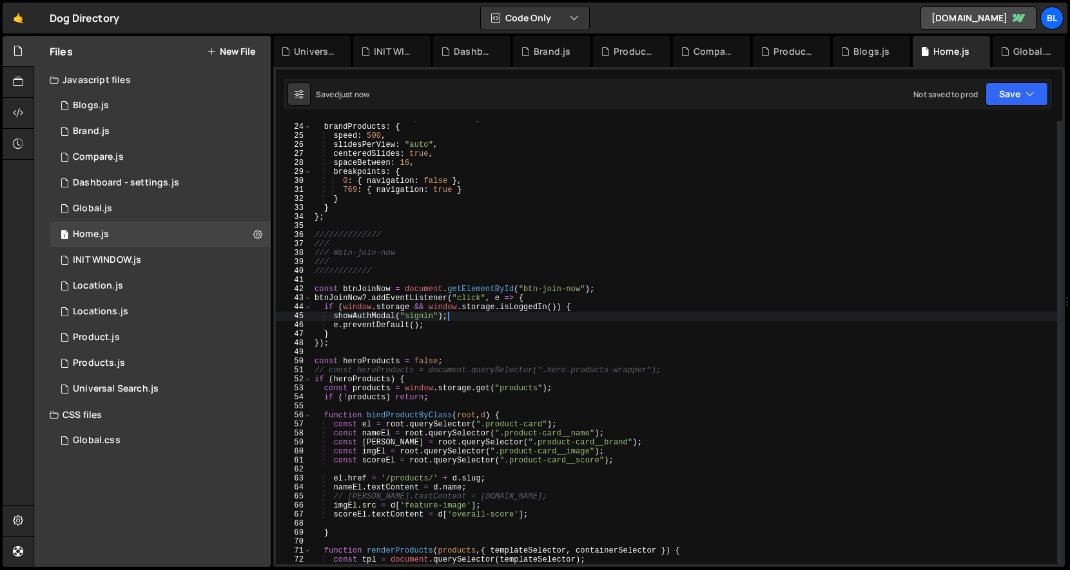
click at [387, 362] on div "// Brand products specific configuration brandProducts : { speed : 500 , slides…" at bounding box center [684, 343] width 745 height 461
type textarea "const heroProducts = false;"
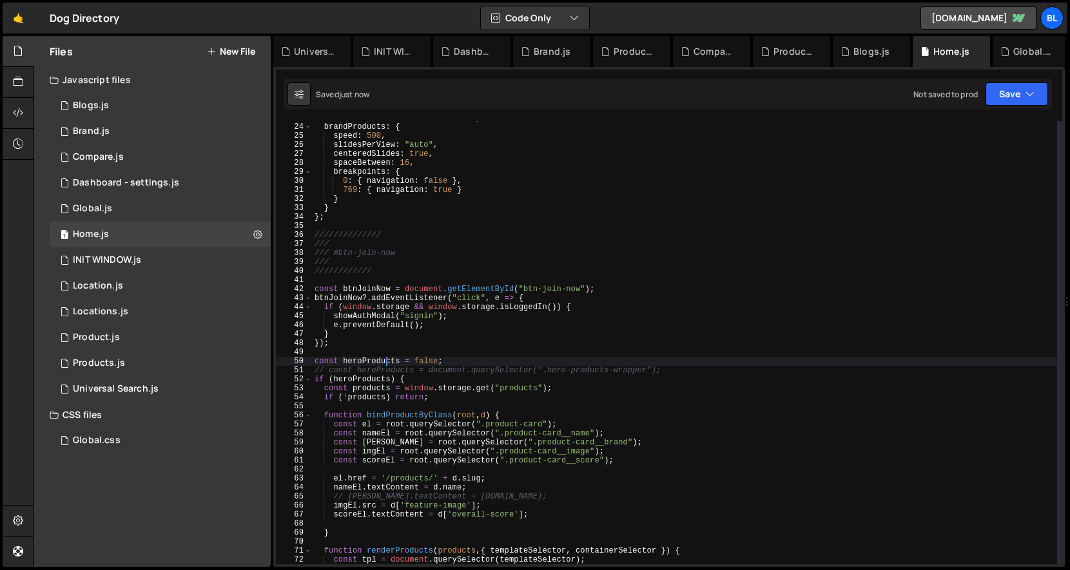
click at [416, 350] on div "// Brand products specific configuration brandProducts : { speed : 500 , slides…" at bounding box center [684, 343] width 745 height 461
click at [398, 338] on div "// Brand products specific configuration brandProducts : { speed : 500 , slides…" at bounding box center [684, 343] width 745 height 461
click at [429, 305] on div "// Brand products specific configuration brandProducts : { speed : 500 , slides…" at bounding box center [684, 343] width 745 height 461
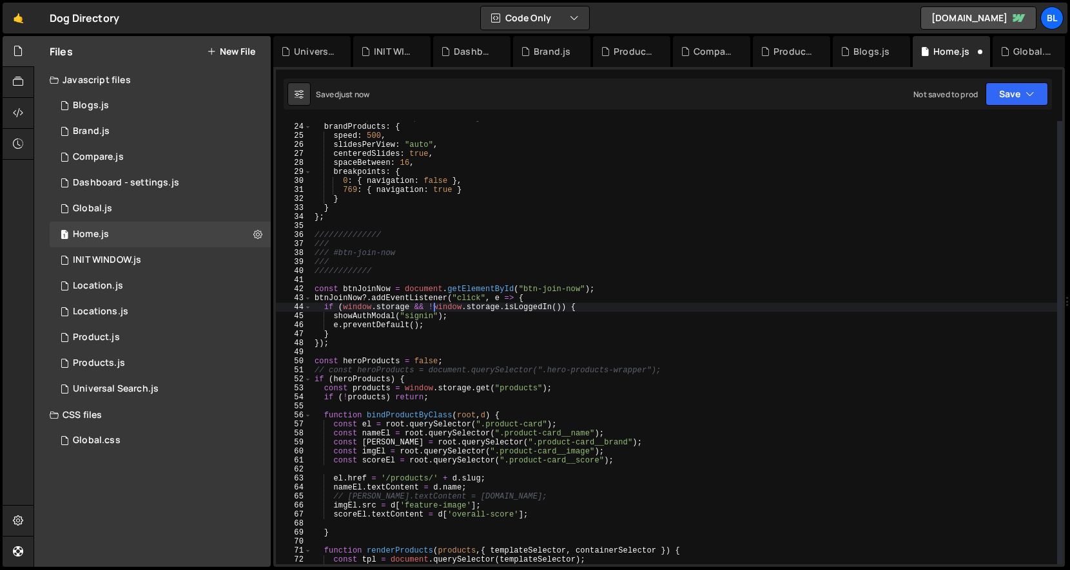
click at [486, 325] on div "// Brand products specific configuration brandProducts : { speed : 500 , slides…" at bounding box center [684, 343] width 745 height 461
click at [528, 313] on div "// Brand products specific configuration brandProducts : { speed : 500 , slides…" at bounding box center [684, 343] width 745 height 461
click at [541, 309] on div "// Brand products specific configuration brandProducts : { speed : 500 , slides…" at bounding box center [684, 343] width 745 height 461
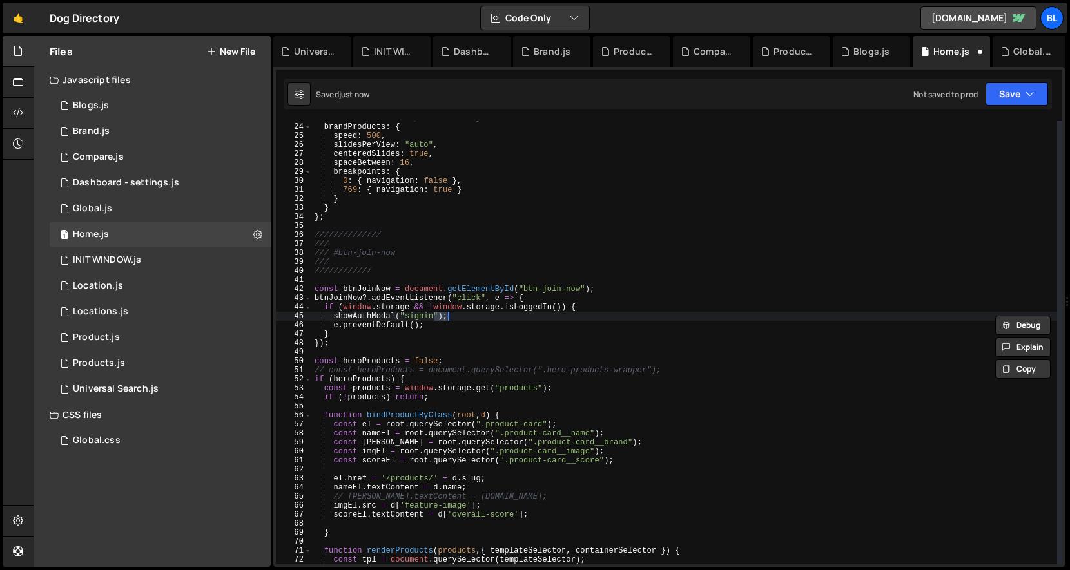
click at [541, 309] on div "// Brand products specific configuration brandProducts : { speed : 500 , slides…" at bounding box center [684, 343] width 745 height 461
click at [488, 329] on div "// Brand products specific configuration brandProducts : { speed : 500 , slides…" at bounding box center [684, 343] width 745 height 461
type textarea "e.preventDefault();"
click at [188, 256] on div "0 INIT WINDOW.js 0" at bounding box center [160, 260] width 221 height 26
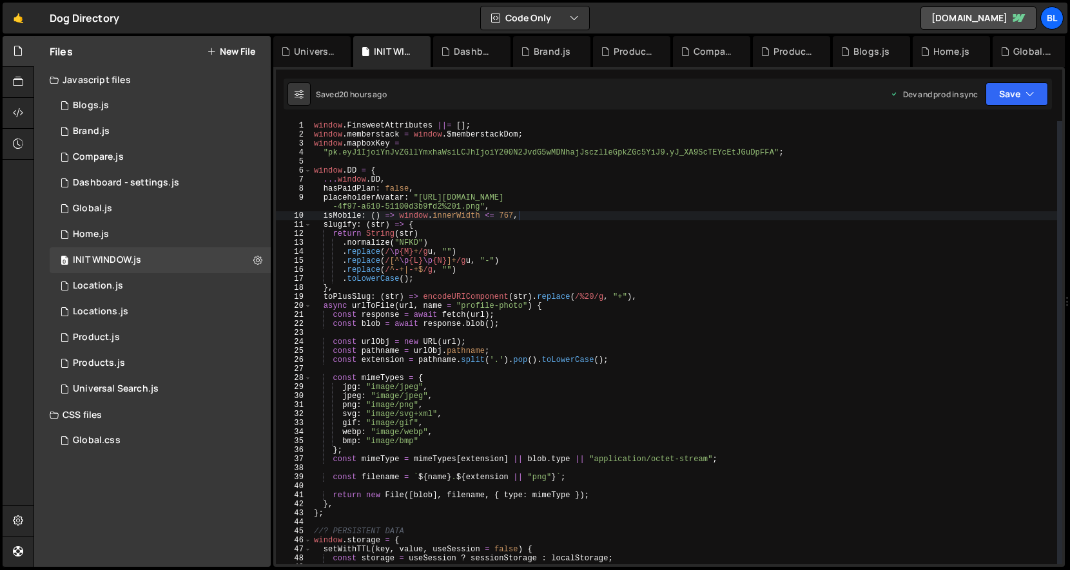
click at [567, 319] on div "window . FinsweetAttributes ||= [ ] ; window . memberstack = window . $memberst…" at bounding box center [684, 351] width 746 height 461
type textarea "const response = await fetch(url);"
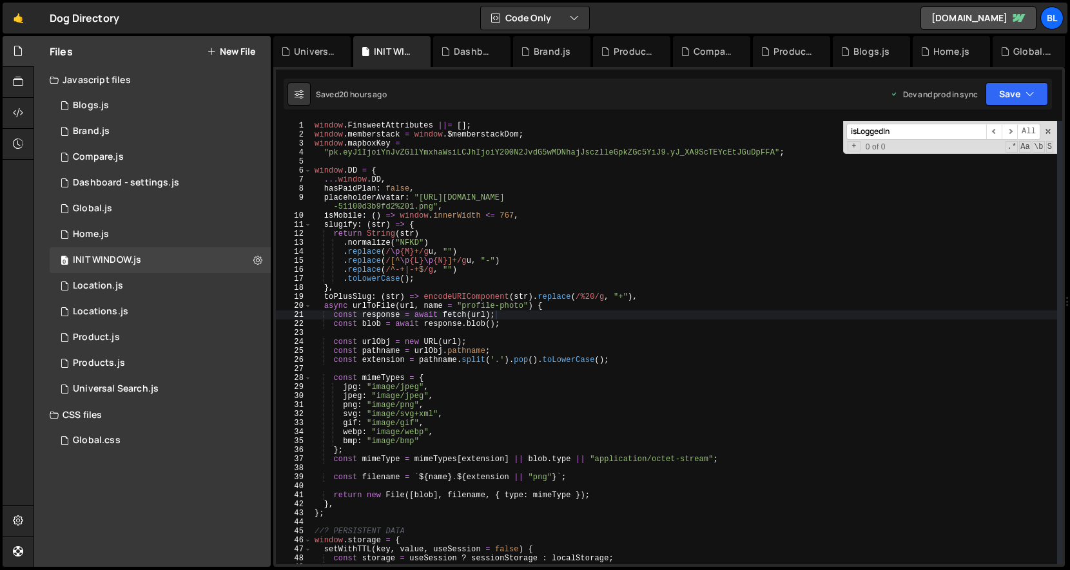
scroll to position [816, 0]
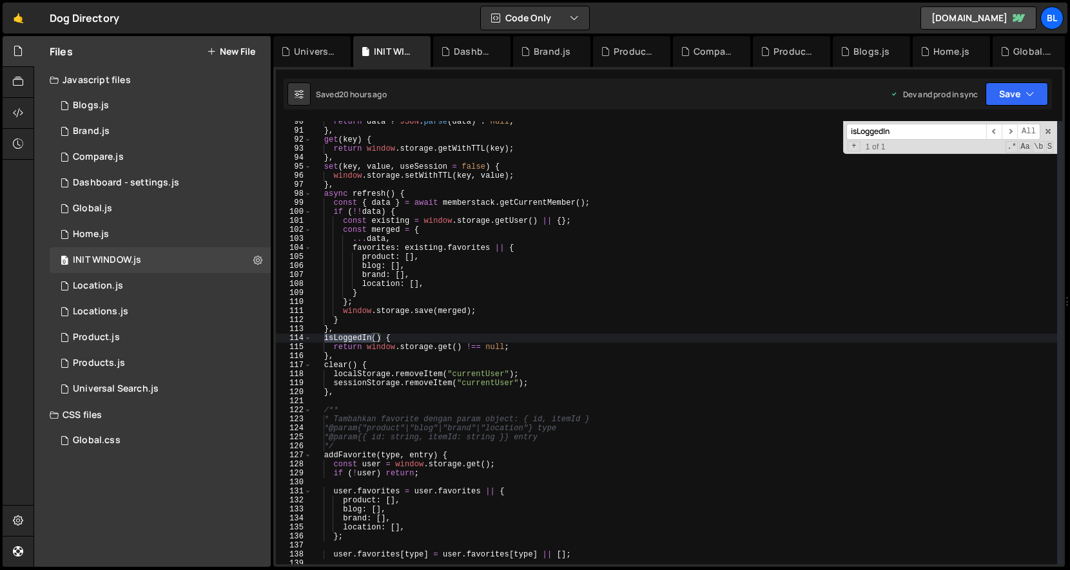
type input "isLoggedIn"
click at [588, 345] on div "return data ? JSON . parse ( data ) : null ; } , get ( key ) { return window . …" at bounding box center [684, 347] width 745 height 461
type textarea "return window.storage.get() !== null;"
